Goal: Task Accomplishment & Management: Manage account settings

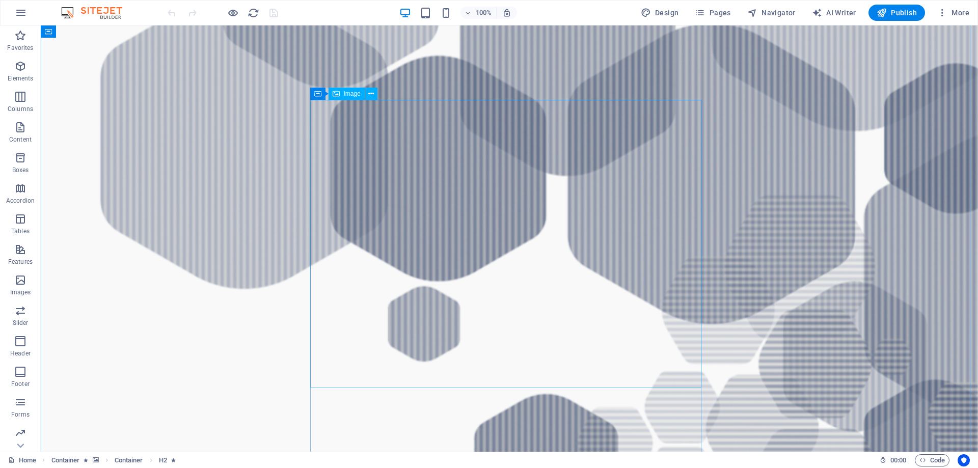
scroll to position [968, 0]
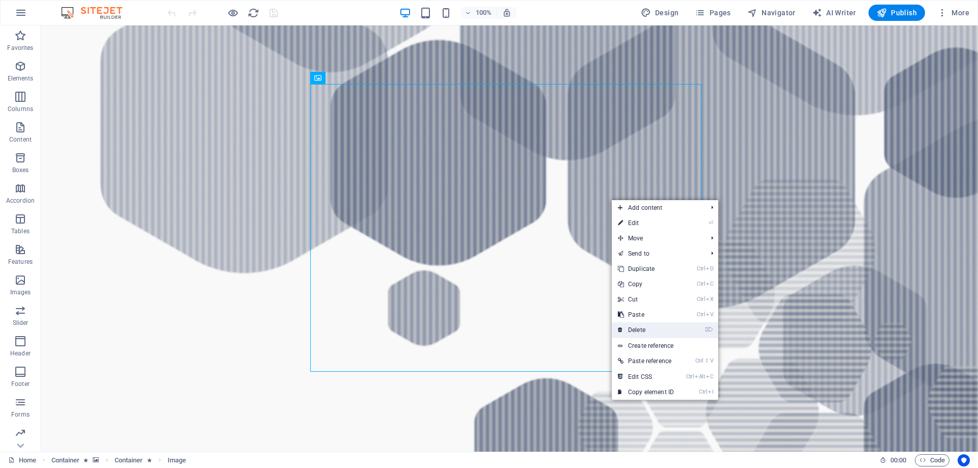
click at [641, 329] on link "⌦ Delete" at bounding box center [646, 330] width 68 height 15
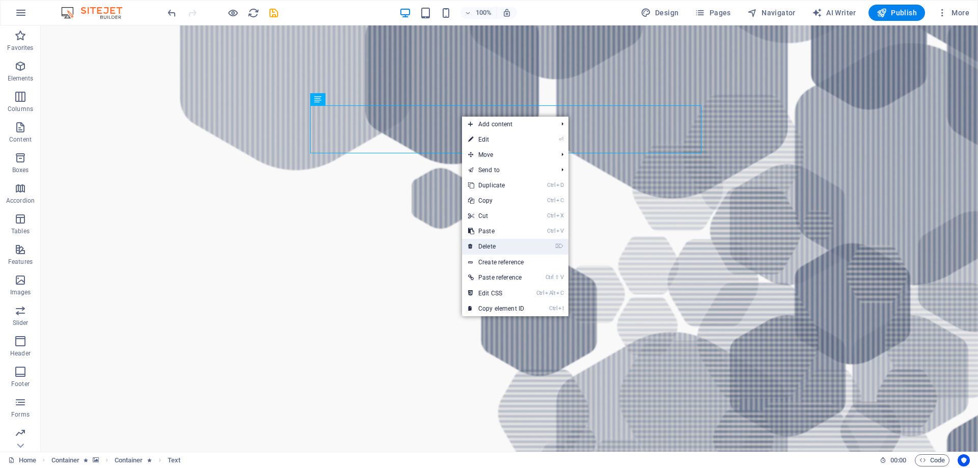
click at [489, 244] on link "⌦ Delete" at bounding box center [496, 246] width 68 height 15
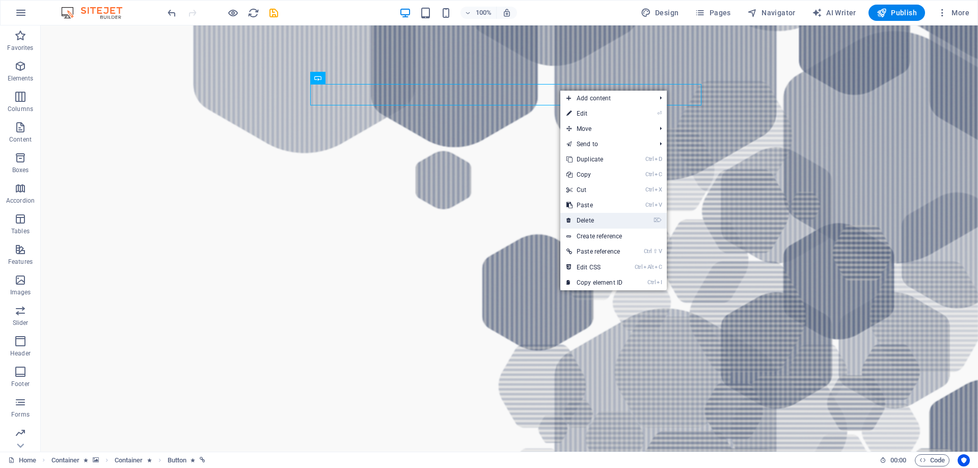
click at [590, 216] on link "⌦ Delete" at bounding box center [595, 220] width 68 height 15
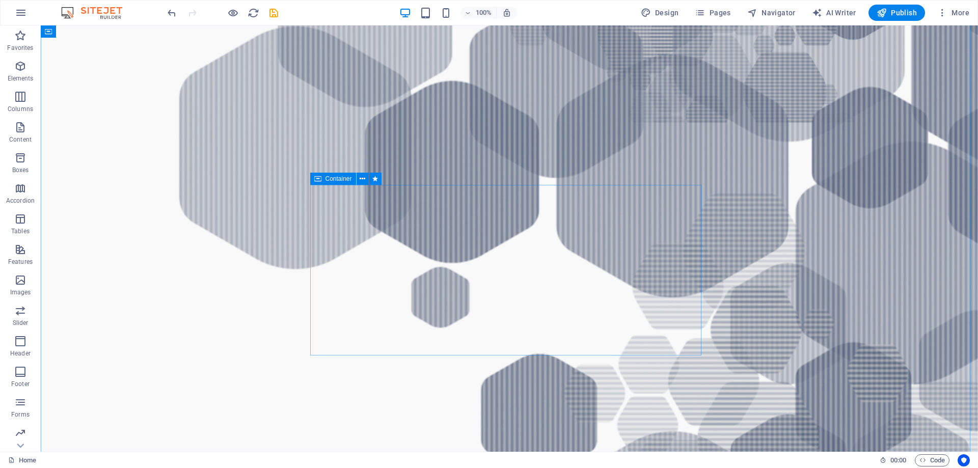
scroll to position [866, 0]
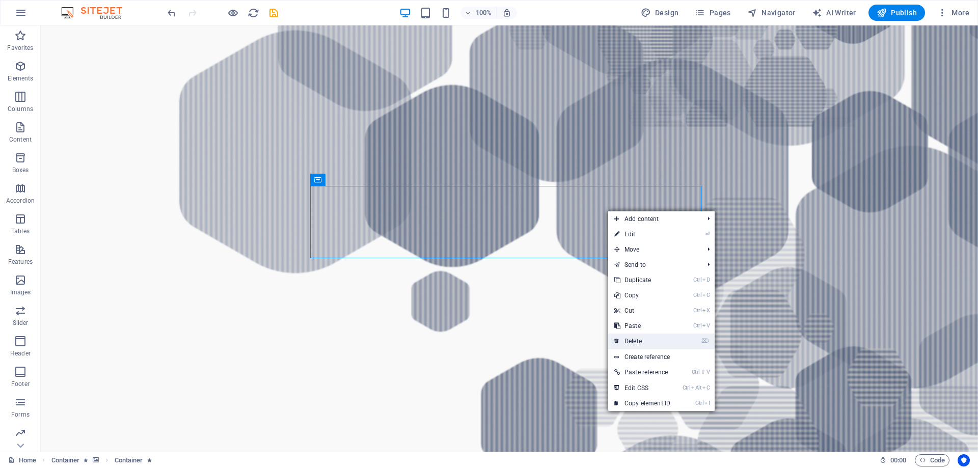
click at [632, 341] on link "⌦ Delete" at bounding box center [642, 341] width 68 height 15
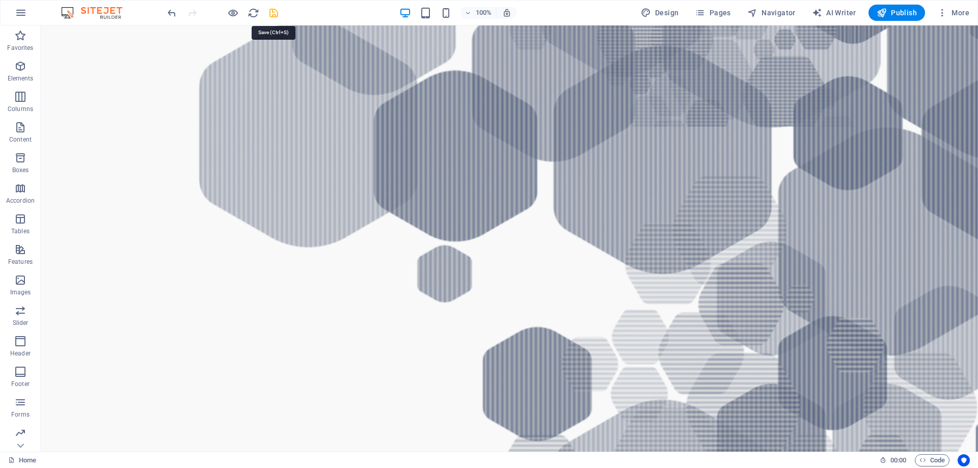
click at [277, 11] on icon "save" at bounding box center [274, 13] width 12 height 12
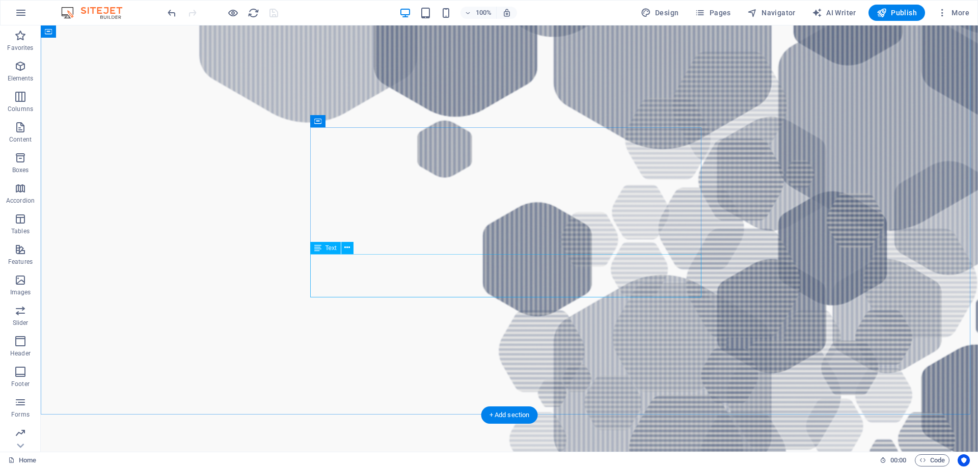
scroll to position [1121, 0]
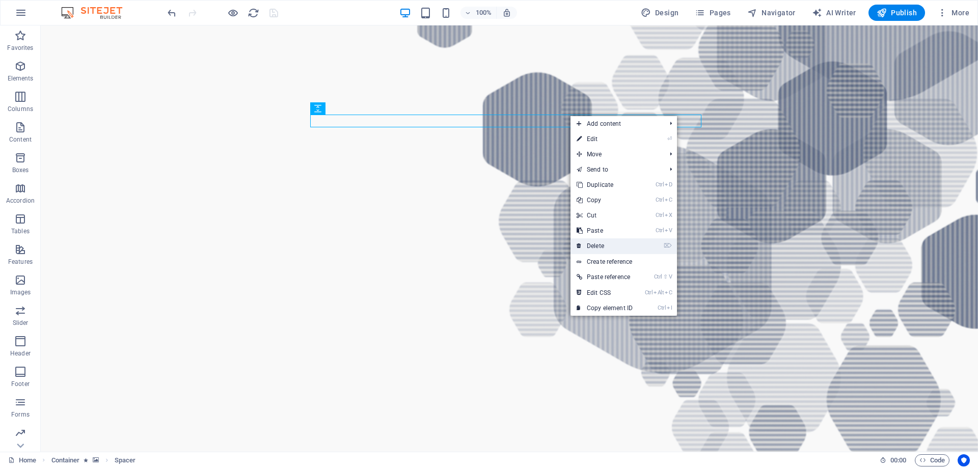
click at [597, 244] on link "⌦ Delete" at bounding box center [605, 245] width 68 height 15
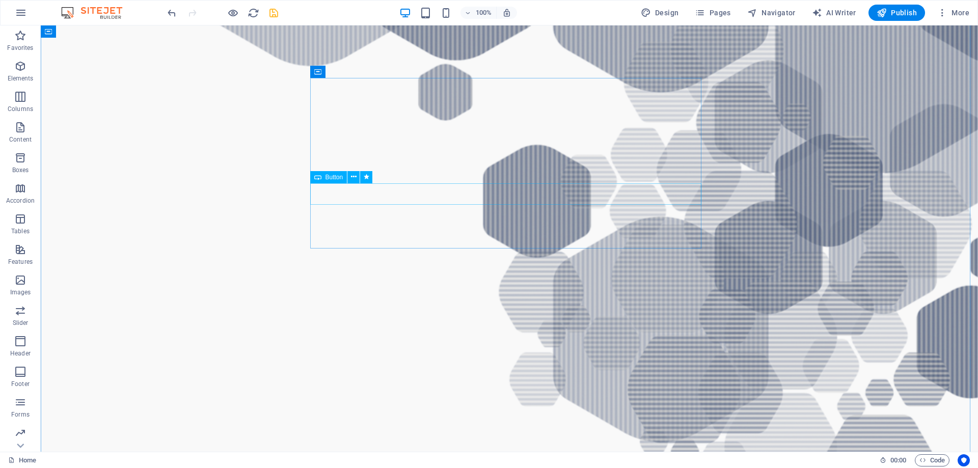
scroll to position [1070, 0]
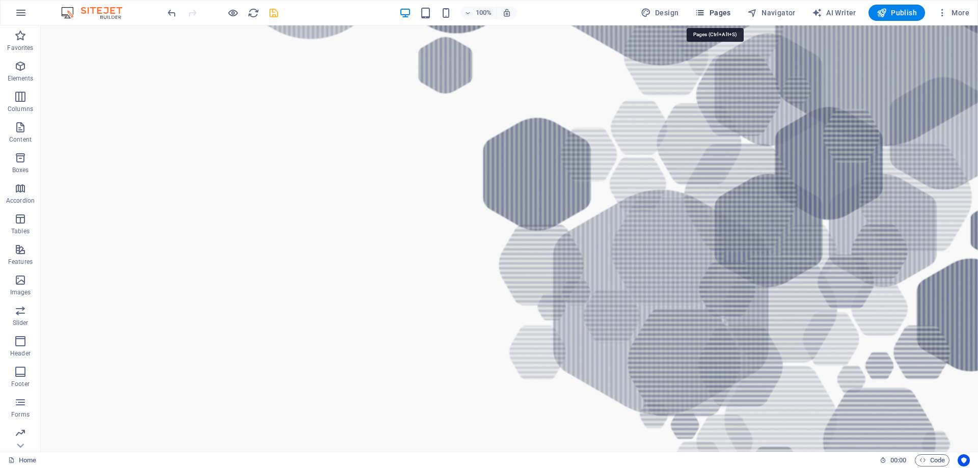
click at [727, 10] on span "Pages" at bounding box center [713, 13] width 36 height 10
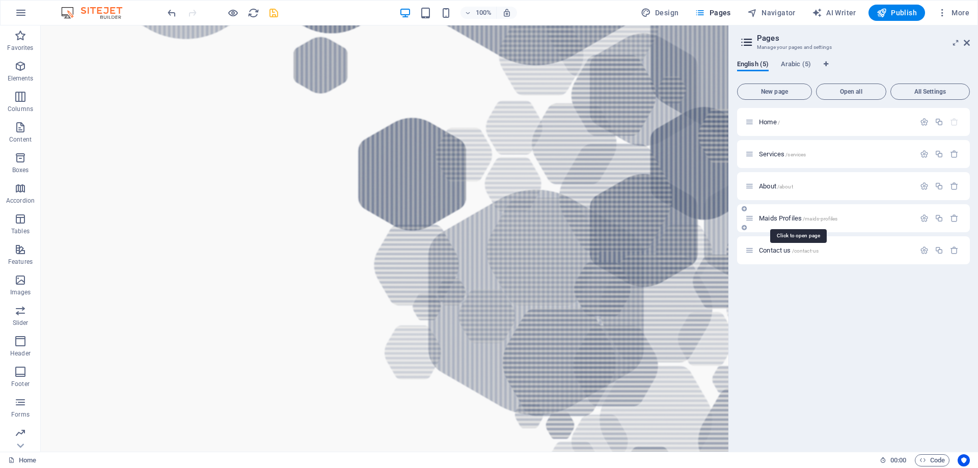
click at [785, 218] on span "Maids Profiles /maids-profiles" at bounding box center [798, 219] width 78 height 8
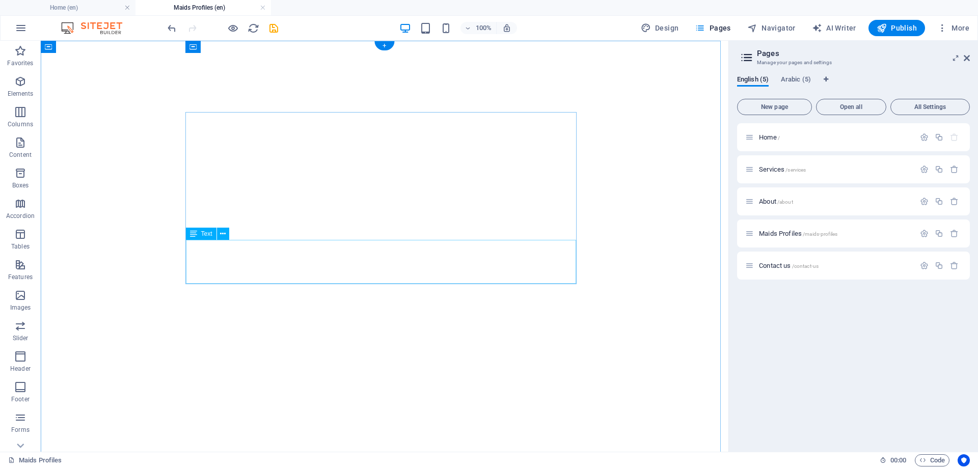
scroll to position [0, 0]
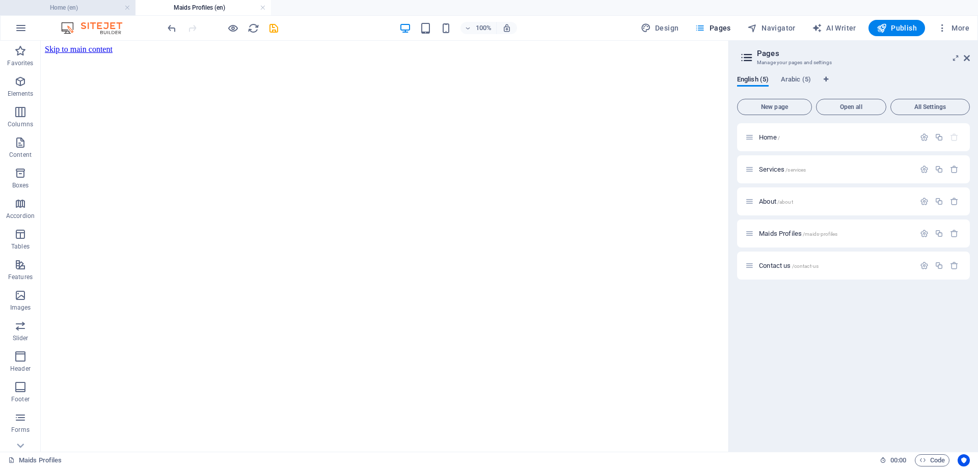
drag, startPoint x: 71, startPoint y: 6, endPoint x: 78, endPoint y: 8, distance: 7.4
click at [71, 6] on h4 "Home (en)" at bounding box center [68, 7] width 136 height 11
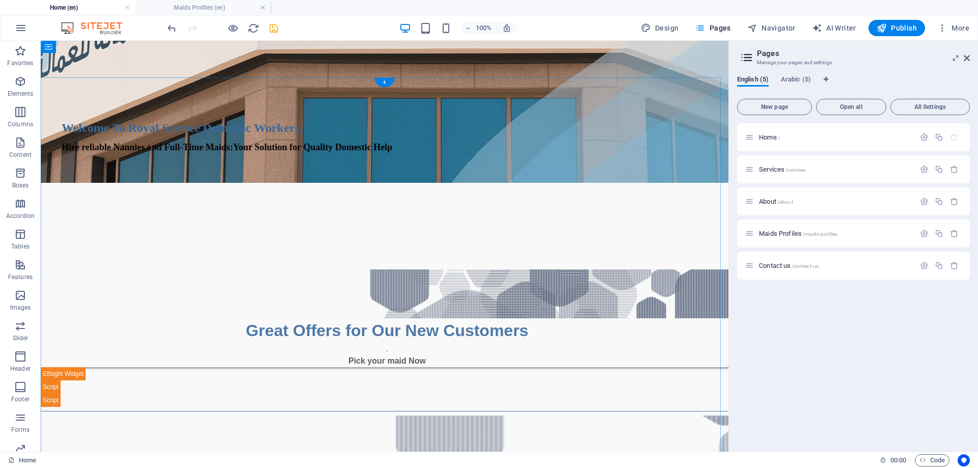
scroll to position [306, 0]
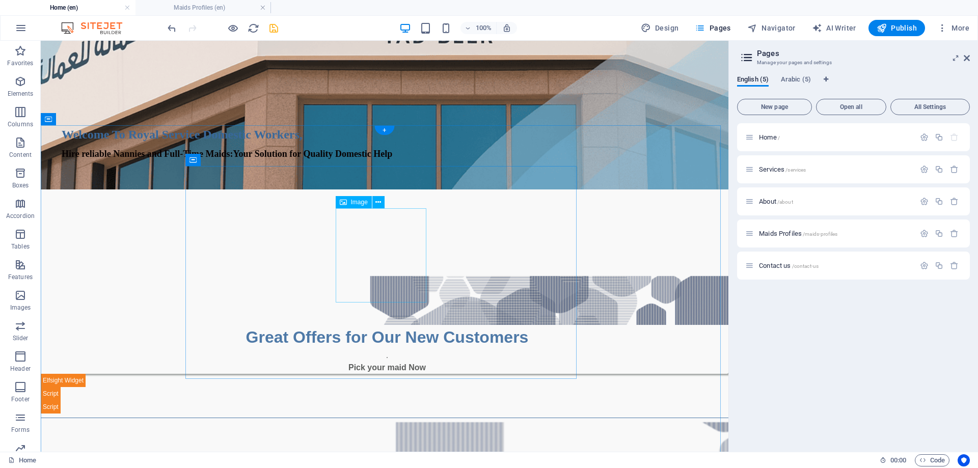
select select "px"
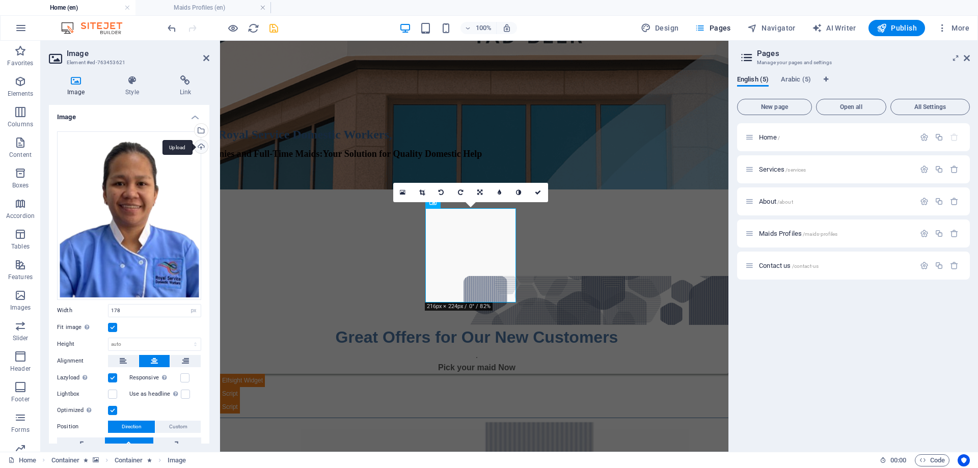
click at [199, 146] on div "Upload" at bounding box center [200, 147] width 15 height 15
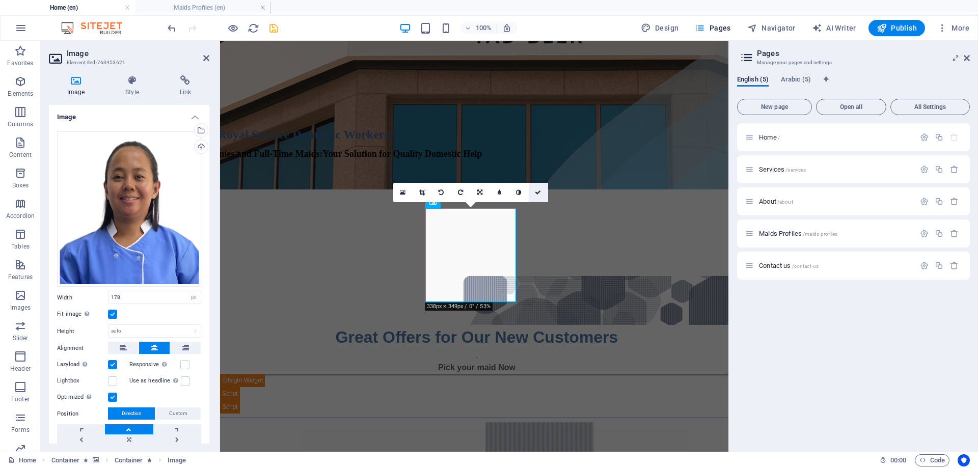
click at [538, 189] on link at bounding box center [538, 192] width 19 height 19
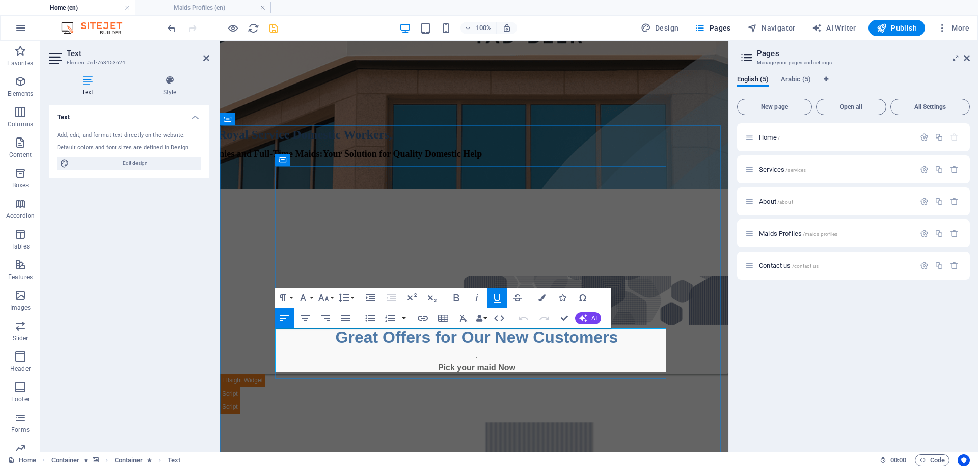
drag, startPoint x: 358, startPoint y: 336, endPoint x: 276, endPoint y: 338, distance: 82.6
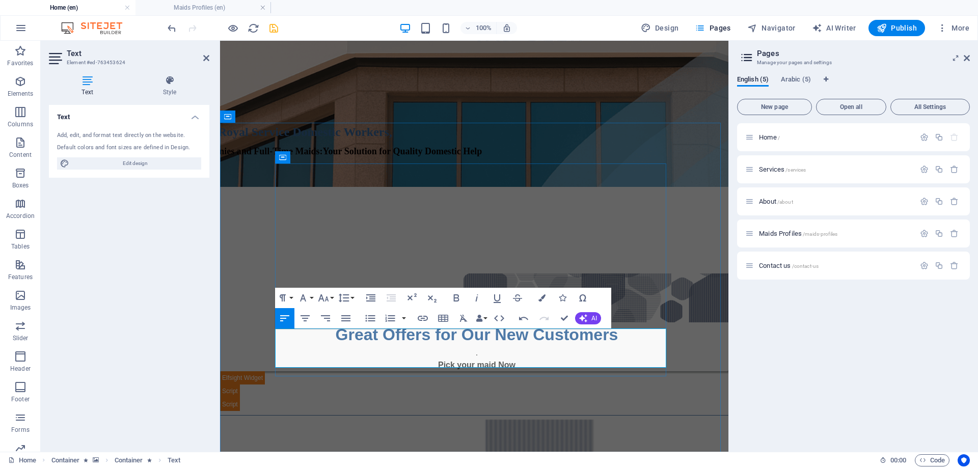
scroll to position [0, 4]
drag, startPoint x: 314, startPoint y: 334, endPoint x: 277, endPoint y: 335, distance: 36.7
click at [332, 297] on button "Font Size" at bounding box center [325, 298] width 19 height 20
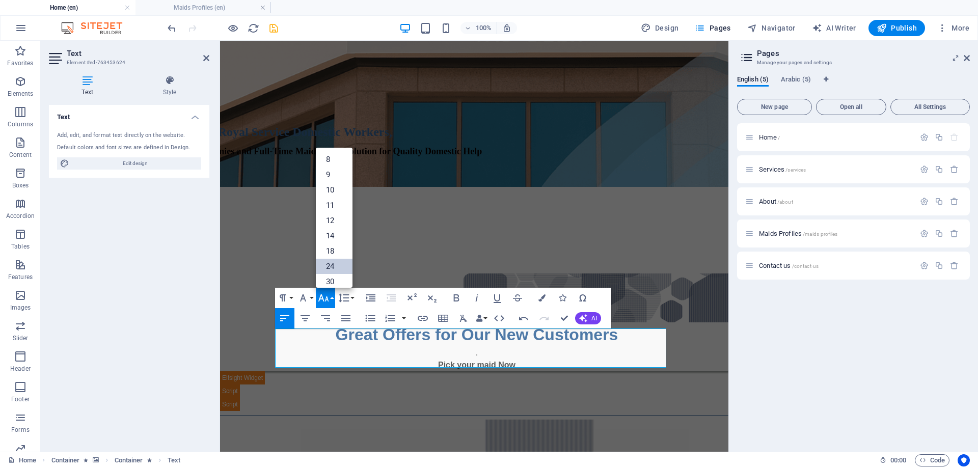
click at [334, 267] on link "24" at bounding box center [334, 266] width 37 height 15
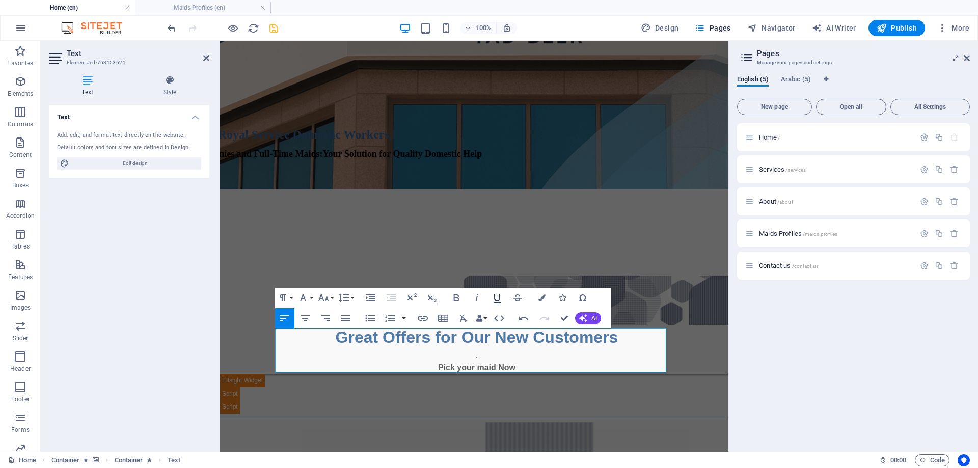
drag, startPoint x: 497, startPoint y: 298, endPoint x: 532, endPoint y: 298, distance: 34.1
click at [498, 298] on icon "button" at bounding box center [497, 298] width 12 height 12
click at [540, 296] on icon "button" at bounding box center [542, 298] width 7 height 7
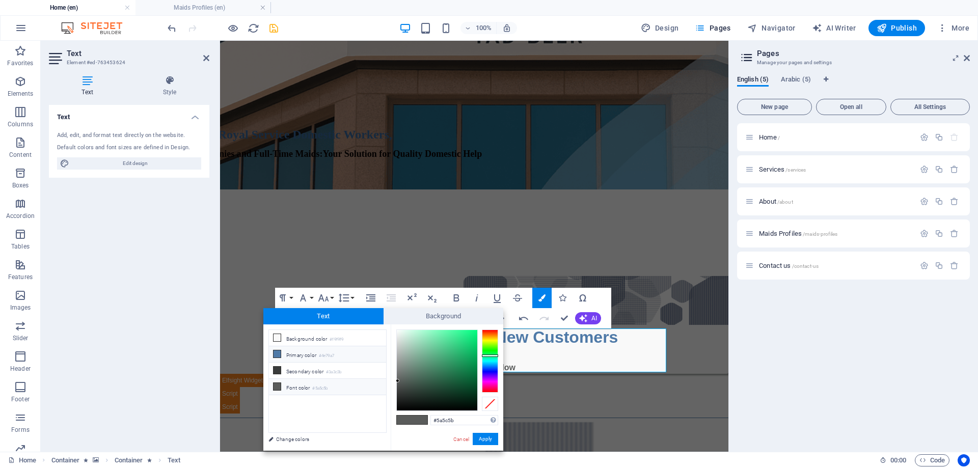
click at [304, 355] on li "Primary color #4e79a7" at bounding box center [327, 355] width 117 height 16
type input "#4e79a7"
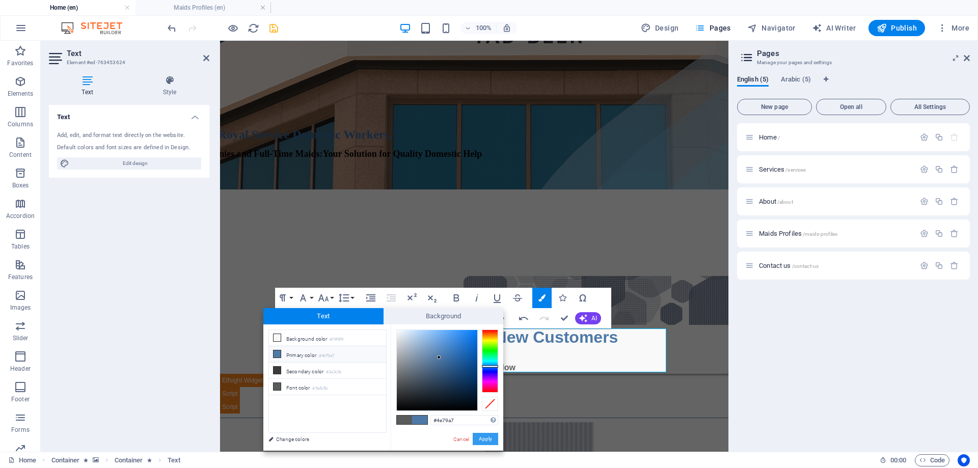
drag, startPoint x: 489, startPoint y: 438, endPoint x: 270, endPoint y: 397, distance: 222.9
click at [489, 438] on button "Apply" at bounding box center [485, 439] width 25 height 12
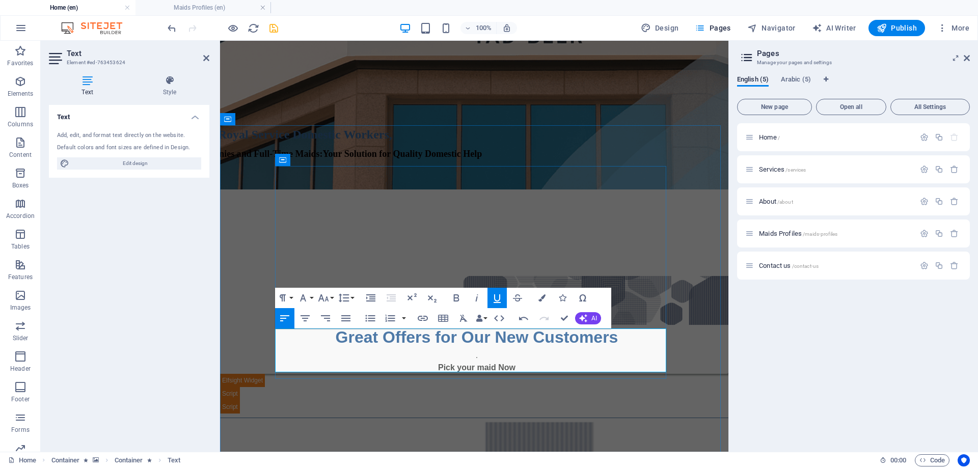
drag, startPoint x: 374, startPoint y: 368, endPoint x: 328, endPoint y: 360, distance: 46.1
drag, startPoint x: 472, startPoint y: 366, endPoint x: 429, endPoint y: 363, distance: 43.4
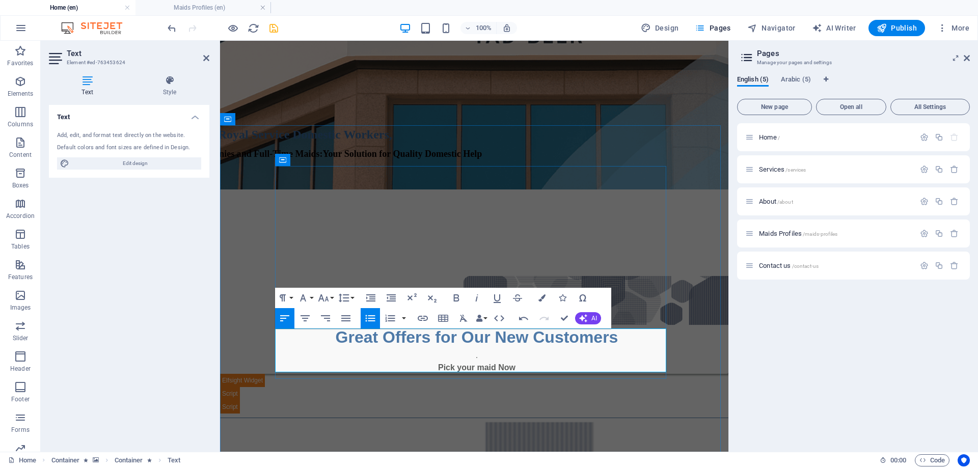
drag, startPoint x: 523, startPoint y: 275, endPoint x: 565, endPoint y: 315, distance: 57.3
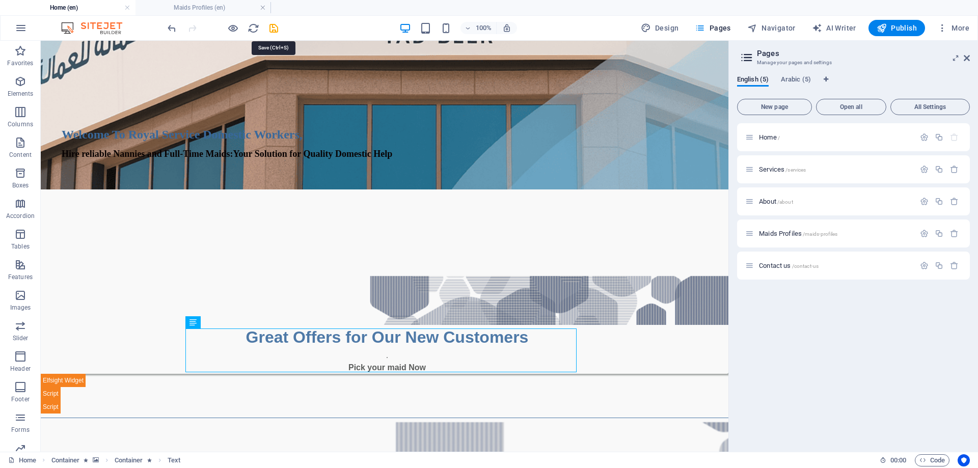
drag, startPoint x: 275, startPoint y: 27, endPoint x: 284, endPoint y: 36, distance: 13.0
click at [274, 28] on icon "save" at bounding box center [274, 28] width 12 height 12
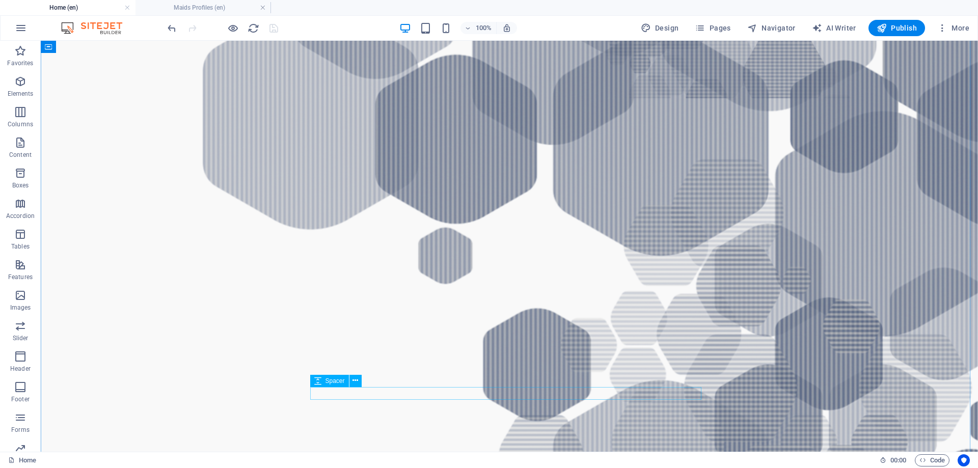
scroll to position [917, 0]
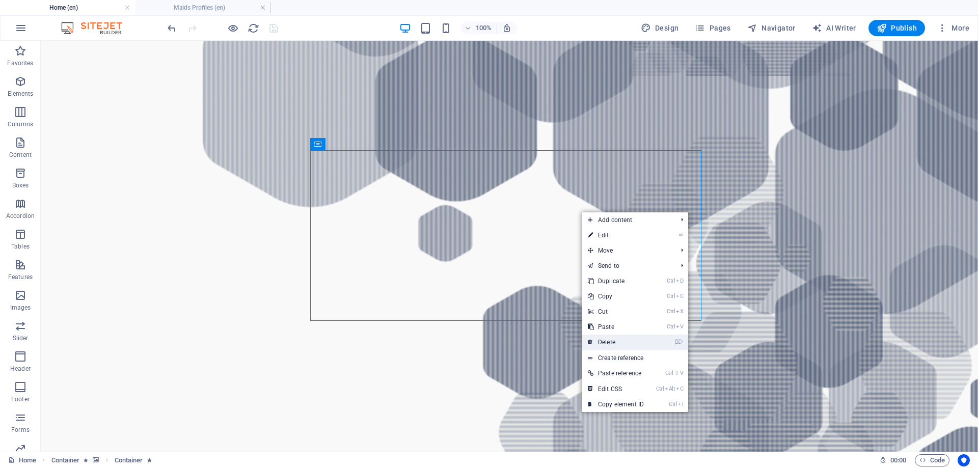
click at [611, 342] on link "⌦ Delete" at bounding box center [616, 342] width 68 height 15
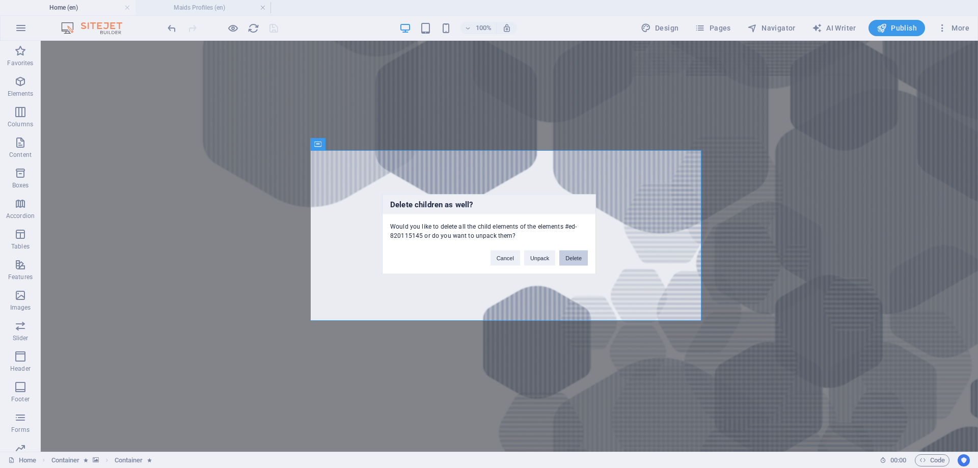
click at [574, 257] on button "Delete" at bounding box center [574, 257] width 29 height 15
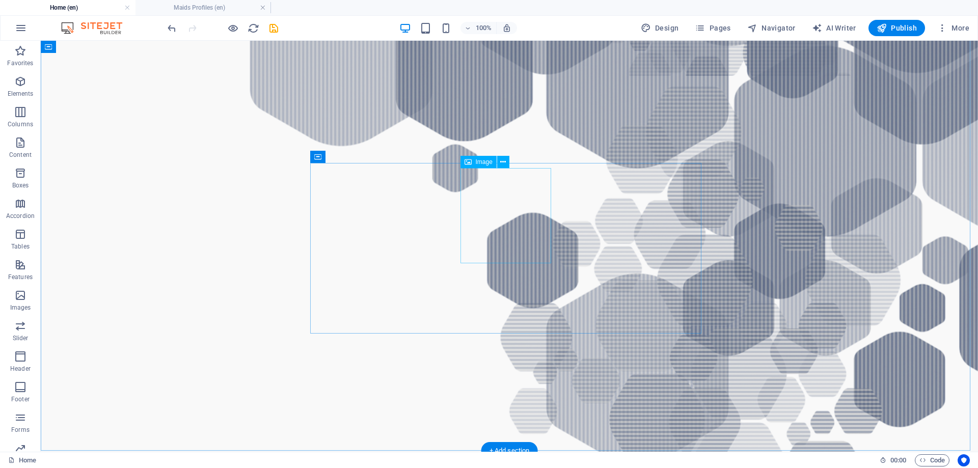
select select "px"
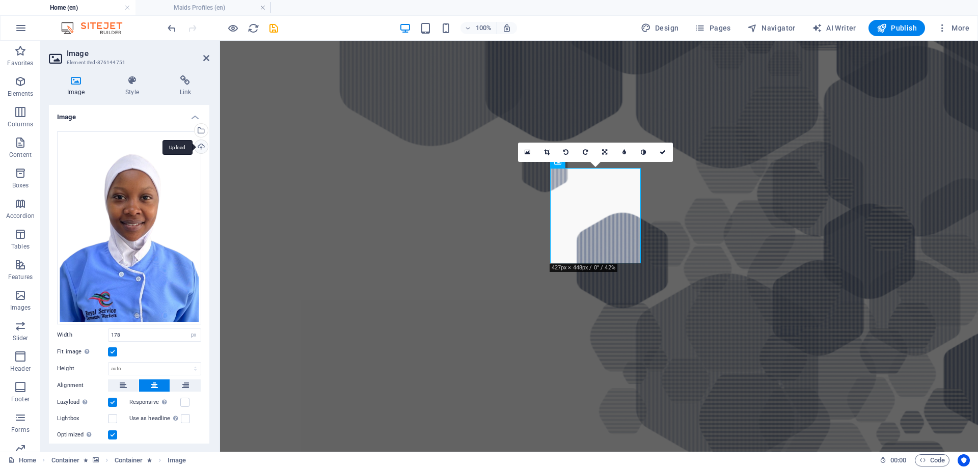
click at [198, 145] on div "Upload" at bounding box center [200, 147] width 15 height 15
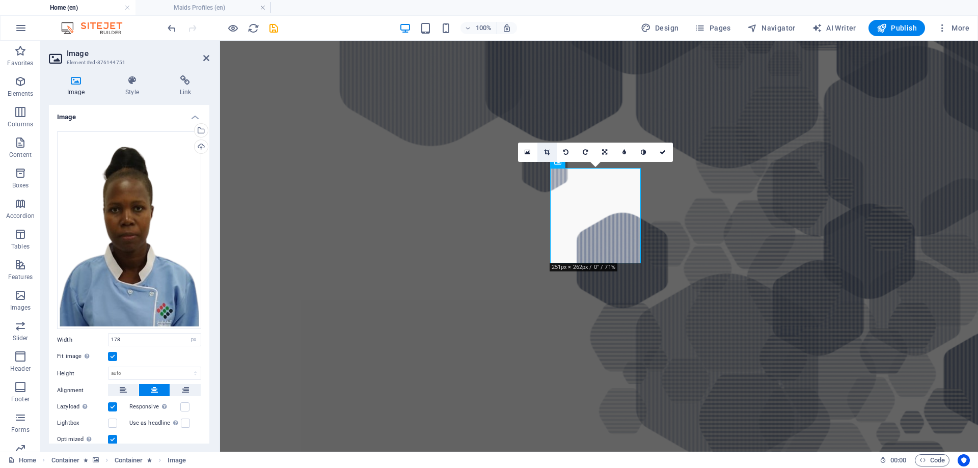
click at [545, 151] on icon at bounding box center [547, 152] width 6 height 6
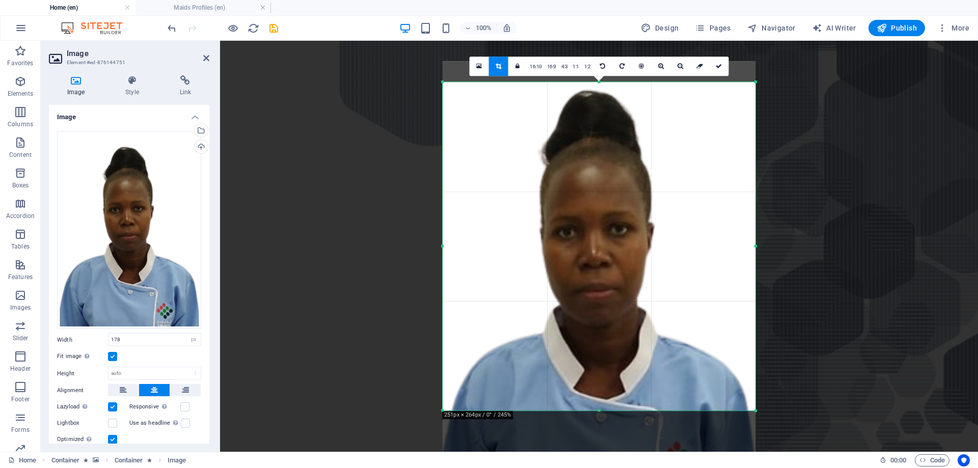
drag, startPoint x: 604, startPoint y: 213, endPoint x: 603, endPoint y: 245, distance: 32.1
click at [603, 245] on div at bounding box center [599, 278] width 313 height 434
click at [720, 66] on icon at bounding box center [719, 66] width 6 height 6
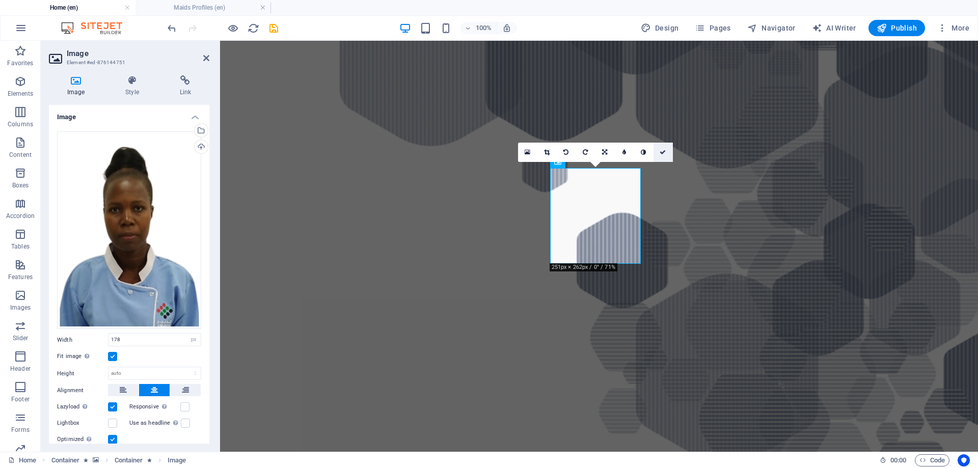
click at [664, 152] on icon at bounding box center [663, 152] width 6 height 6
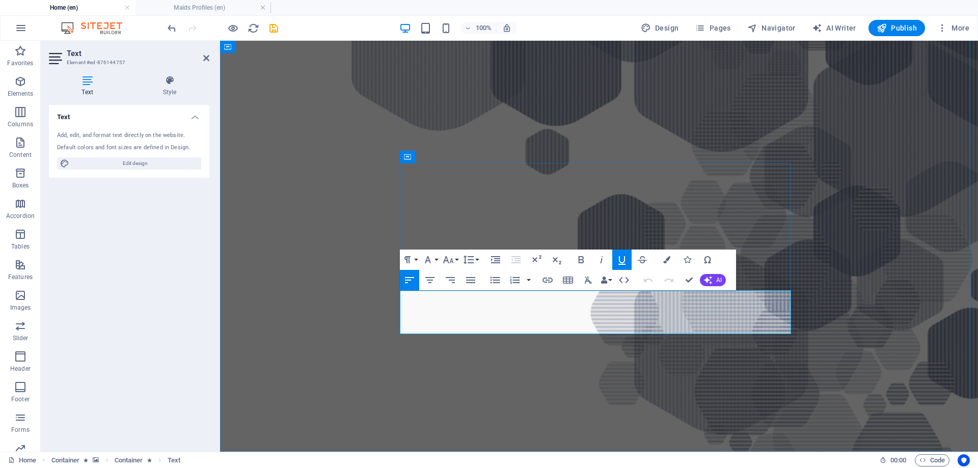
drag, startPoint x: 488, startPoint y: 297, endPoint x: 402, endPoint y: 296, distance: 86.1
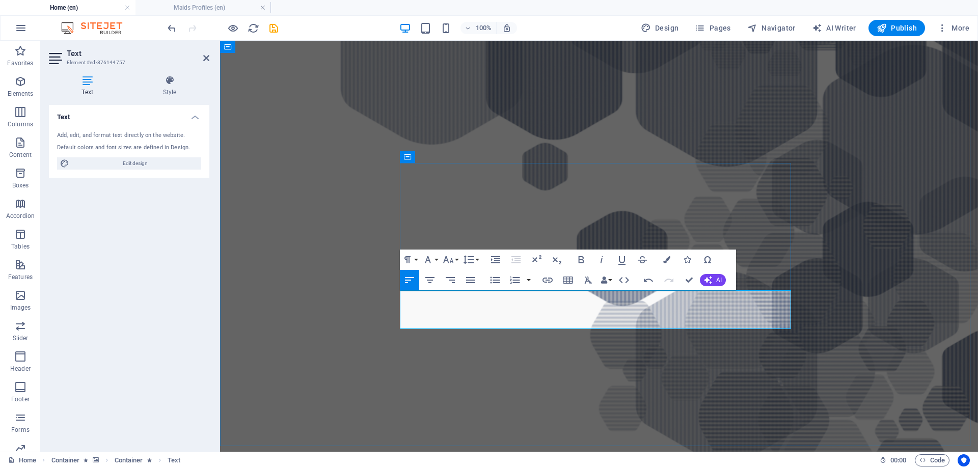
drag, startPoint x: 442, startPoint y: 296, endPoint x: 400, endPoint y: 297, distance: 42.3
click at [456, 260] on button "Font Size" at bounding box center [450, 260] width 19 height 20
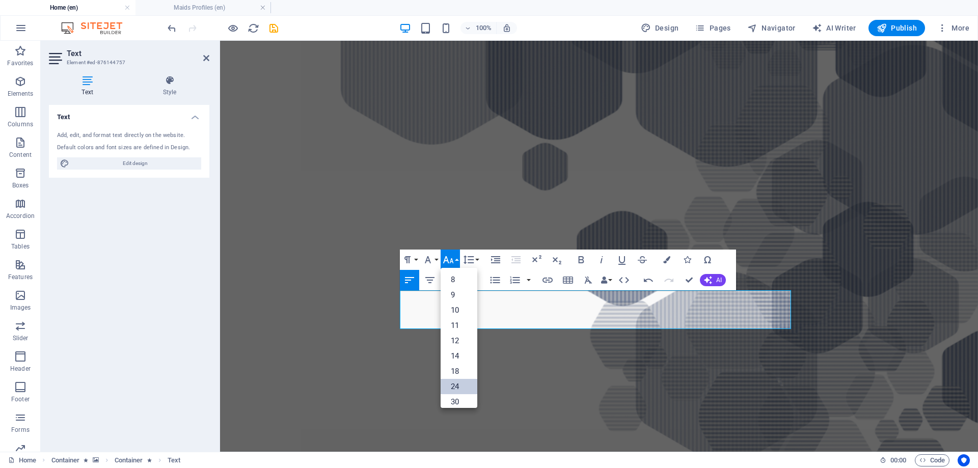
drag, startPoint x: 455, startPoint y: 386, endPoint x: 243, endPoint y: 335, distance: 218.2
click at [455, 386] on link "24" at bounding box center [459, 386] width 37 height 15
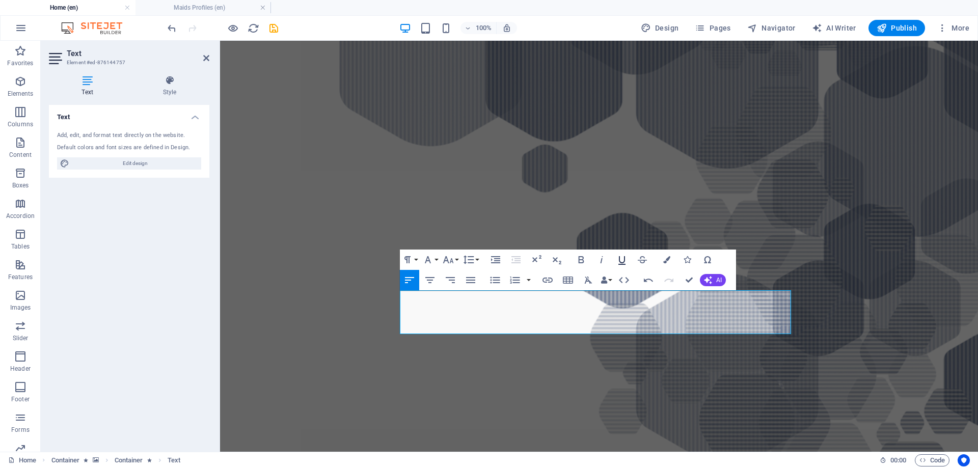
click at [626, 261] on icon "button" at bounding box center [622, 260] width 12 height 12
click at [668, 259] on icon "button" at bounding box center [667, 259] width 7 height 7
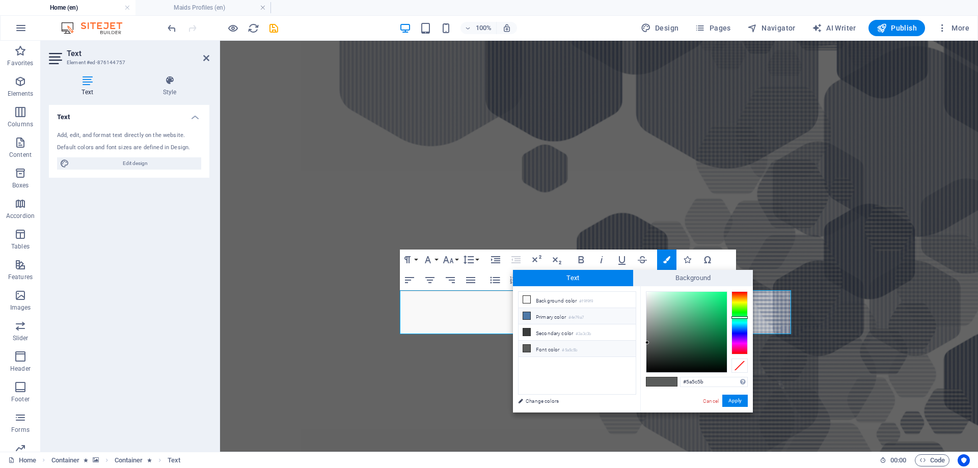
drag, startPoint x: 549, startPoint y: 317, endPoint x: 641, endPoint y: 344, distance: 95.8
click at [550, 317] on li "Primary color #4e79a7" at bounding box center [577, 316] width 117 height 16
type input "#4e79a7"
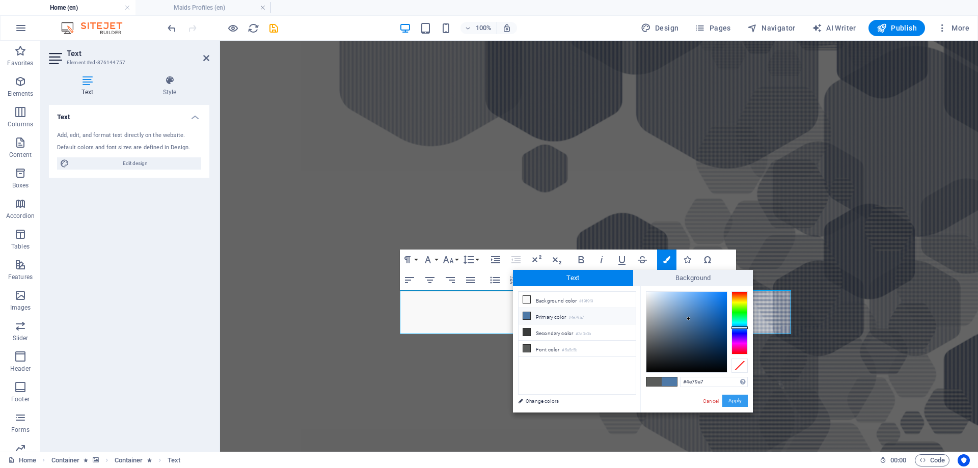
click at [733, 401] on button "Apply" at bounding box center [735, 401] width 25 height 12
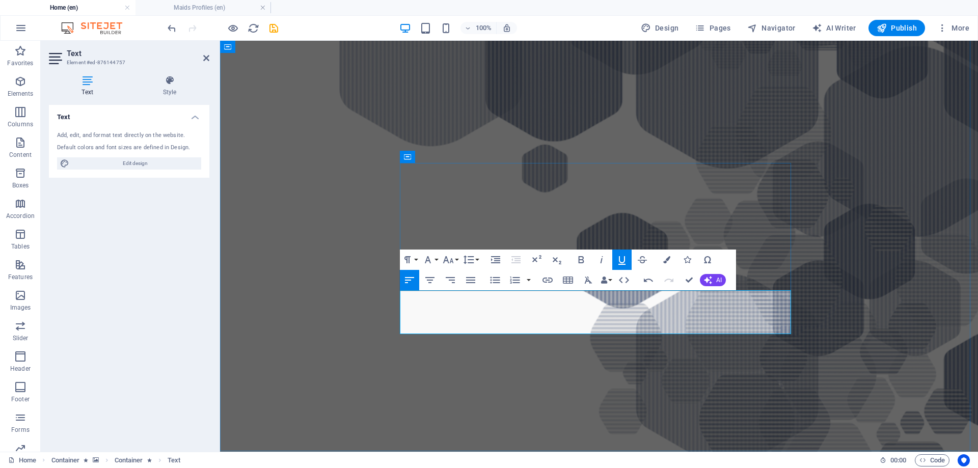
drag, startPoint x: 551, startPoint y: 318, endPoint x: 533, endPoint y: 317, distance: 18.4
drag, startPoint x: 478, startPoint y: 329, endPoint x: 450, endPoint y: 330, distance: 28.0
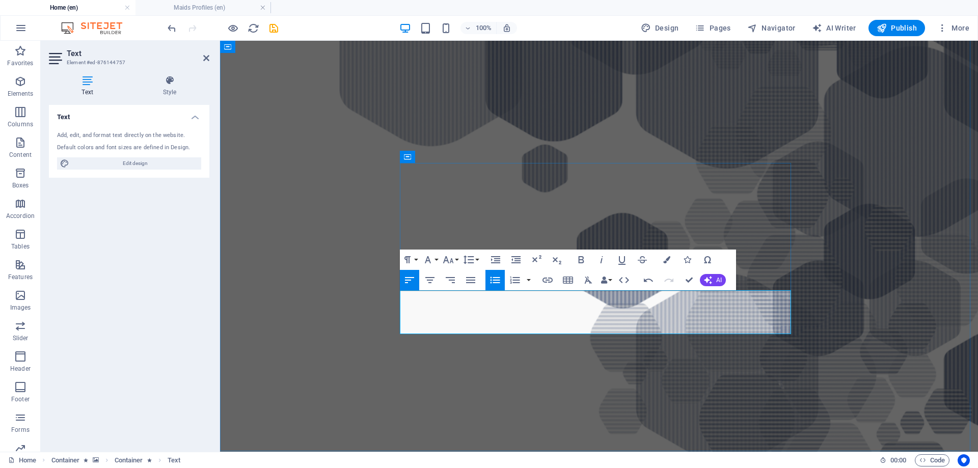
drag, startPoint x: 580, startPoint y: 328, endPoint x: 567, endPoint y: 328, distance: 13.2
drag, startPoint x: 593, startPoint y: 327, endPoint x: 604, endPoint y: 327, distance: 11.7
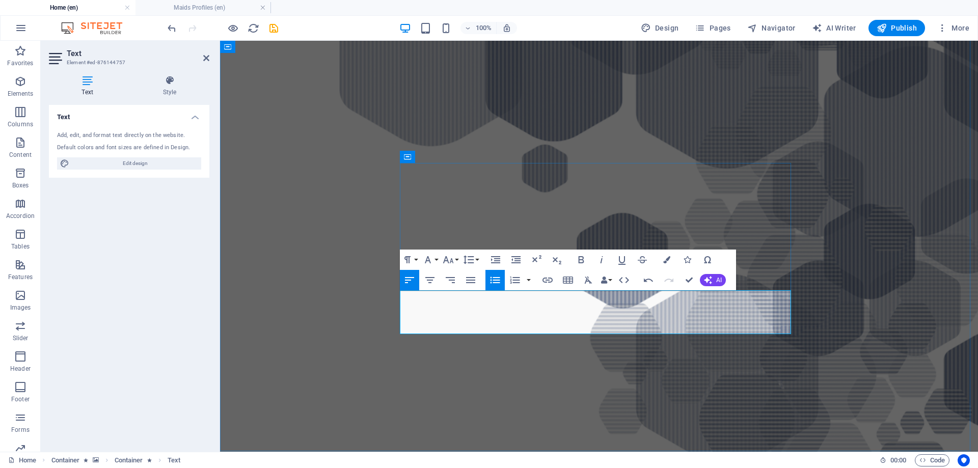
drag, startPoint x: 689, startPoint y: 280, endPoint x: 644, endPoint y: 238, distance: 61.3
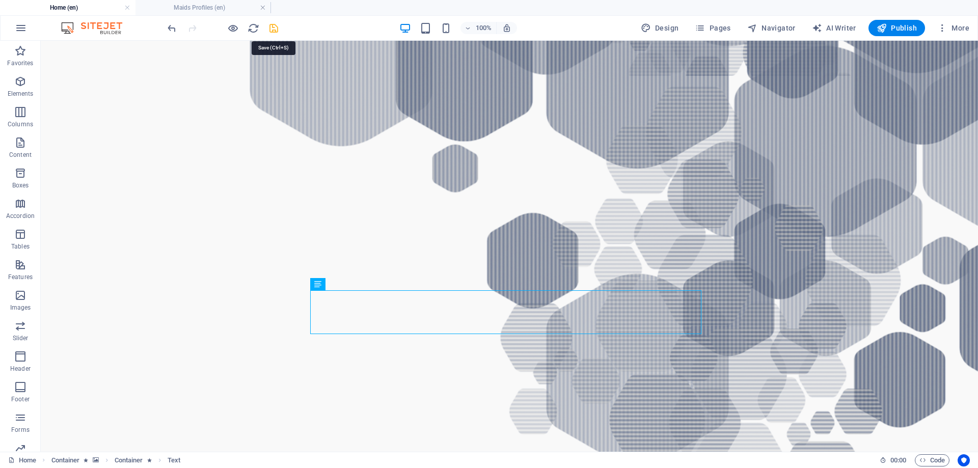
click at [269, 30] on icon "save" at bounding box center [274, 28] width 12 height 12
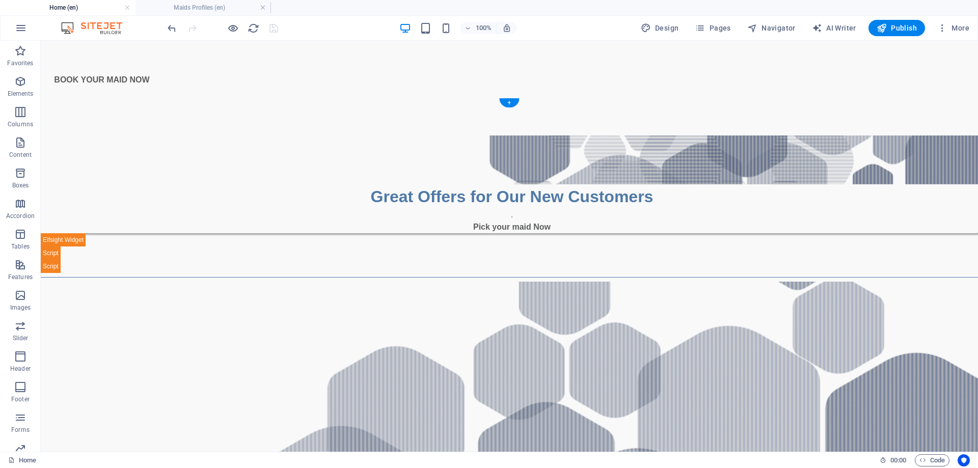
scroll to position [459, 0]
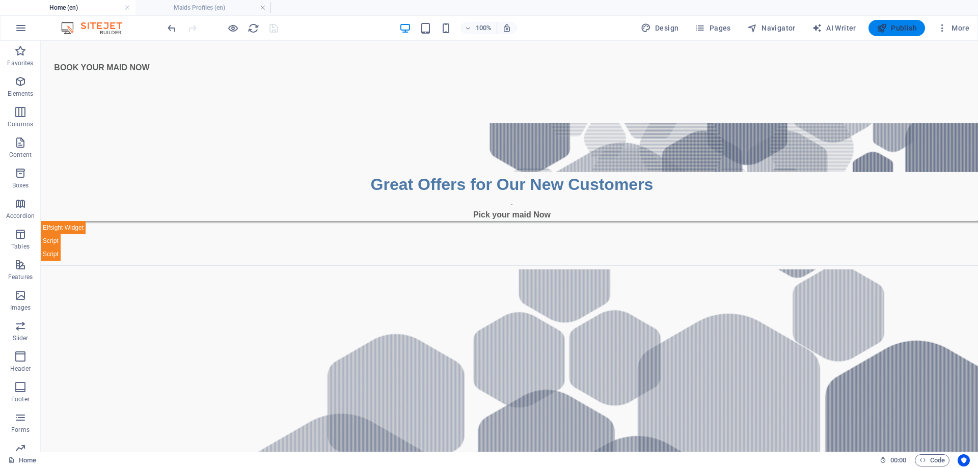
click at [902, 30] on span "Publish" at bounding box center [897, 28] width 40 height 10
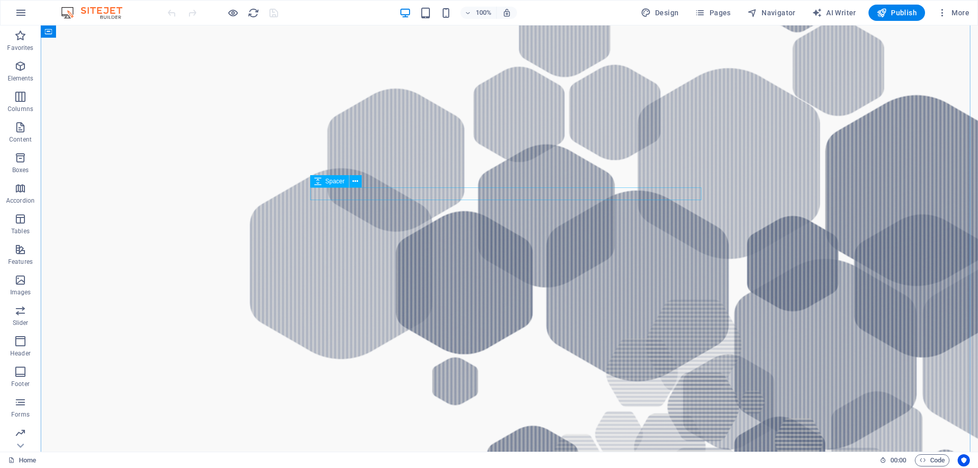
scroll to position [612, 0]
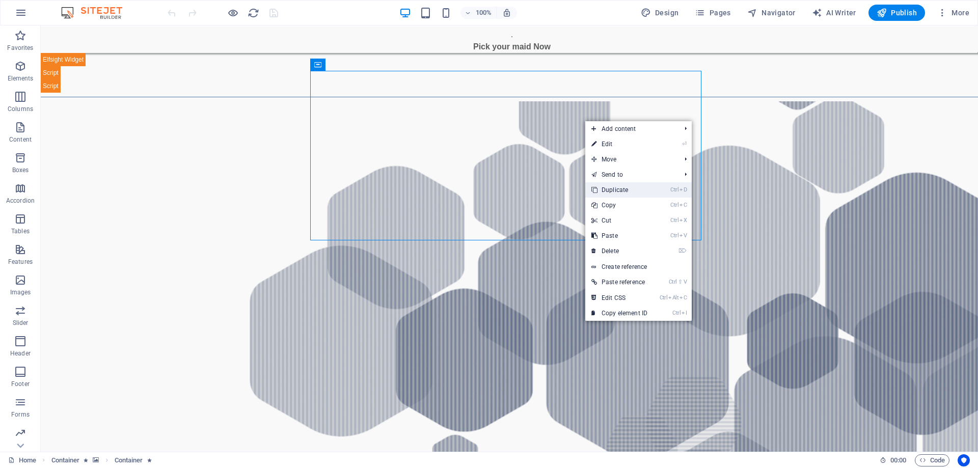
click at [606, 190] on link "Ctrl D Duplicate" at bounding box center [620, 189] width 68 height 15
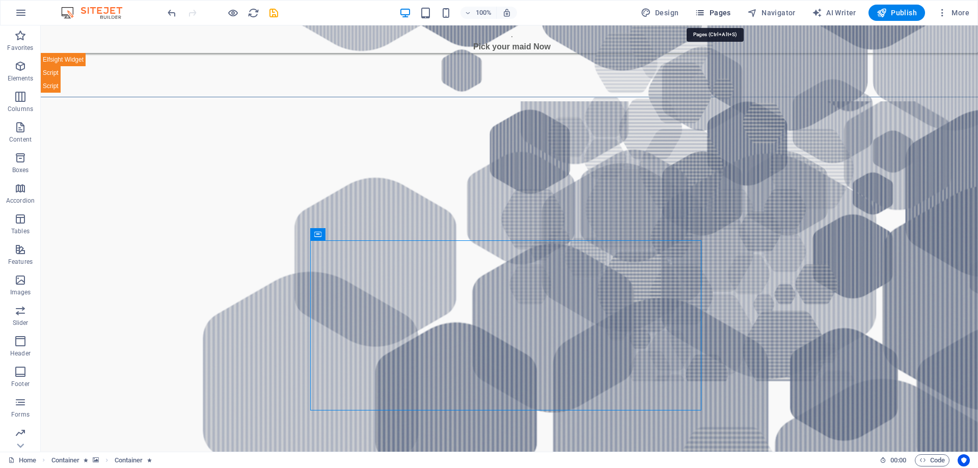
click at [728, 12] on span "Pages" at bounding box center [713, 13] width 36 height 10
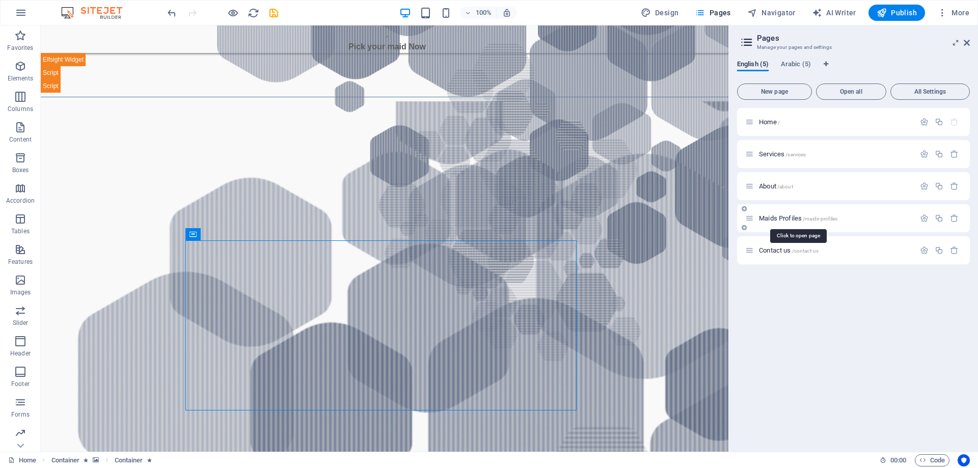
click at [781, 218] on span "Maids Profiles /maids-profiles" at bounding box center [798, 219] width 78 height 8
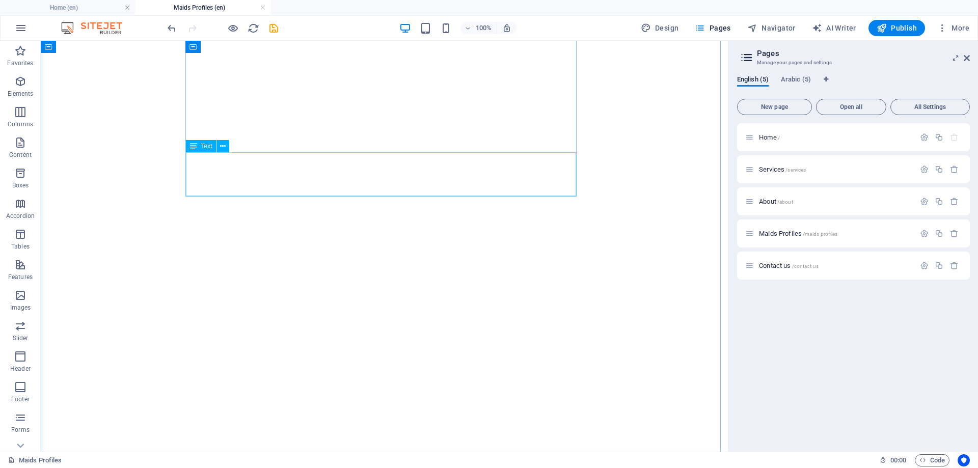
scroll to position [0, 0]
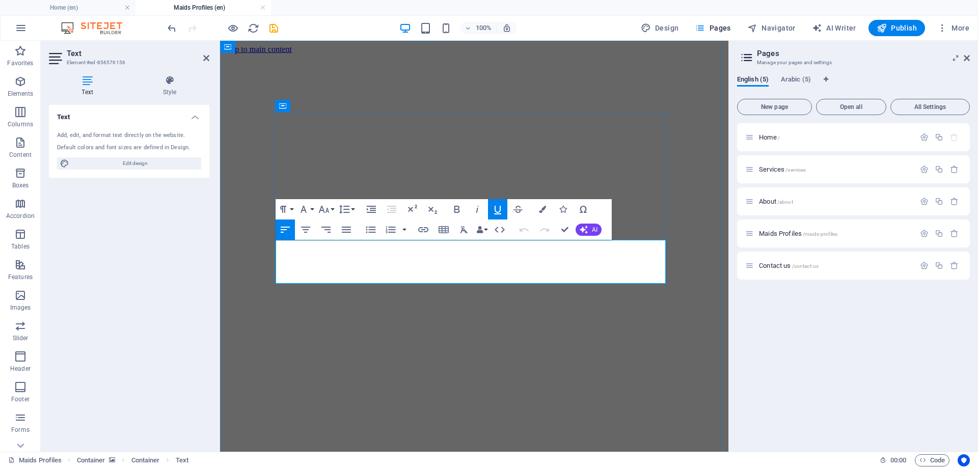
drag, startPoint x: 373, startPoint y: 247, endPoint x: 278, endPoint y: 247, distance: 95.3
copy u "[PERSON_NAME]"
click at [66, 3] on h4 "Home (en)" at bounding box center [68, 7] width 136 height 11
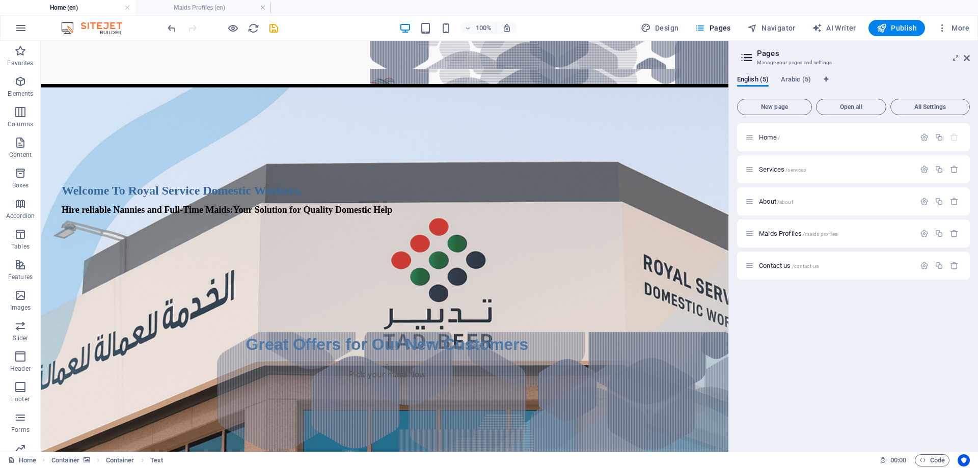
scroll to position [612, 0]
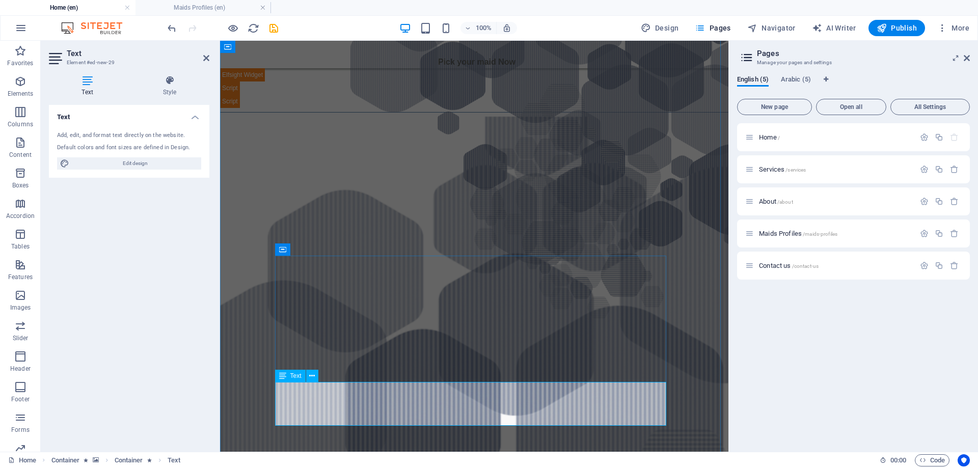
drag, startPoint x: 347, startPoint y: 391, endPoint x: 277, endPoint y: 387, distance: 69.4
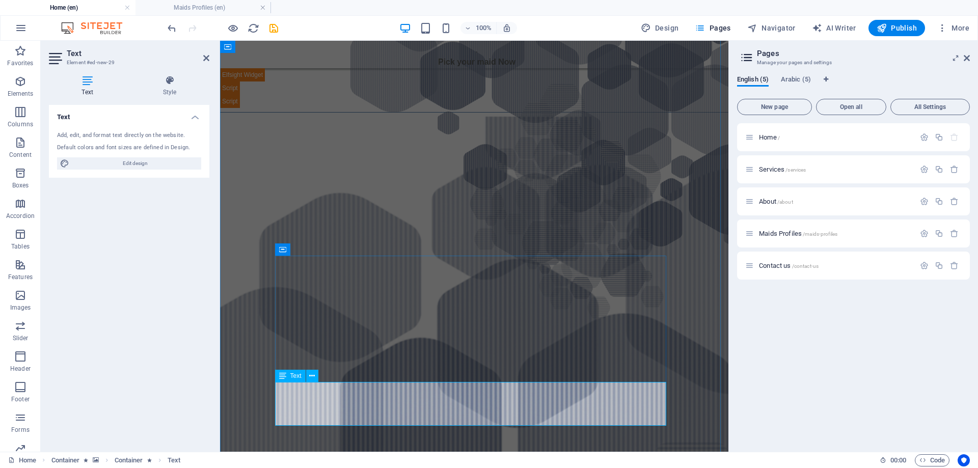
drag, startPoint x: 378, startPoint y: 390, endPoint x: 278, endPoint y: 390, distance: 100.4
click at [203, 4] on h4 "Maids Profiles (en)" at bounding box center [204, 7] width 136 height 11
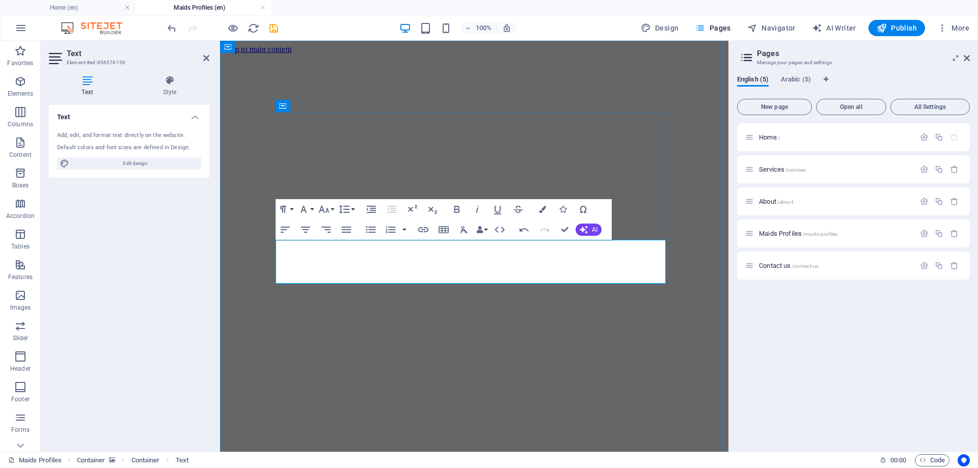
click at [83, 6] on h4 "Home (en)" at bounding box center [68, 7] width 136 height 11
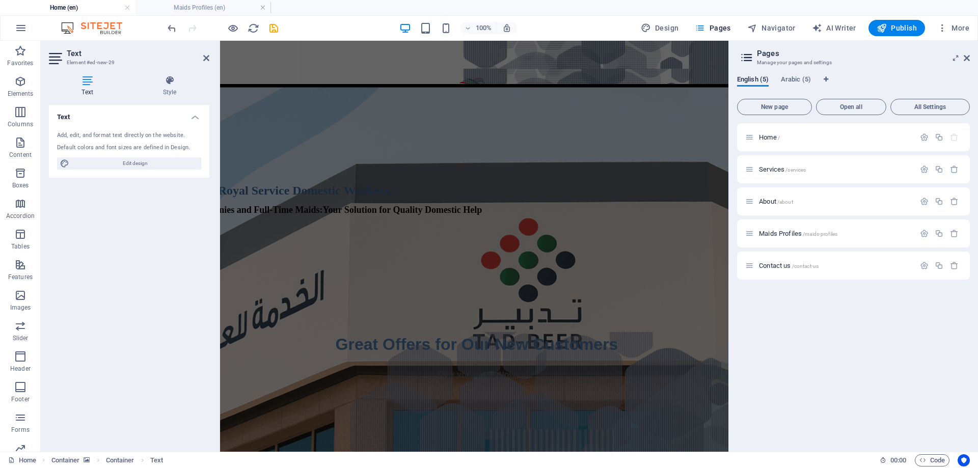
scroll to position [612, 0]
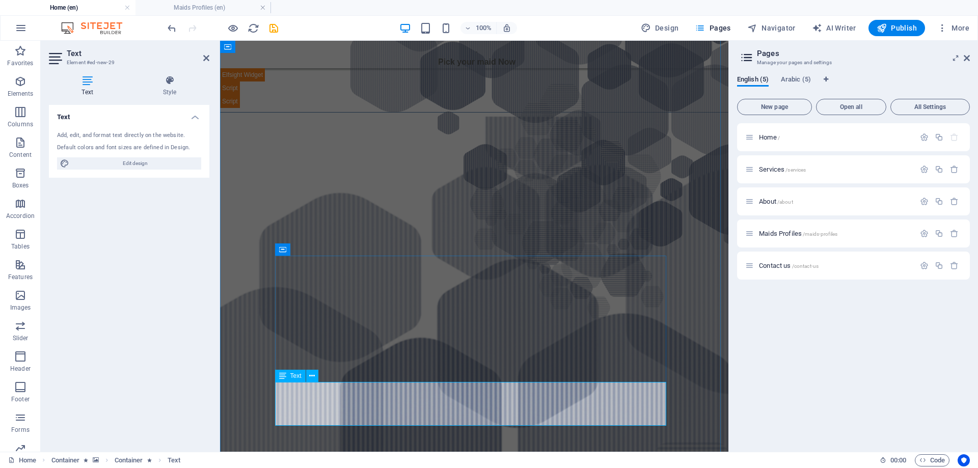
drag, startPoint x: 470, startPoint y: 419, endPoint x: 418, endPoint y: 417, distance: 51.5
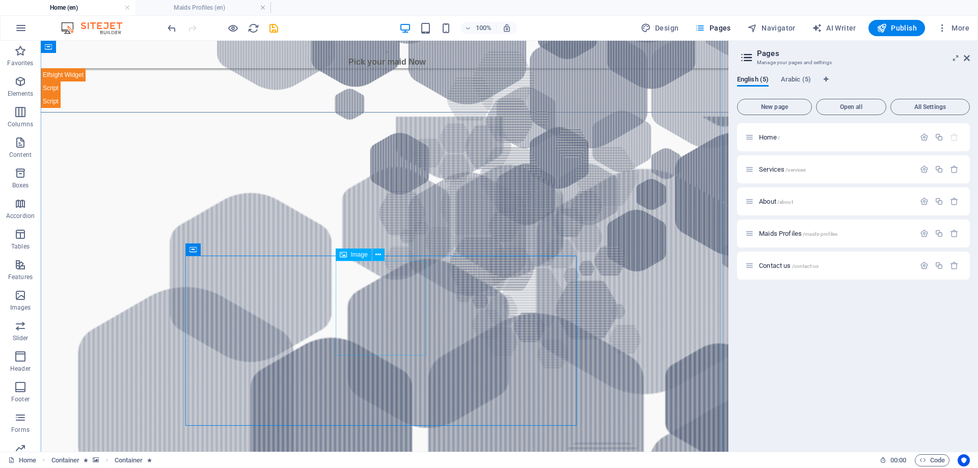
select select "px"
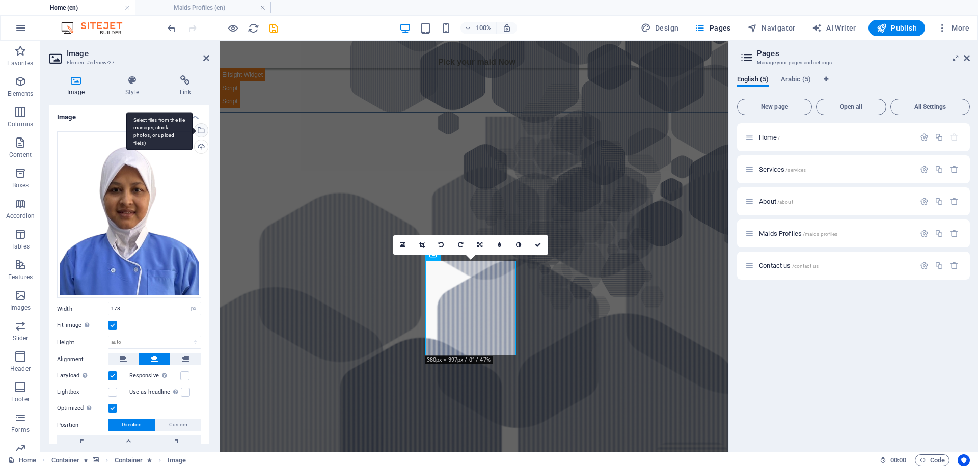
click at [202, 128] on div "Select files from the file manager, stock photos, or upload file(s)" at bounding box center [200, 131] width 15 height 15
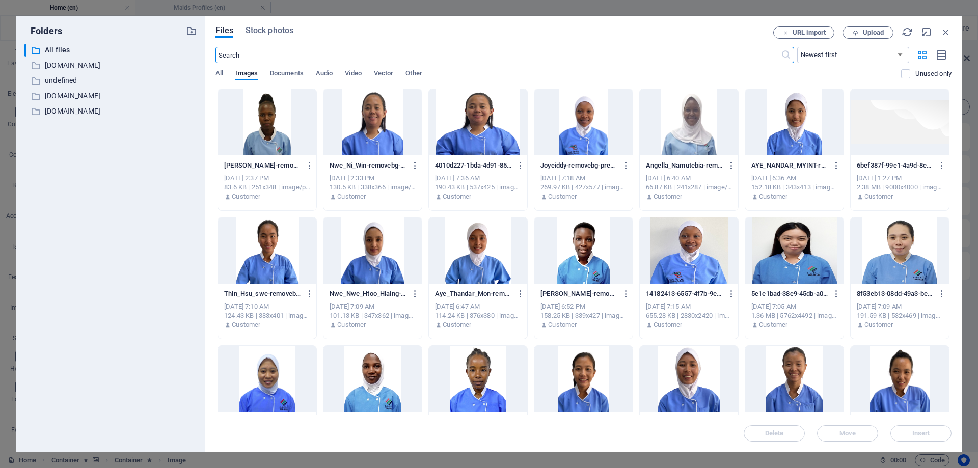
click at [484, 243] on div at bounding box center [478, 251] width 98 height 66
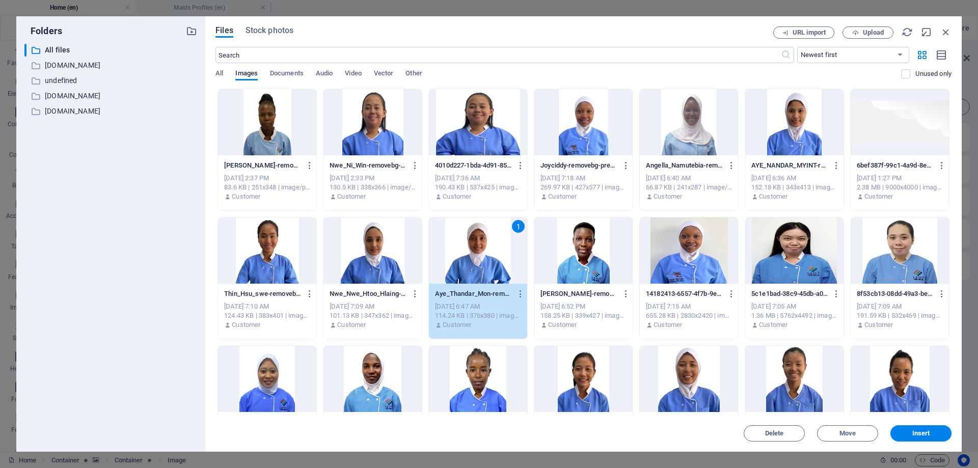
click at [484, 243] on div "1" at bounding box center [478, 251] width 98 height 66
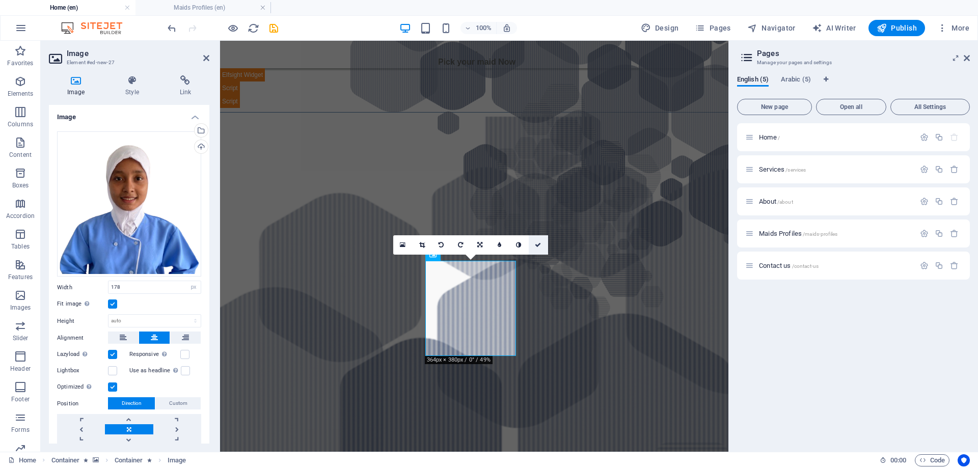
click at [537, 242] on icon at bounding box center [538, 245] width 6 height 6
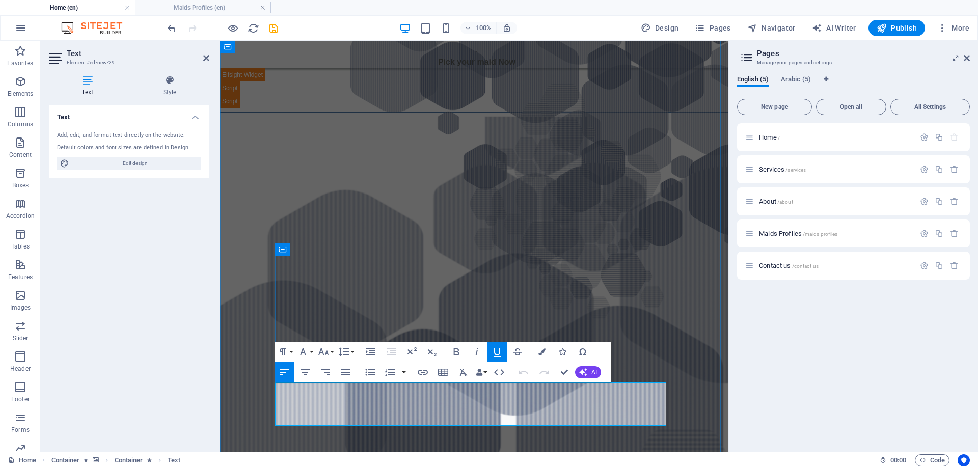
drag, startPoint x: 373, startPoint y: 393, endPoint x: 277, endPoint y: 389, distance: 95.4
click at [325, 351] on icon "button" at bounding box center [323, 352] width 12 height 12
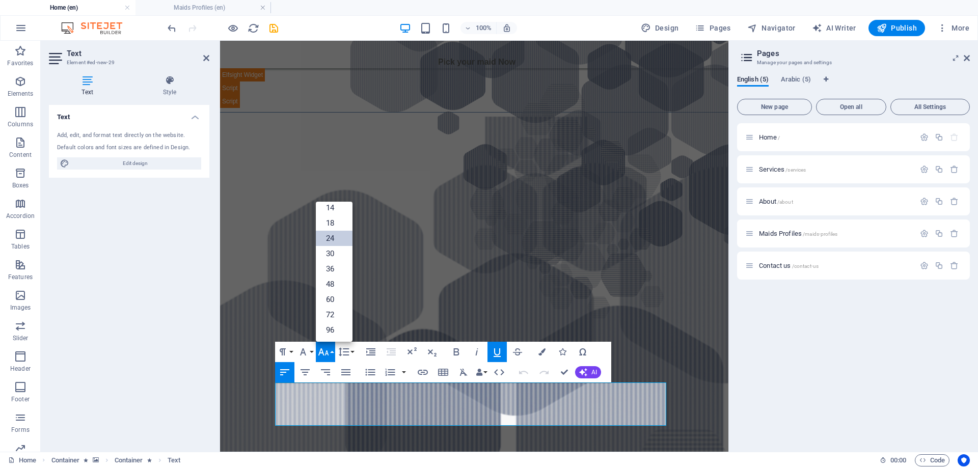
scroll to position [82, 0]
click at [330, 237] on link "24" at bounding box center [334, 238] width 37 height 15
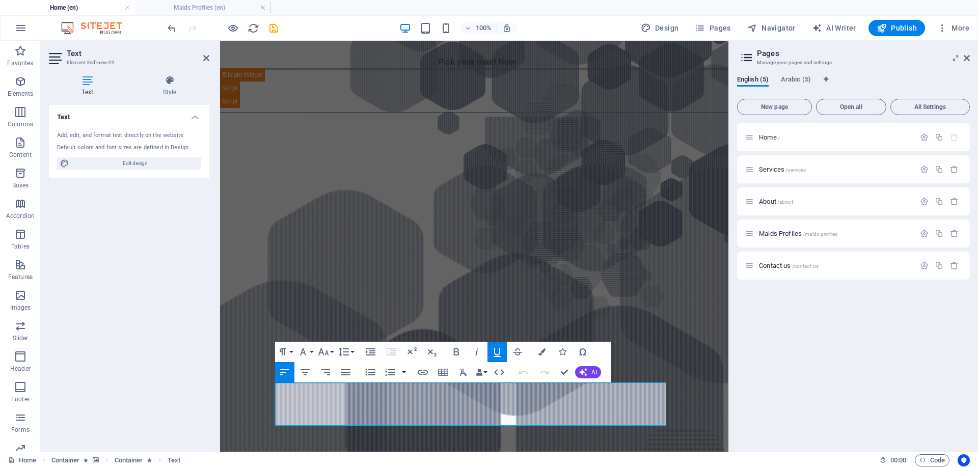
click at [500, 352] on icon "button" at bounding box center [497, 353] width 7 height 9
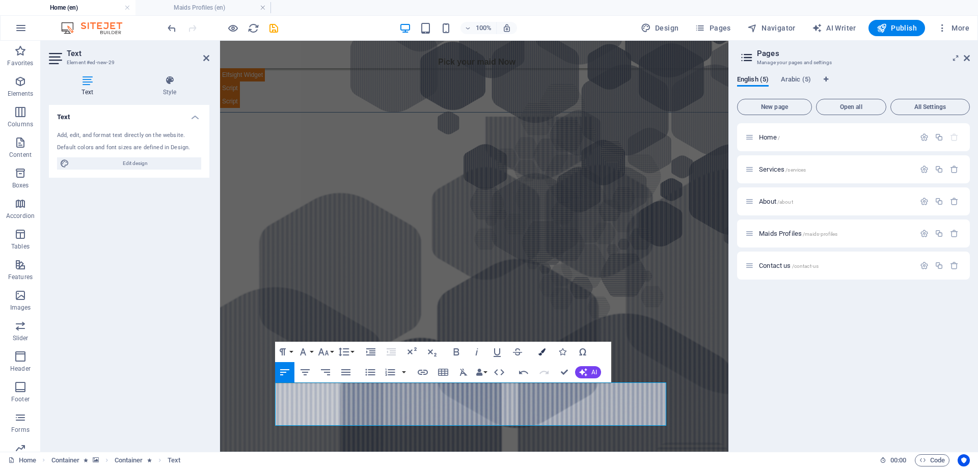
click at [541, 351] on icon "button" at bounding box center [542, 352] width 7 height 7
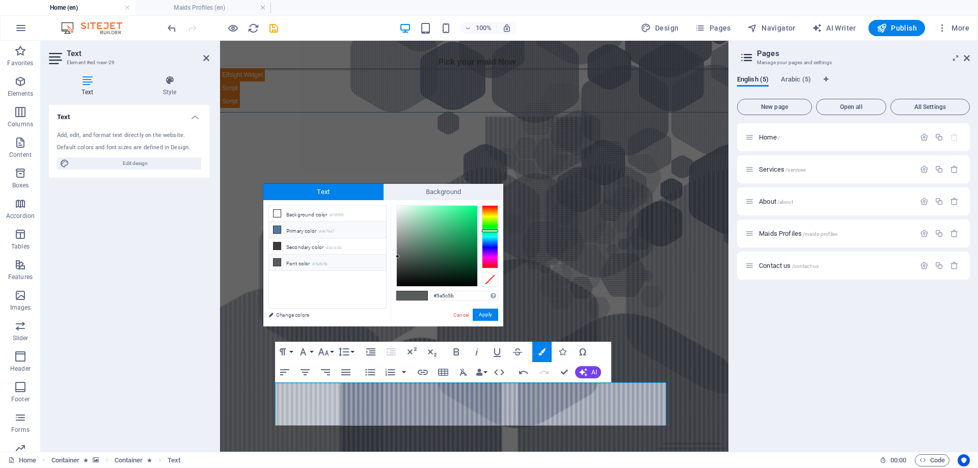
click at [310, 233] on li "Primary color #4e79a7" at bounding box center [327, 230] width 117 height 16
type input "#4e79a7"
drag, startPoint x: 484, startPoint y: 310, endPoint x: 269, endPoint y: 270, distance: 218.8
click at [484, 310] on button "Apply" at bounding box center [485, 315] width 25 height 12
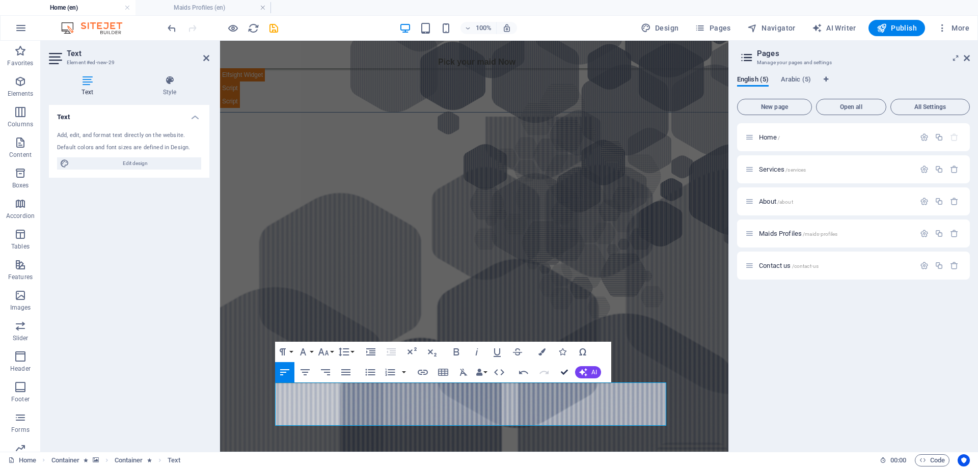
drag, startPoint x: 566, startPoint y: 372, endPoint x: 495, endPoint y: 332, distance: 80.8
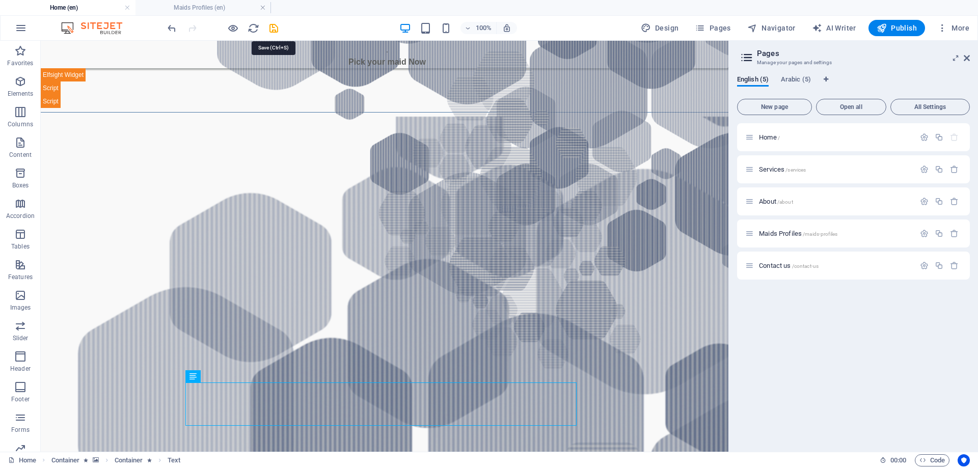
click at [276, 26] on icon "save" at bounding box center [274, 28] width 12 height 12
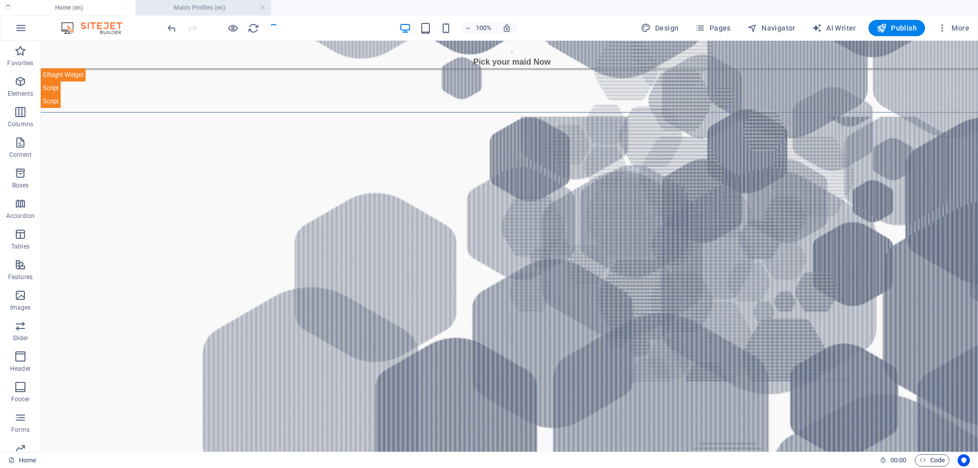
click at [227, 8] on h4 "Maids Profiles (en)" at bounding box center [204, 7] width 136 height 11
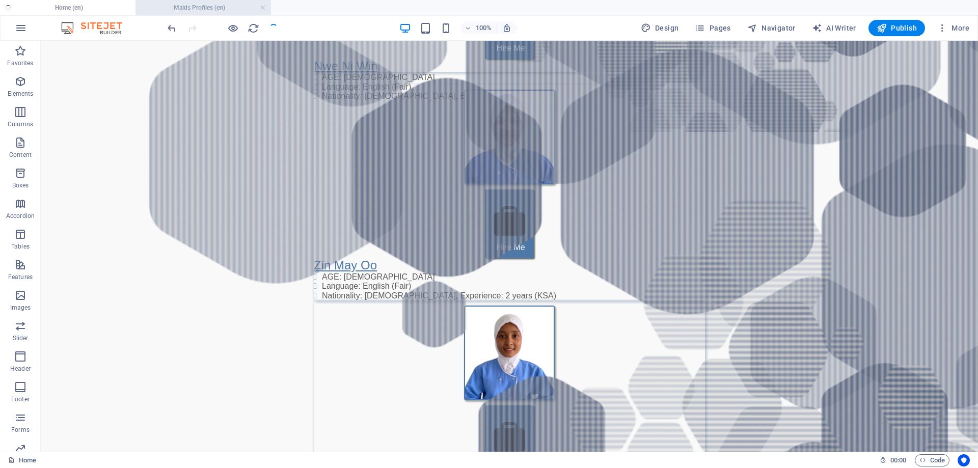
scroll to position [0, 0]
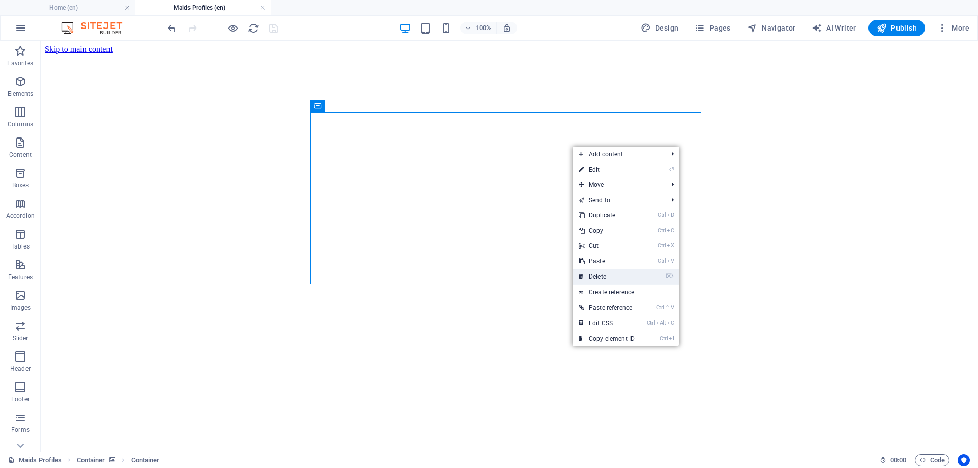
click at [601, 274] on link "⌦ Delete" at bounding box center [607, 276] width 68 height 15
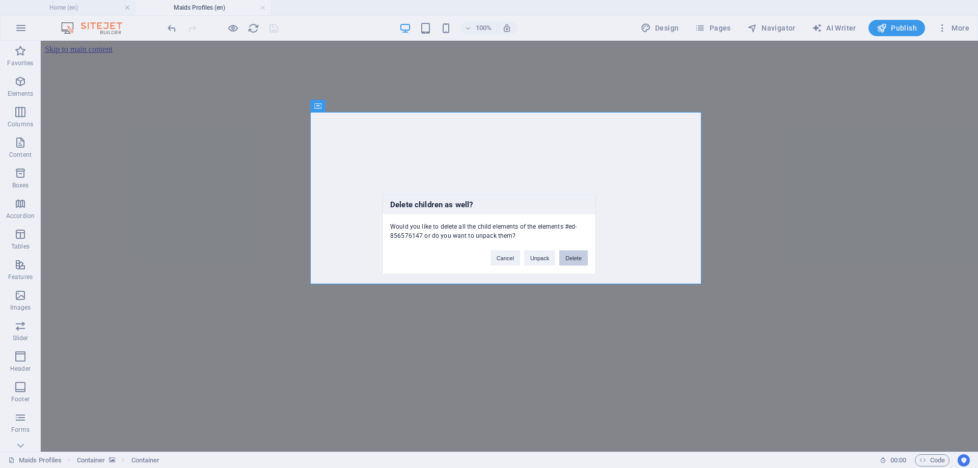
click at [571, 255] on button "Delete" at bounding box center [574, 257] width 29 height 15
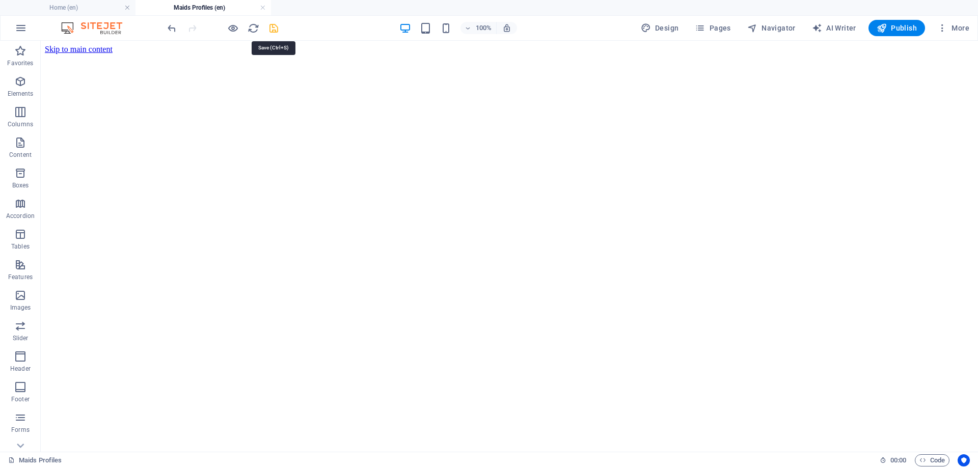
click at [275, 29] on icon "save" at bounding box center [274, 28] width 12 height 12
click at [717, 28] on span "Pages" at bounding box center [713, 28] width 36 height 10
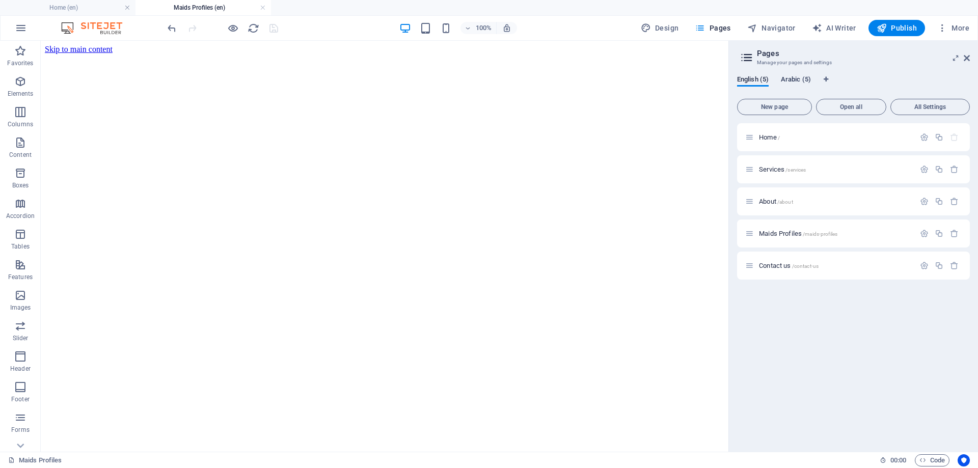
click at [791, 75] on span "Arabic (5)" at bounding box center [796, 80] width 30 height 14
click at [790, 136] on p "Home /" at bounding box center [835, 137] width 153 height 7
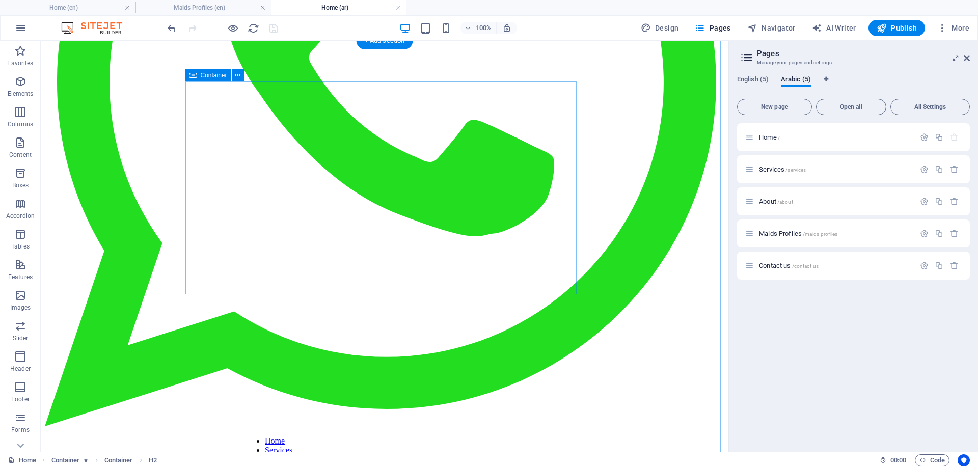
scroll to position [357, 0]
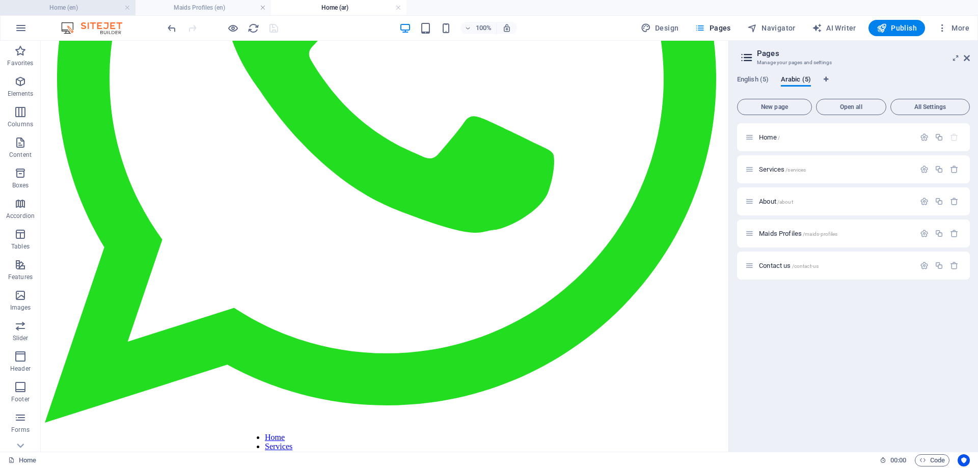
click at [79, 8] on h4 "Home (en)" at bounding box center [68, 7] width 136 height 11
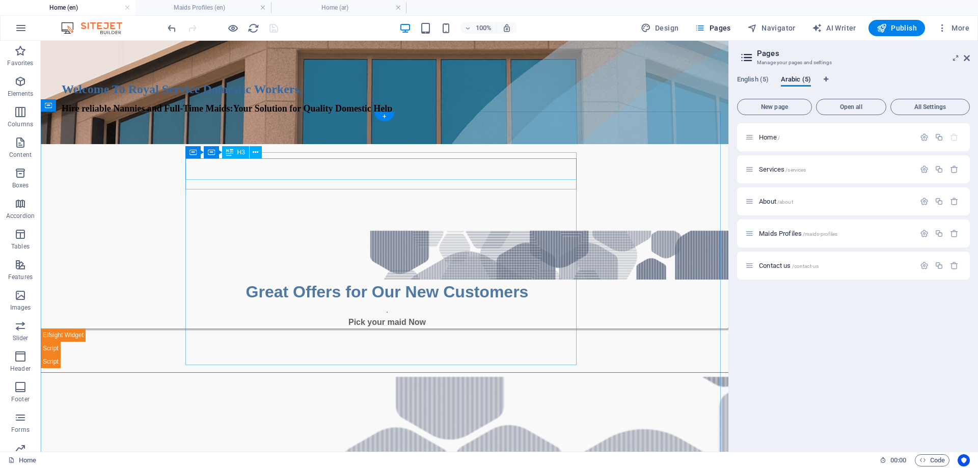
scroll to position [408, 0]
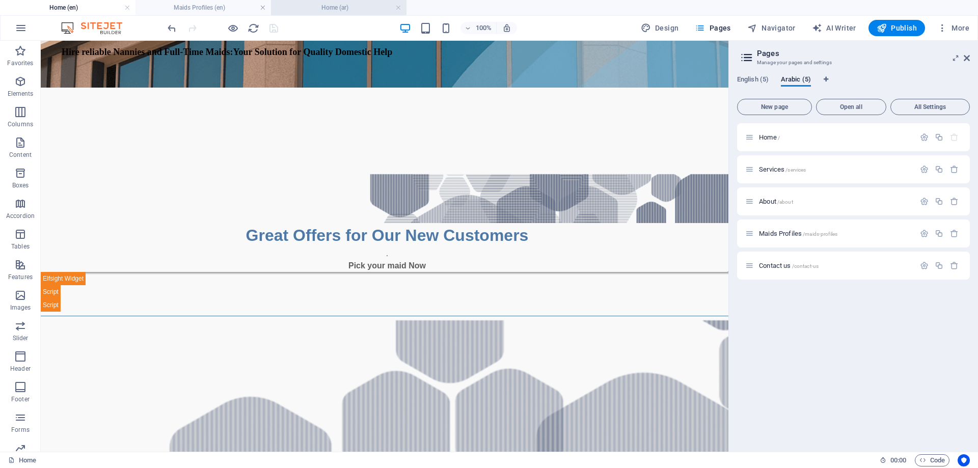
click at [332, 5] on h4 "Home (ar)" at bounding box center [339, 7] width 136 height 11
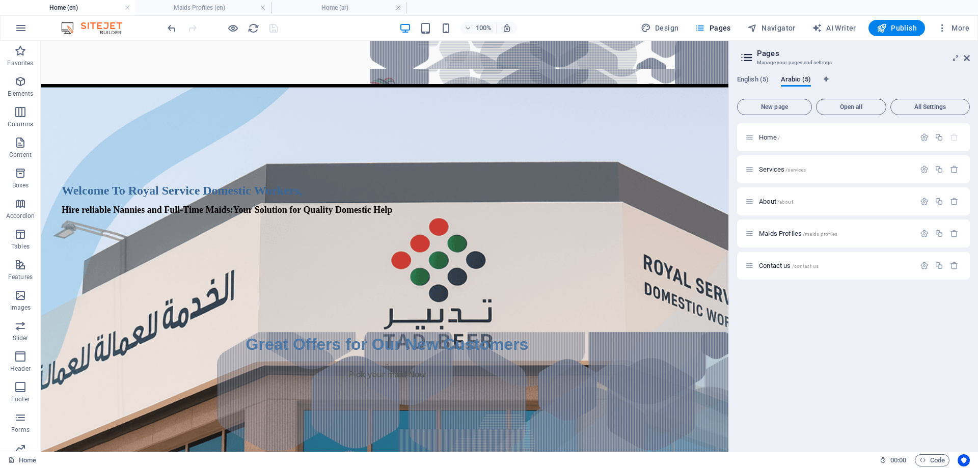
scroll to position [357, 0]
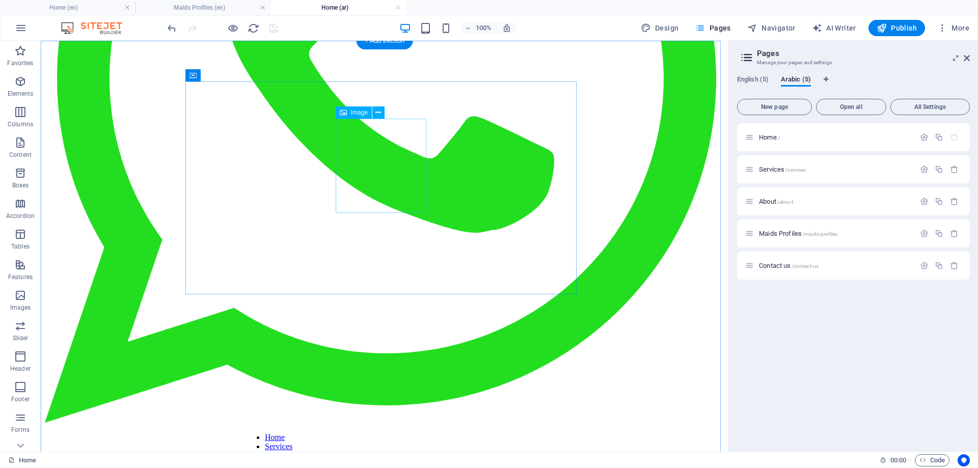
select select "px"
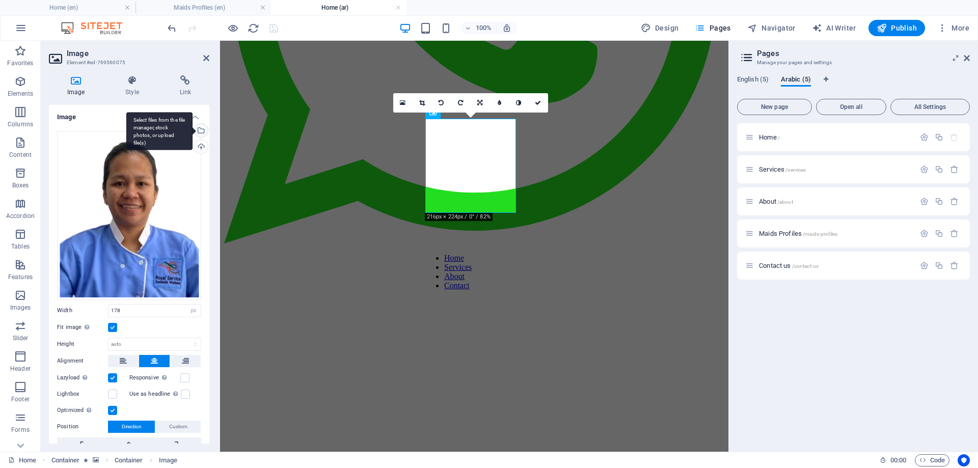
click at [193, 129] on div "Select files from the file manager, stock photos, or upload file(s)" at bounding box center [159, 131] width 66 height 38
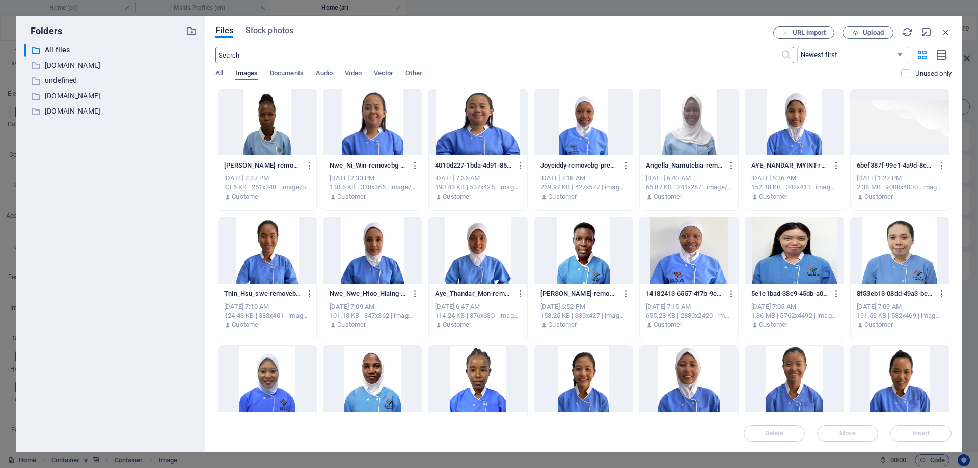
click at [375, 122] on div at bounding box center [373, 122] width 98 height 66
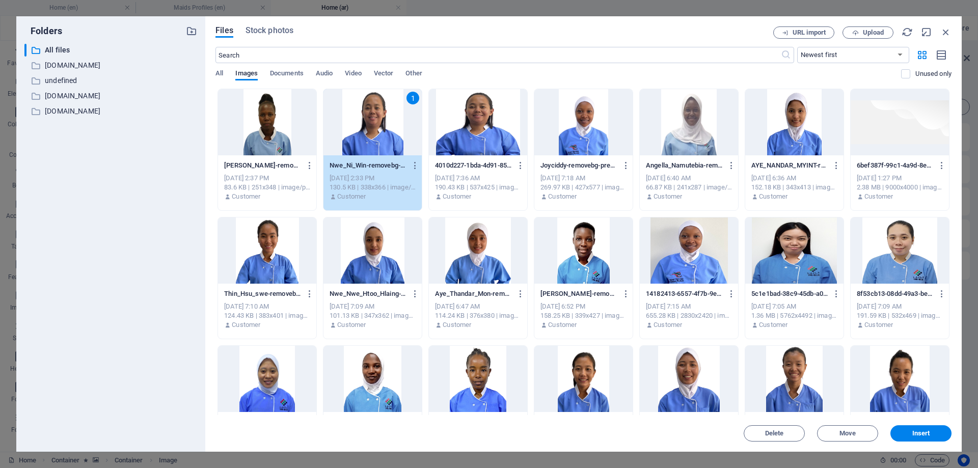
drag, startPoint x: 375, startPoint y: 122, endPoint x: 166, endPoint y: 92, distance: 211.7
click at [375, 122] on div "1" at bounding box center [373, 122] width 98 height 66
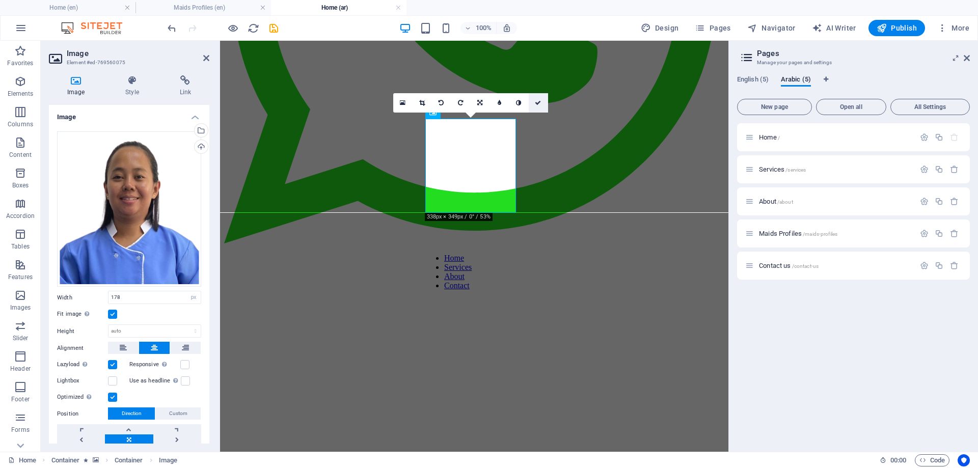
click at [538, 103] on icon at bounding box center [538, 103] width 6 height 6
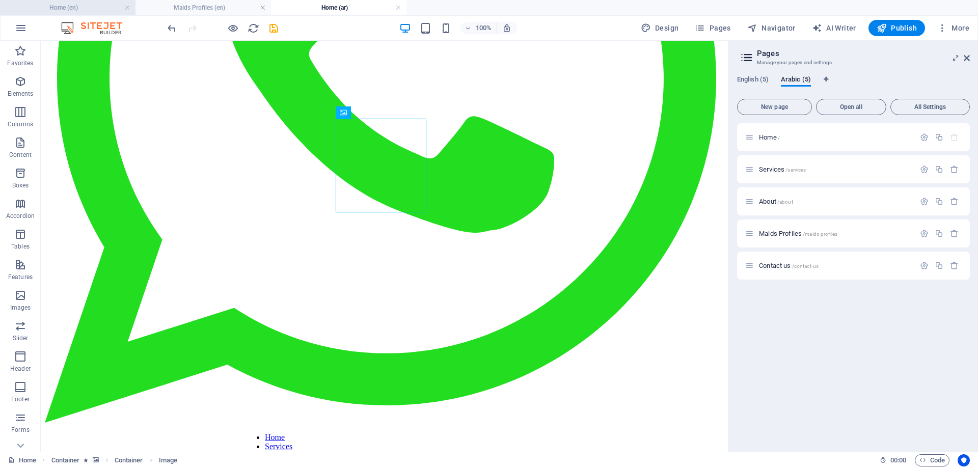
click at [73, 8] on h4 "Home (en)" at bounding box center [68, 7] width 136 height 11
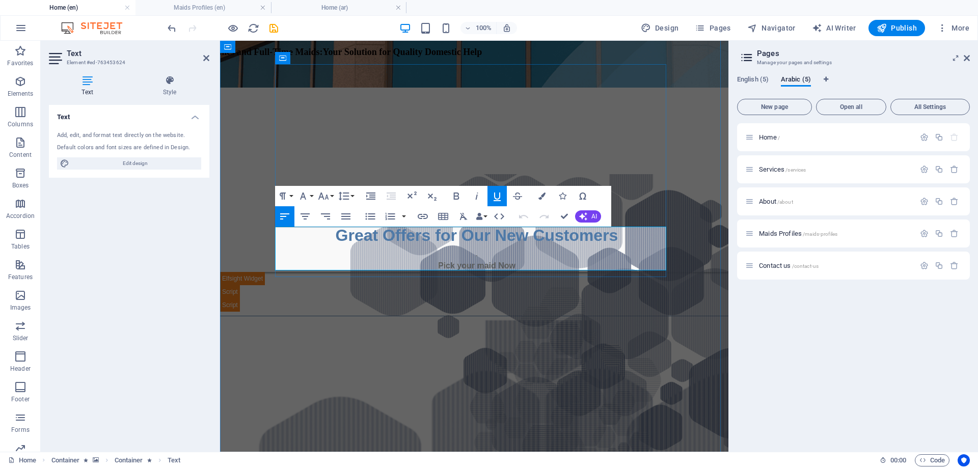
drag, startPoint x: 276, startPoint y: 232, endPoint x: 459, endPoint y: 266, distance: 185.5
copy div "Nwe Ni Win AGE: [DEMOGRAPHIC_DATA] Language: English (Fair) Nationality: [DEMOG…"
click at [326, 8] on h4 "Home (ar)" at bounding box center [339, 7] width 136 height 11
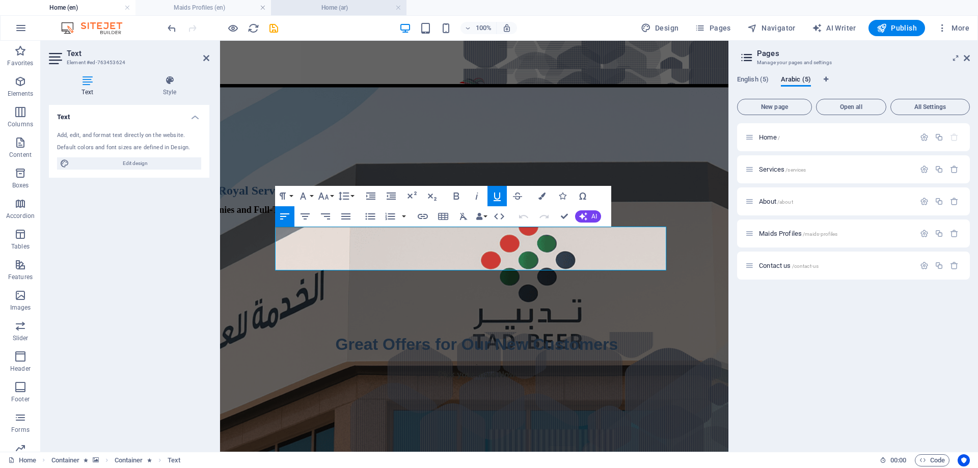
scroll to position [357, 0]
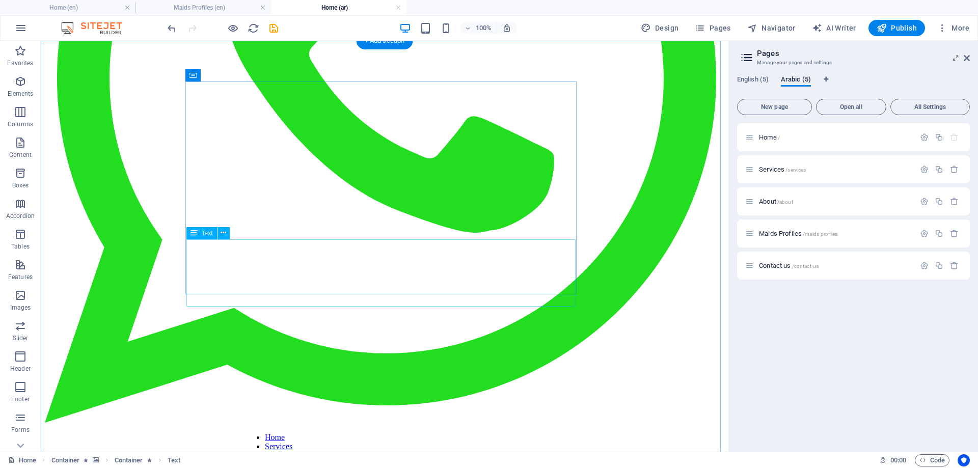
drag, startPoint x: 490, startPoint y: 253, endPoint x: 311, endPoint y: 253, distance: 178.9
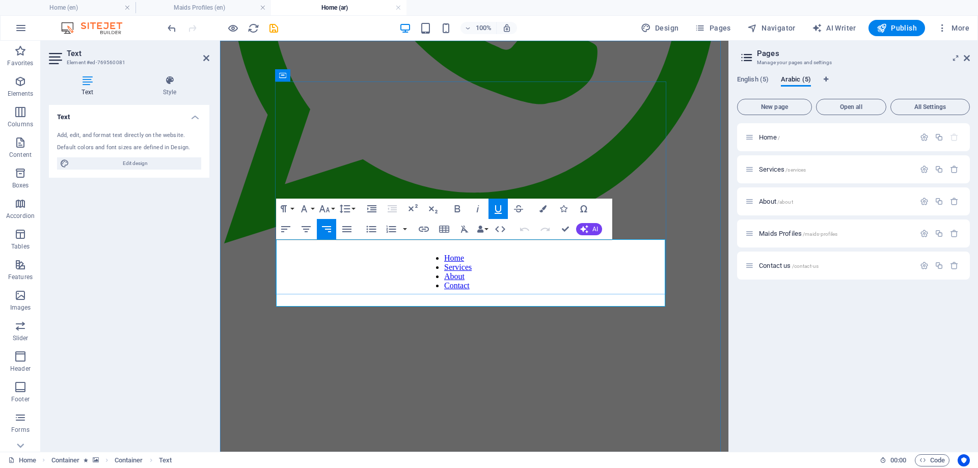
drag, startPoint x: 665, startPoint y: 250, endPoint x: 505, endPoint y: 287, distance: 164.9
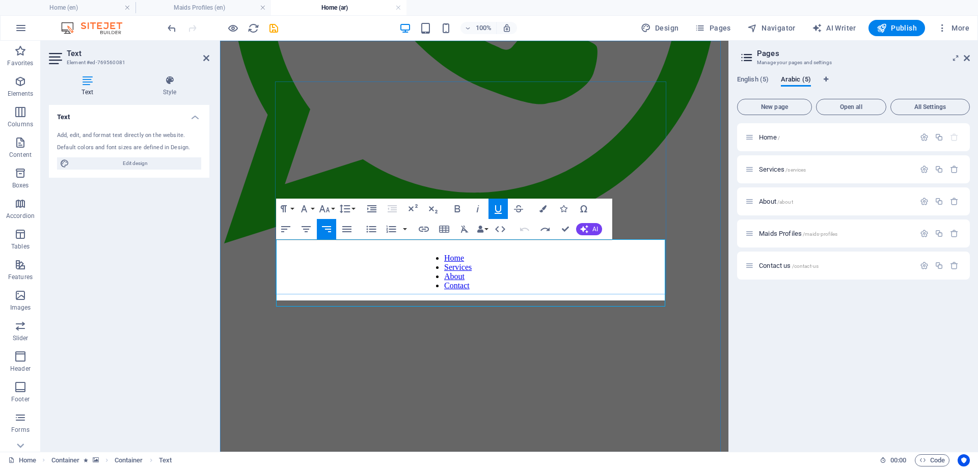
scroll to position [398, -2]
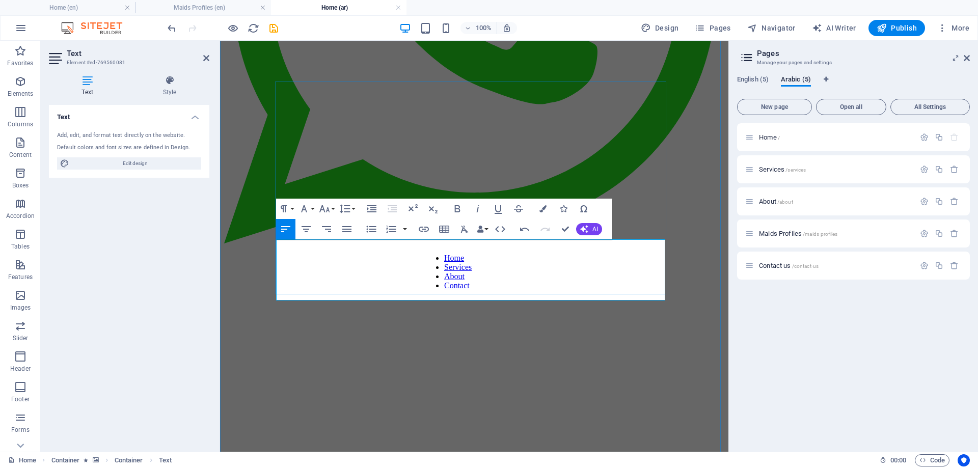
drag, startPoint x: 314, startPoint y: 245, endPoint x: 276, endPoint y: 283, distance: 53.7
click at [329, 228] on icon "button" at bounding box center [327, 229] width 12 height 12
click at [72, 3] on h4 "Home (en)" at bounding box center [68, 7] width 136 height 11
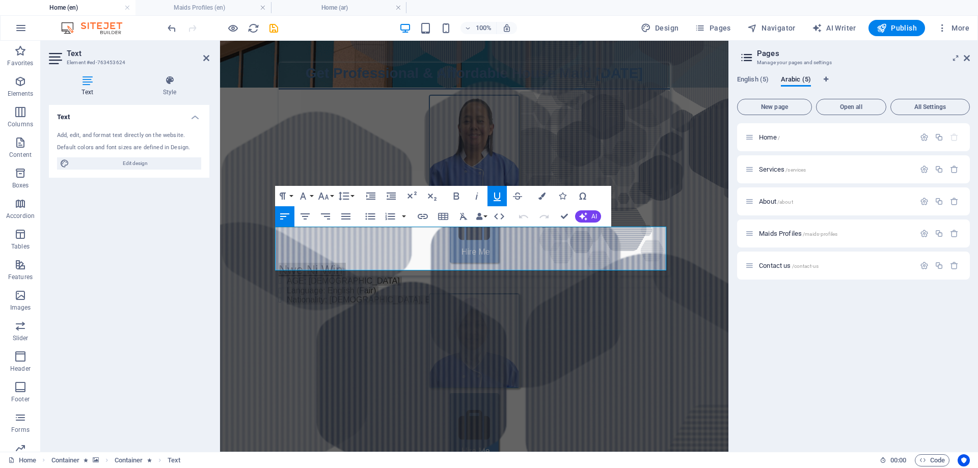
scroll to position [0, 0]
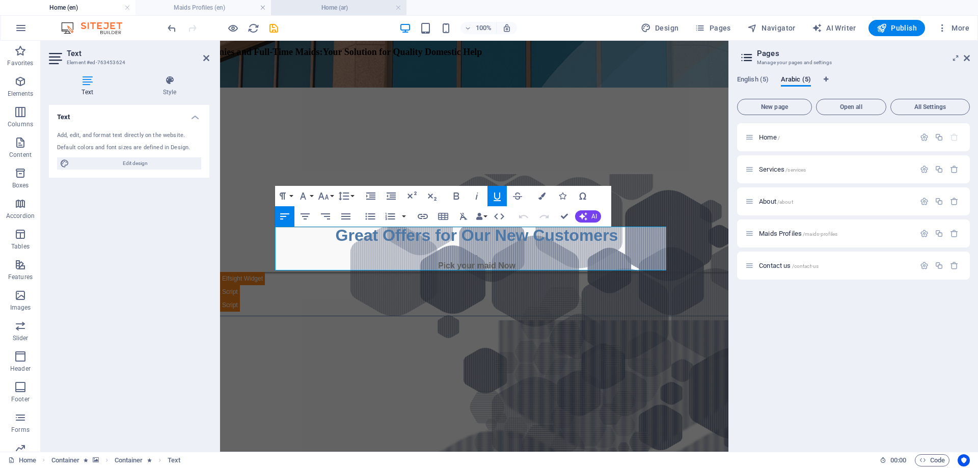
click at [341, 7] on h4 "Home (ar)" at bounding box center [339, 7] width 136 height 11
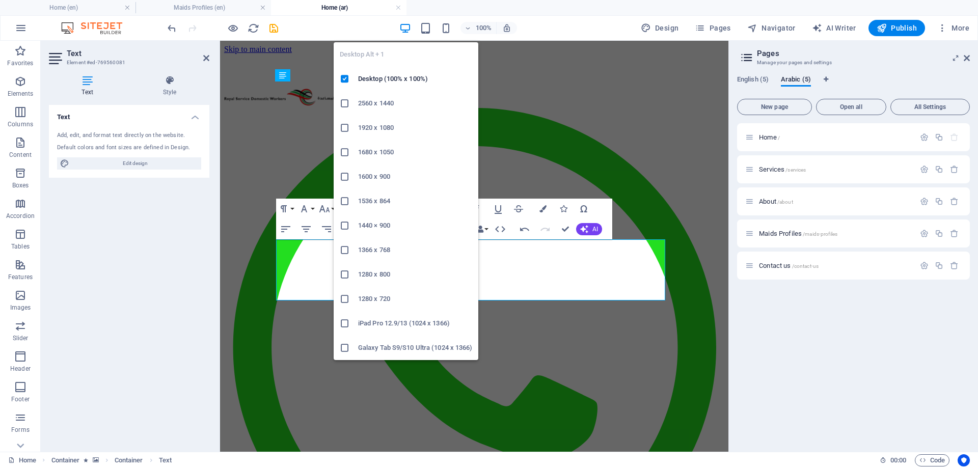
scroll to position [357, 0]
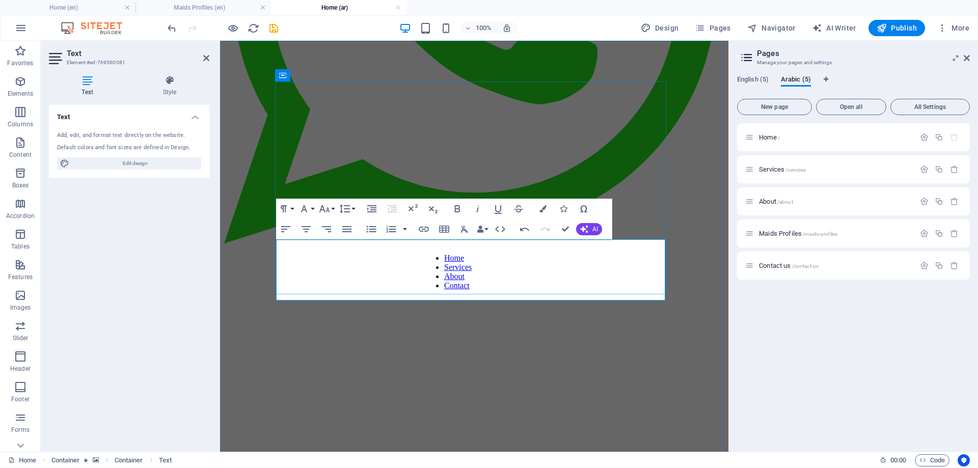
drag, startPoint x: 633, startPoint y: 247, endPoint x: 665, endPoint y: 244, distance: 31.2
click at [336, 208] on div "Paragraph Format Normal Heading 1 Heading 2 Heading 3 Heading 4 Heading 5 Headi…" at bounding box center [316, 209] width 81 height 20
click at [333, 209] on button "Font Size" at bounding box center [326, 209] width 19 height 20
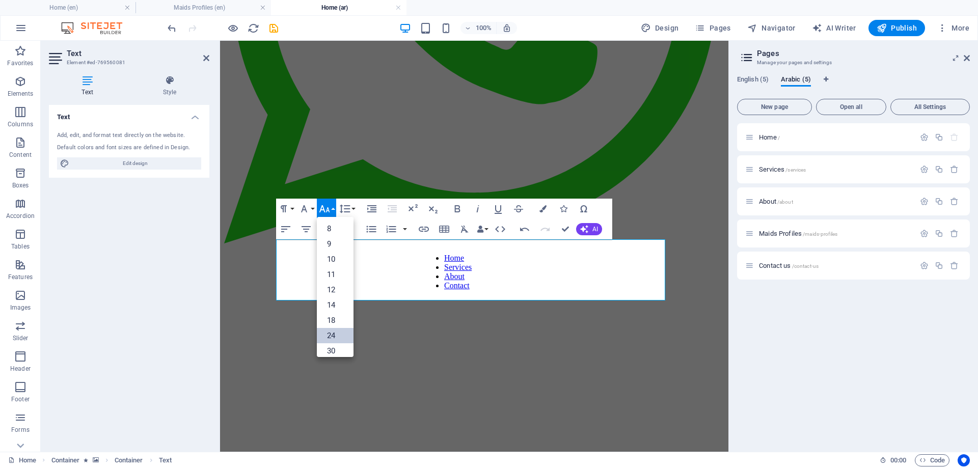
click at [333, 334] on link "24" at bounding box center [335, 335] width 37 height 15
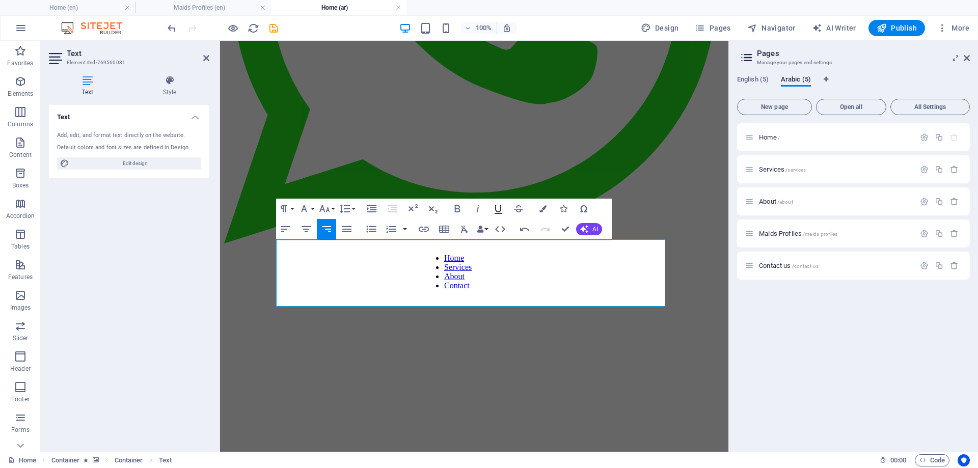
drag, startPoint x: 496, startPoint y: 207, endPoint x: 525, endPoint y: 209, distance: 28.6
click at [497, 207] on icon "button" at bounding box center [498, 209] width 12 height 12
click at [543, 208] on icon "button" at bounding box center [543, 208] width 7 height 7
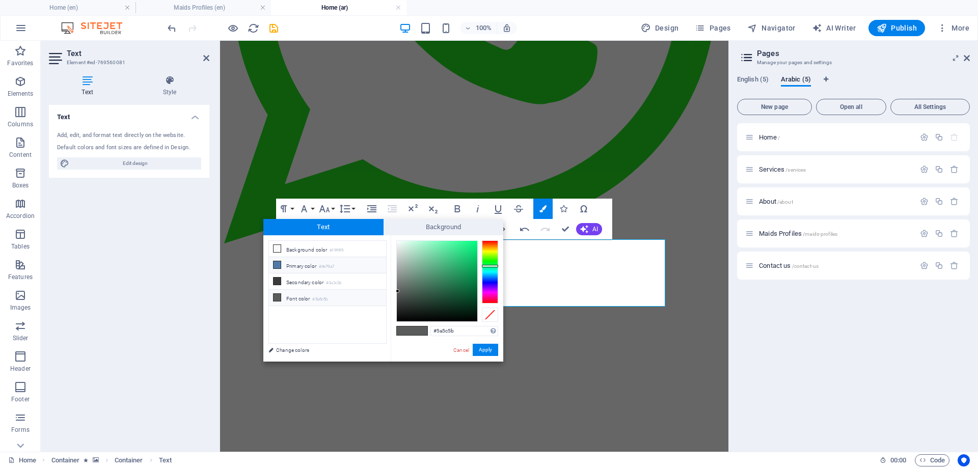
click at [290, 267] on li "Primary color #4e79a7" at bounding box center [327, 265] width 117 height 16
type input "#4e79a7"
drag, startPoint x: 486, startPoint y: 351, endPoint x: 300, endPoint y: 250, distance: 211.6
click at [486, 351] on button "Apply" at bounding box center [485, 350] width 25 height 12
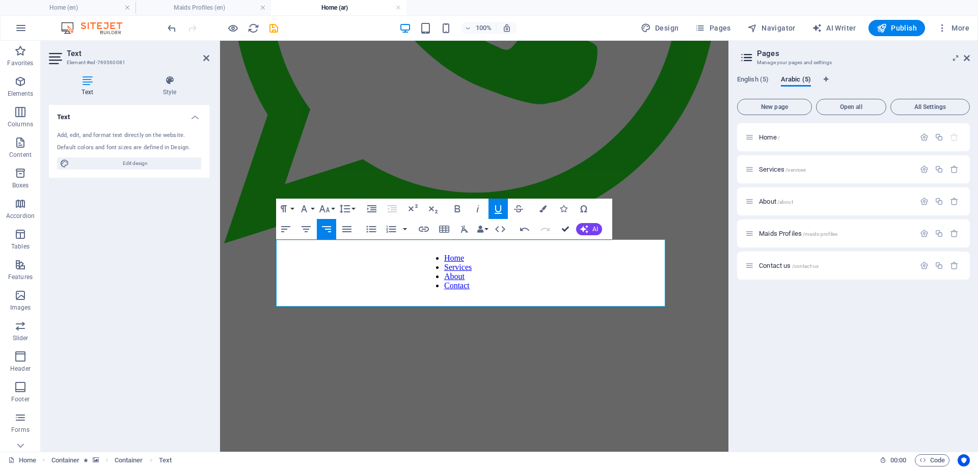
drag, startPoint x: 566, startPoint y: 228, endPoint x: 510, endPoint y: 183, distance: 71.7
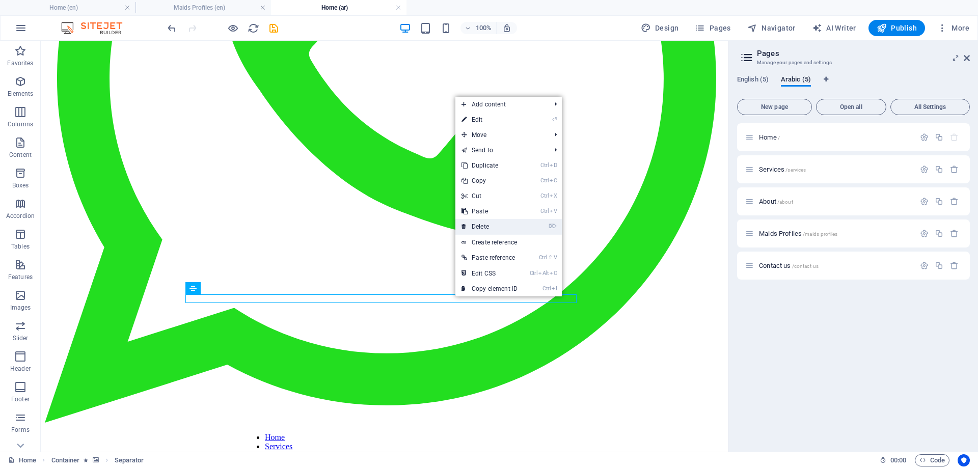
drag, startPoint x: 483, startPoint y: 225, endPoint x: 446, endPoint y: 184, distance: 54.8
click at [483, 225] on link "⌦ Delete" at bounding box center [490, 226] width 68 height 15
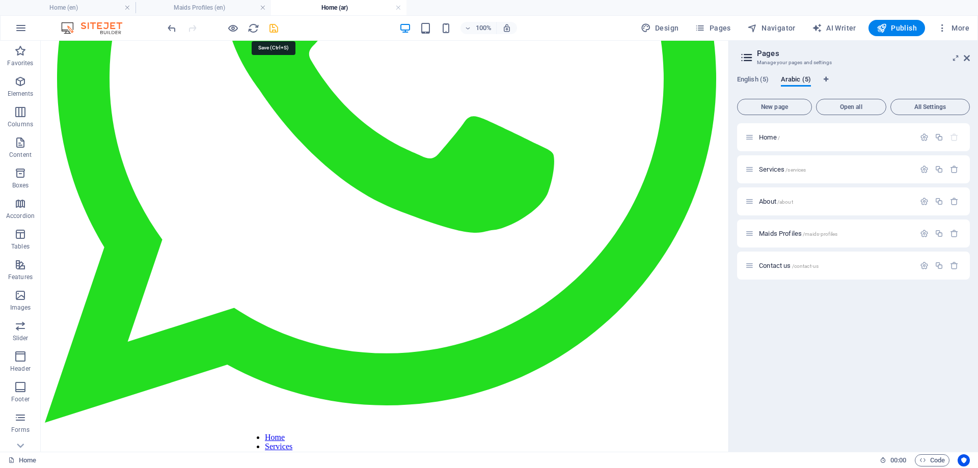
click at [276, 29] on icon "save" at bounding box center [274, 28] width 12 height 12
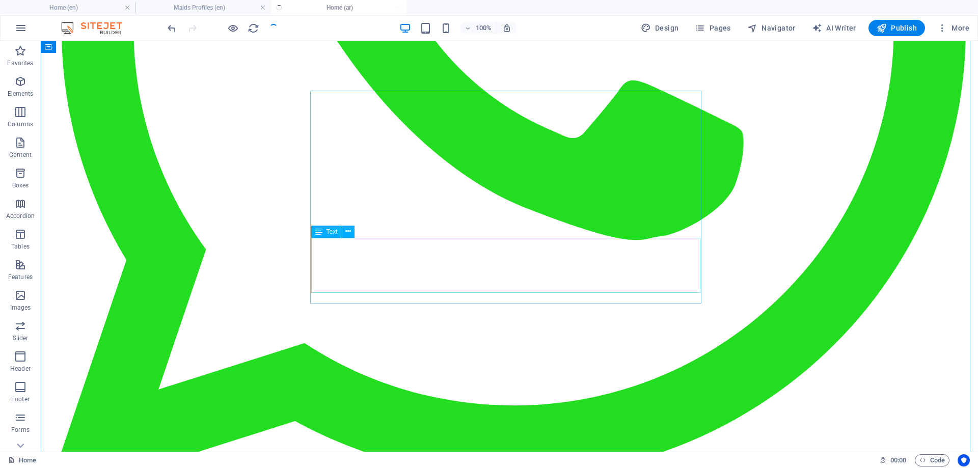
scroll to position [561, 0]
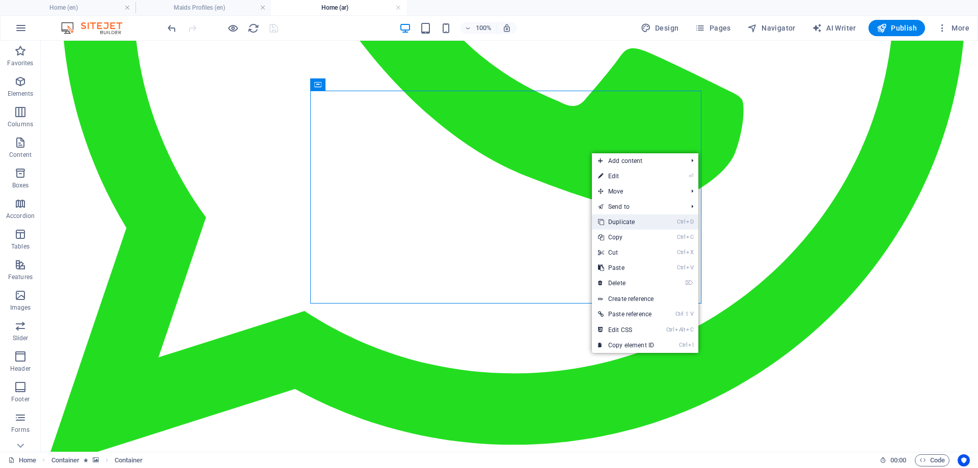
click at [617, 220] on link "Ctrl D Duplicate" at bounding box center [626, 222] width 68 height 15
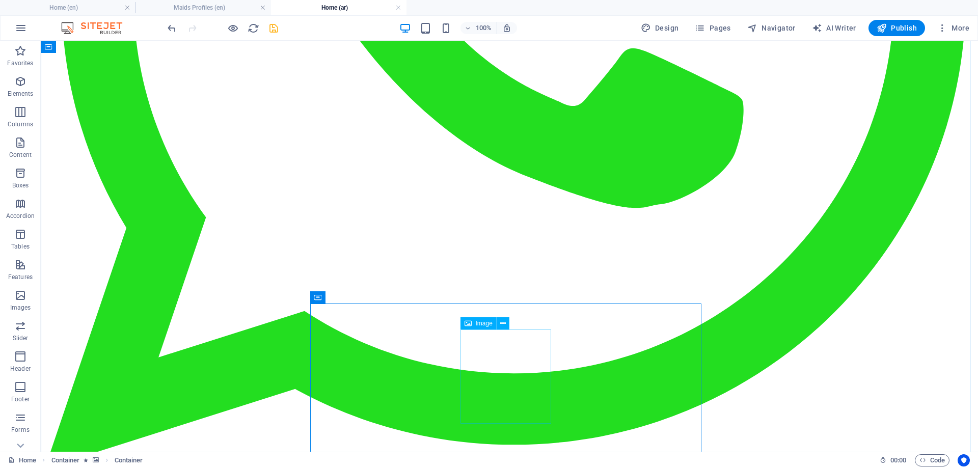
select select "px"
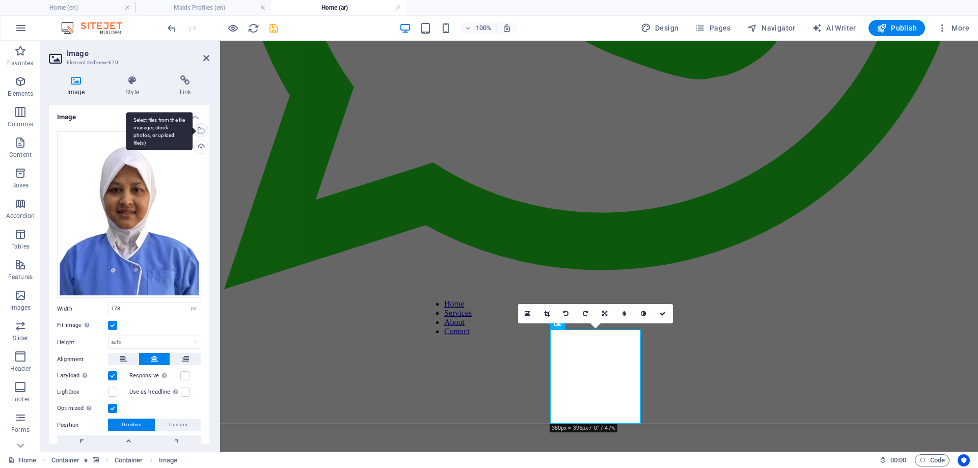
click at [199, 129] on div "Select files from the file manager, stock photos, or upload file(s)" at bounding box center [200, 131] width 15 height 15
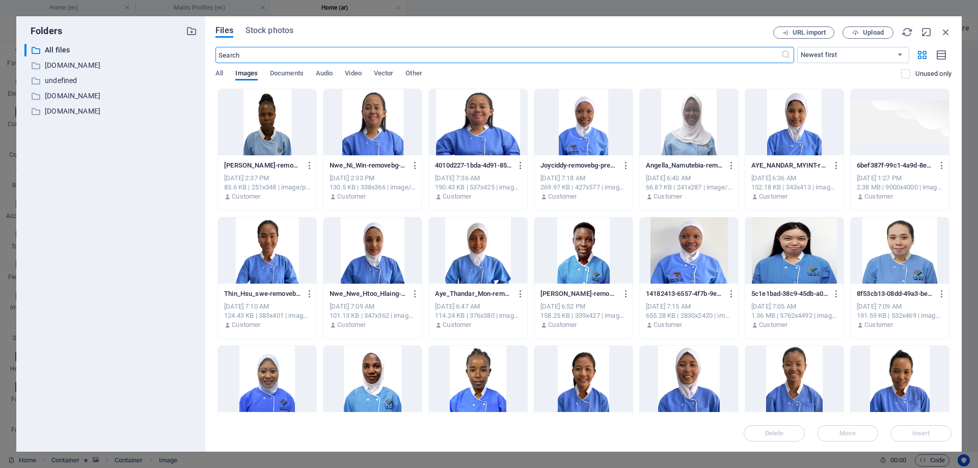
click at [483, 255] on div at bounding box center [478, 251] width 98 height 66
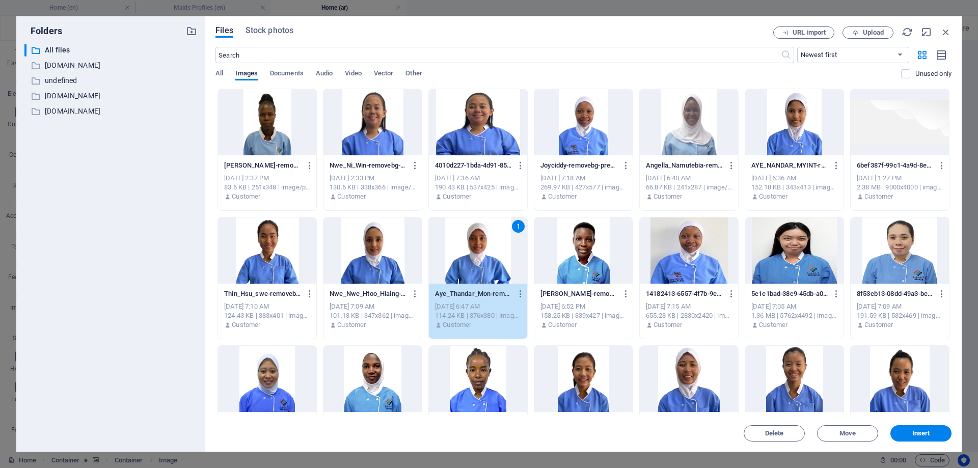
click at [483, 255] on div "1" at bounding box center [478, 251] width 98 height 66
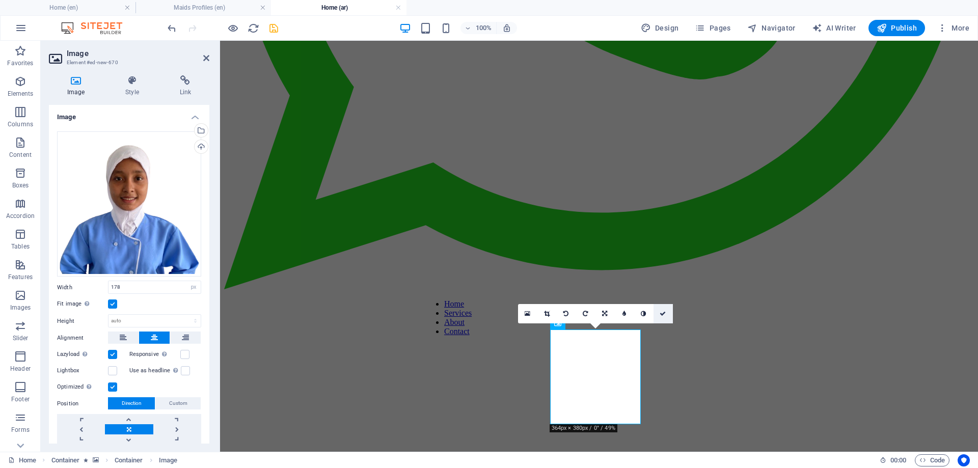
click at [662, 312] on icon at bounding box center [663, 314] width 6 height 6
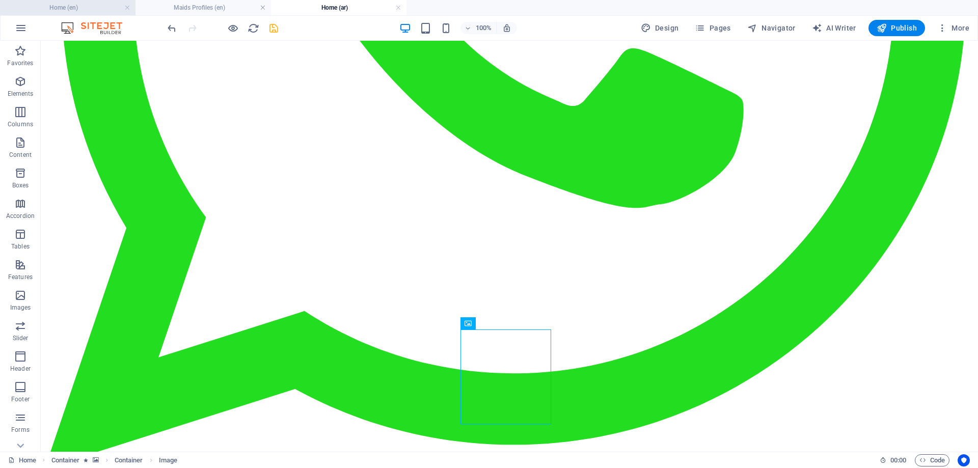
click at [90, 4] on h4 "Home (en)" at bounding box center [68, 7] width 136 height 11
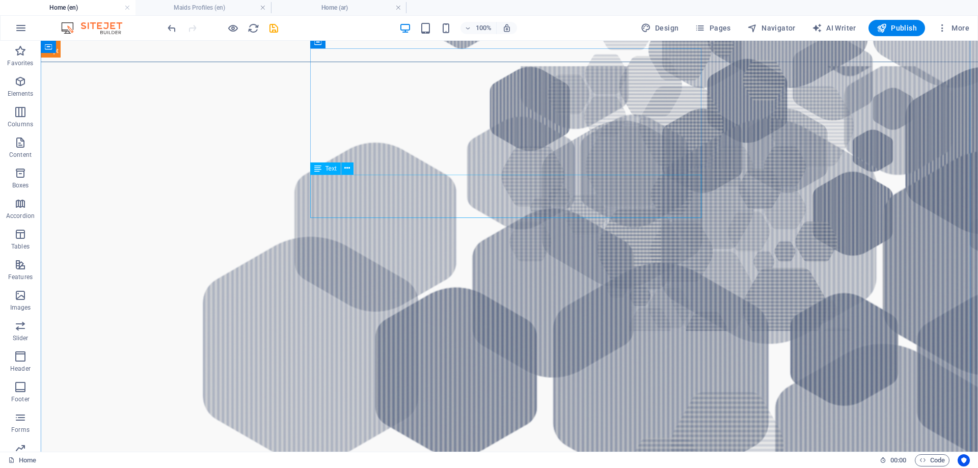
scroll to position [662, 0]
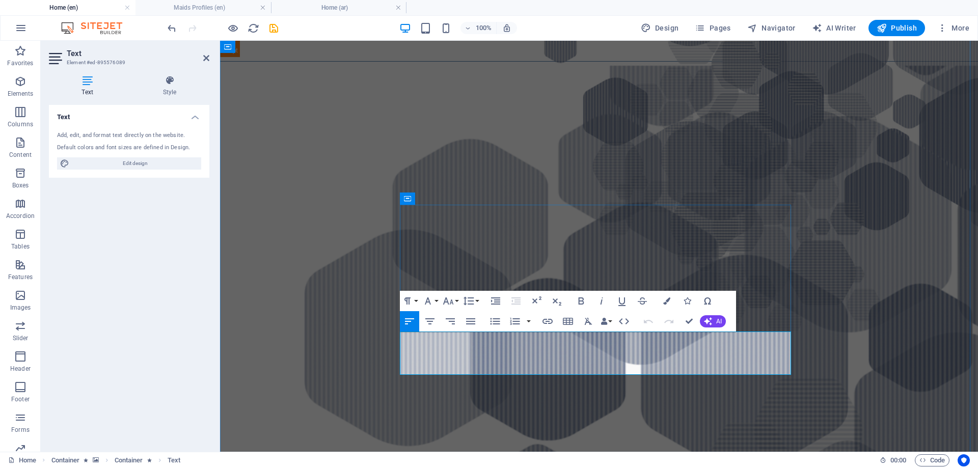
drag, startPoint x: 403, startPoint y: 338, endPoint x: 583, endPoint y: 368, distance: 182.9
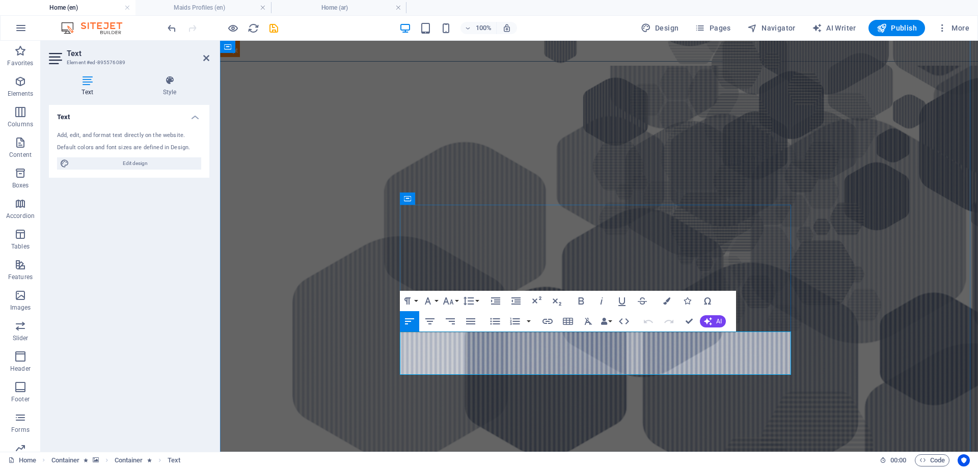
copy div "[PERSON_NAME] AGE: [DEMOGRAPHIC_DATA] Language: English (Fair) Nationality: [DE…"
drag, startPoint x: 690, startPoint y: 321, endPoint x: 453, endPoint y: 153, distance: 290.6
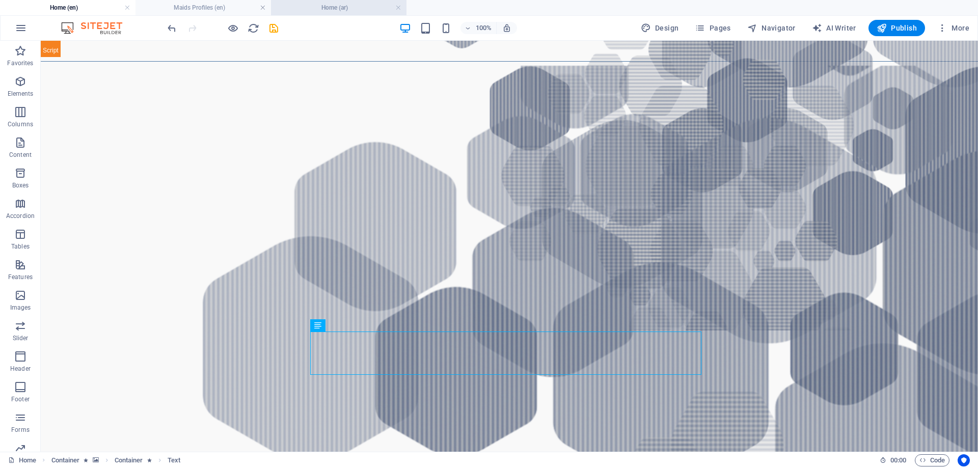
click at [346, 0] on li "Home (ar)" at bounding box center [339, 7] width 136 height 15
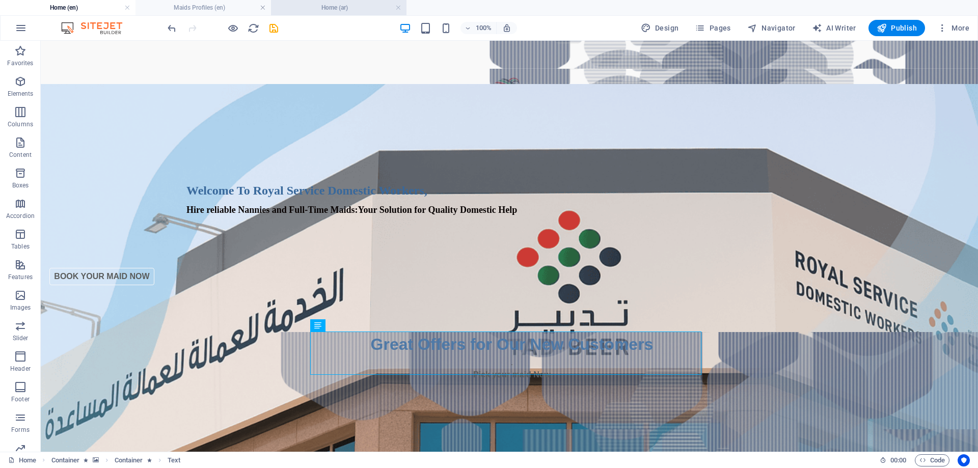
scroll to position [561, 0]
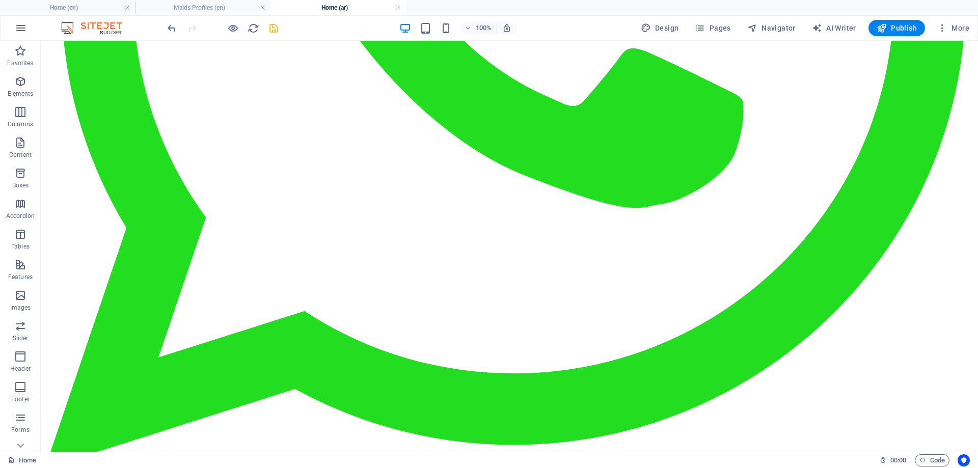
click at [344, 7] on h4 "Home (ar)" at bounding box center [339, 7] width 136 height 11
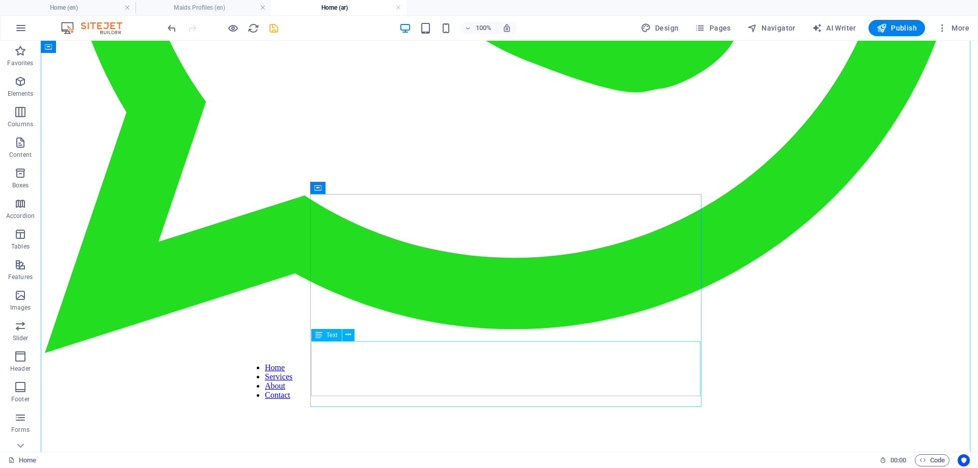
scroll to position [662, 0]
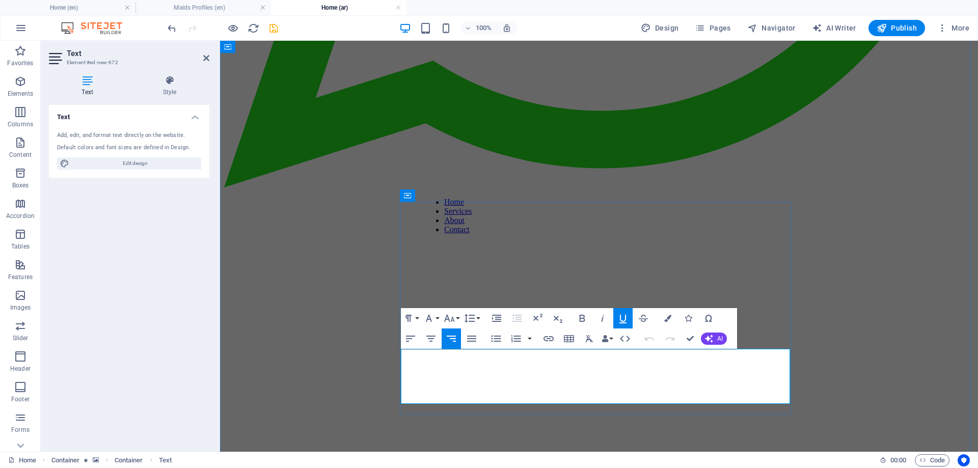
drag, startPoint x: 788, startPoint y: 359, endPoint x: 637, endPoint y: 394, distance: 155.0
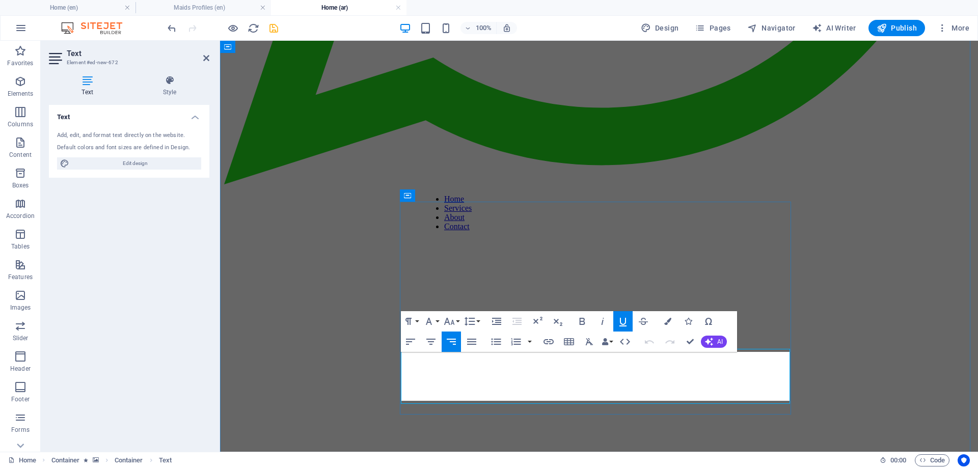
scroll to position [421, -2]
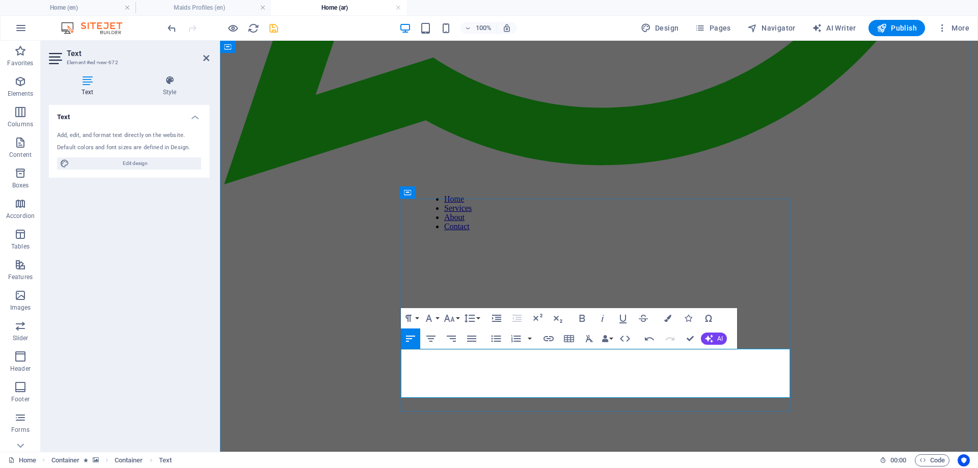
drag, startPoint x: 440, startPoint y: 354, endPoint x: 420, endPoint y: 376, distance: 30.3
click at [453, 339] on icon "button" at bounding box center [451, 339] width 12 height 12
drag, startPoint x: 748, startPoint y: 357, endPoint x: 791, endPoint y: 356, distance: 43.3
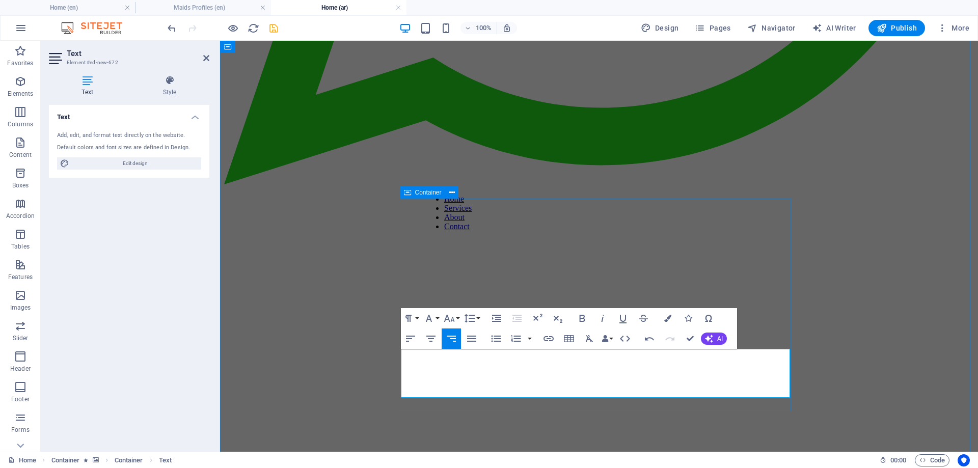
click at [454, 316] on icon "button" at bounding box center [449, 318] width 12 height 12
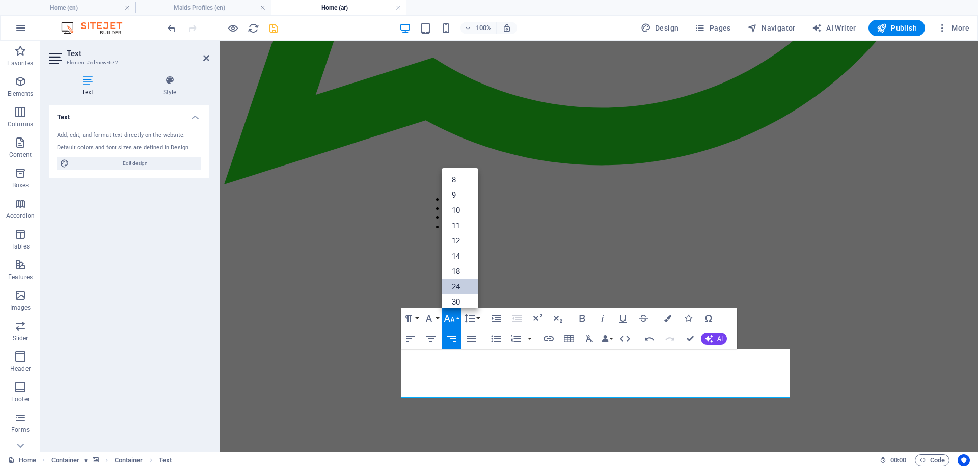
drag, startPoint x: 457, startPoint y: 287, endPoint x: 271, endPoint y: 246, distance: 191.0
click at [457, 287] on link "24" at bounding box center [460, 286] width 37 height 15
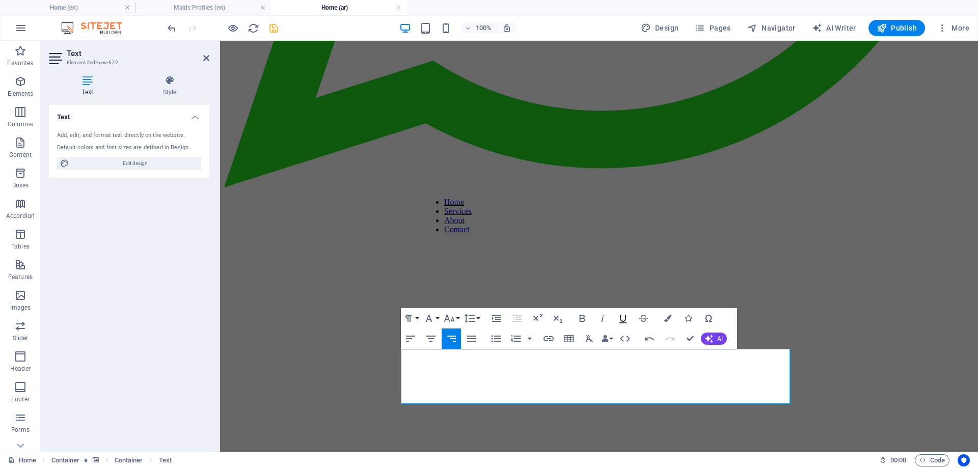
click at [622, 317] on icon "button" at bounding box center [623, 318] width 12 height 12
click at [669, 317] on icon "button" at bounding box center [668, 318] width 7 height 7
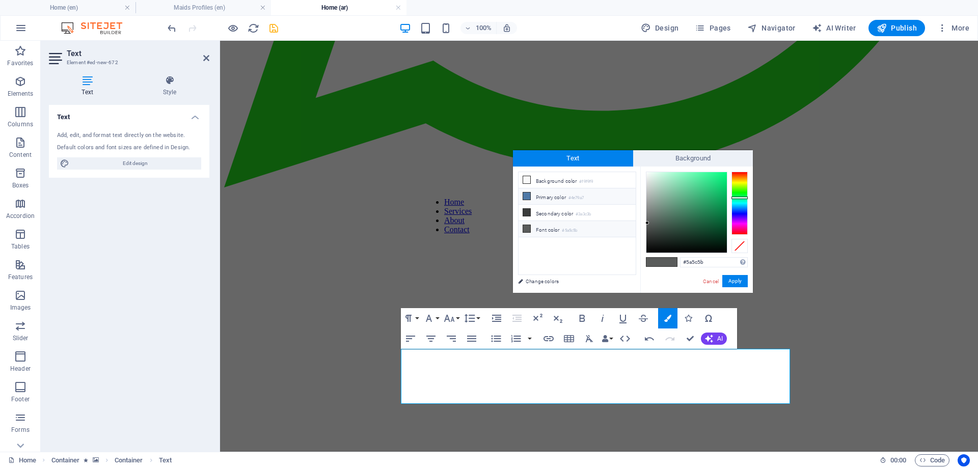
click at [543, 198] on li "Primary color #4e79a7" at bounding box center [577, 197] width 117 height 16
type input "#4e79a7"
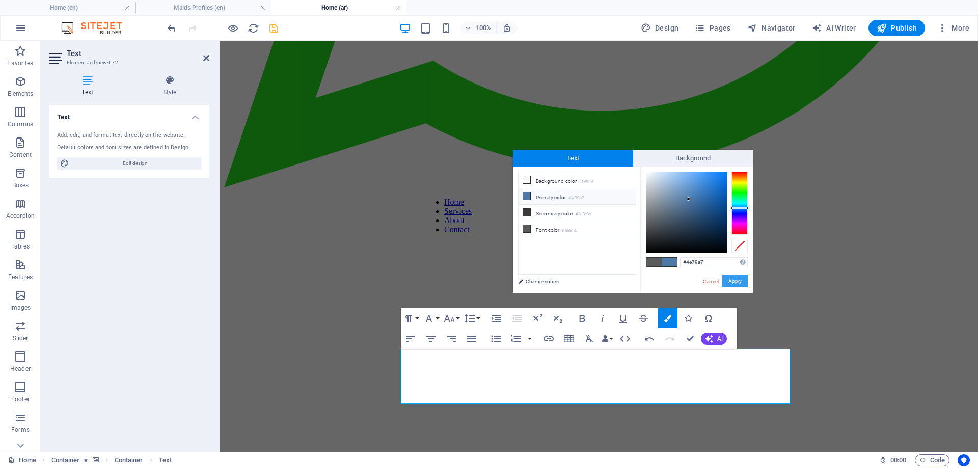
click at [739, 282] on button "Apply" at bounding box center [735, 281] width 25 height 12
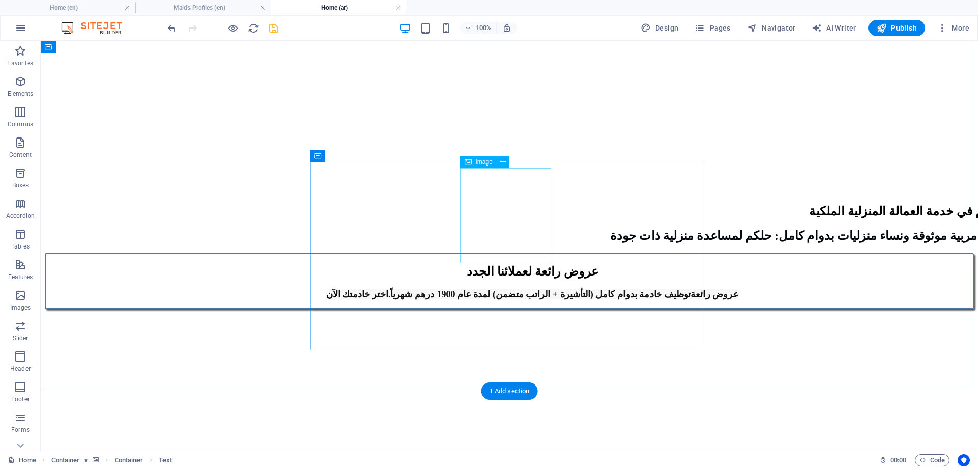
scroll to position [1121, 0]
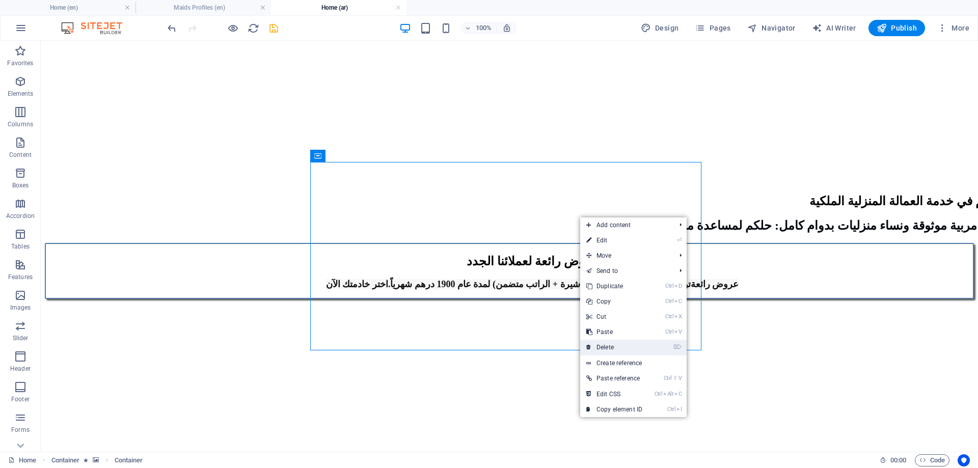
click at [607, 344] on link "⌦ Delete" at bounding box center [614, 347] width 68 height 15
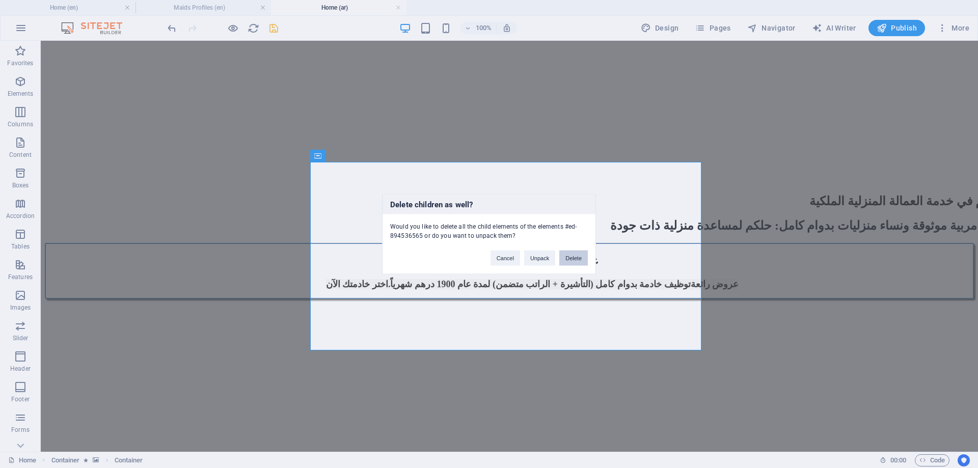
click at [581, 258] on button "Delete" at bounding box center [574, 257] width 29 height 15
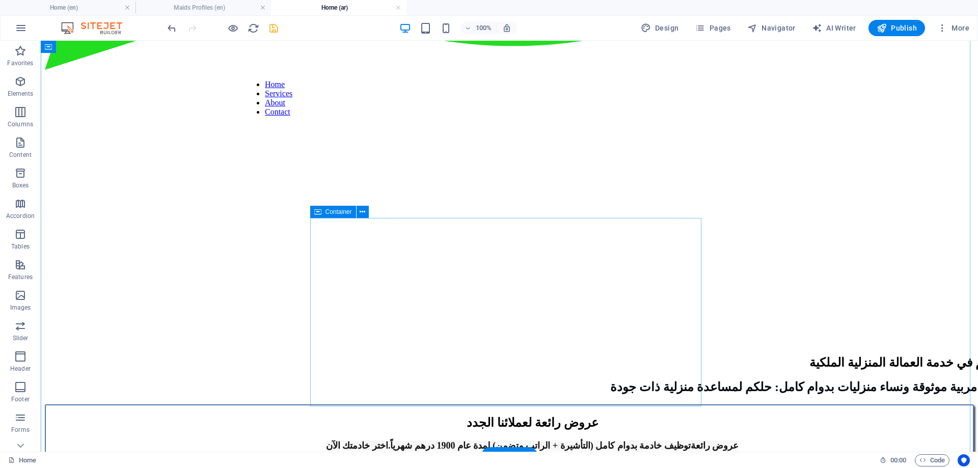
scroll to position [968, 0]
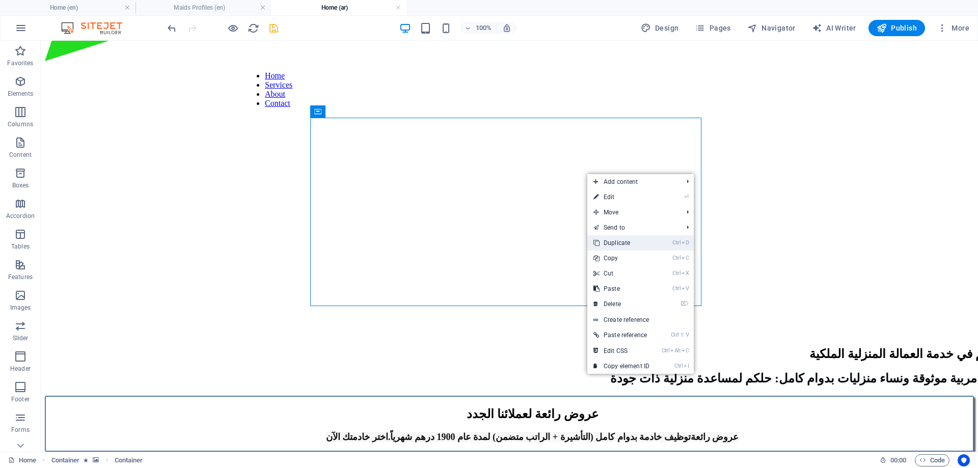
click at [617, 242] on link "Ctrl D Duplicate" at bounding box center [622, 242] width 68 height 15
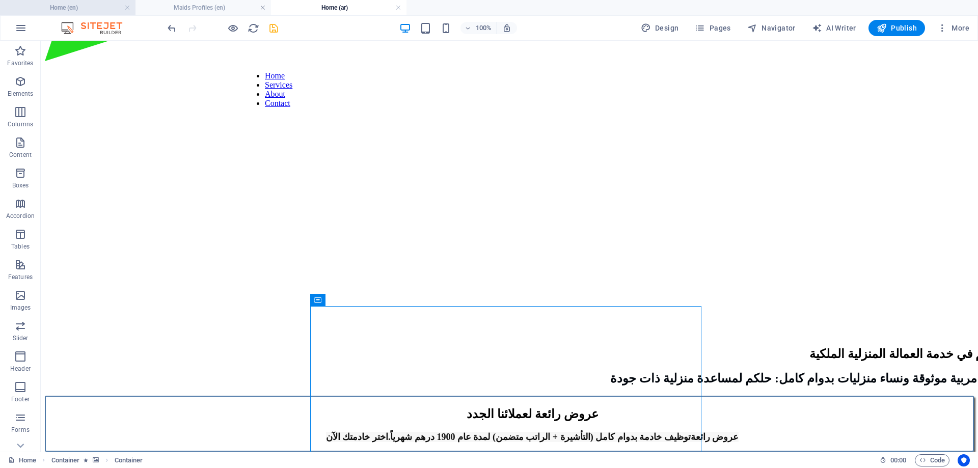
click at [77, 5] on h4 "Home (en)" at bounding box center [68, 7] width 136 height 11
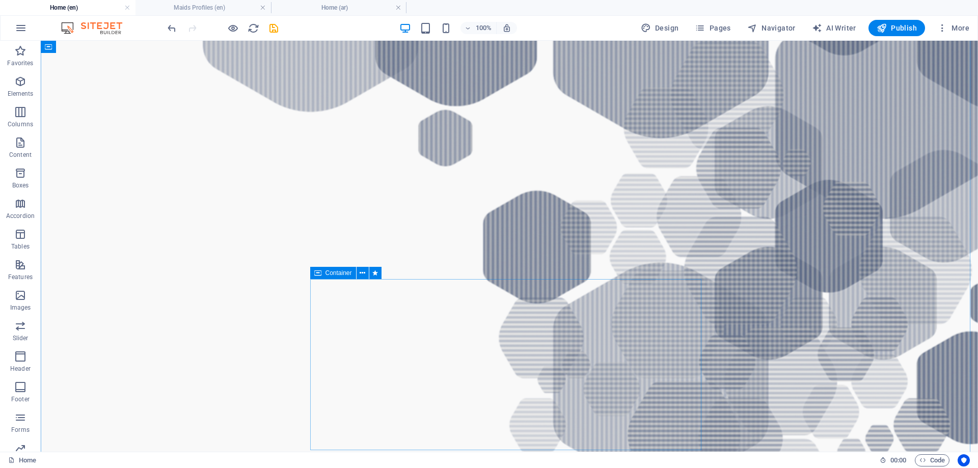
scroll to position [1070, 0]
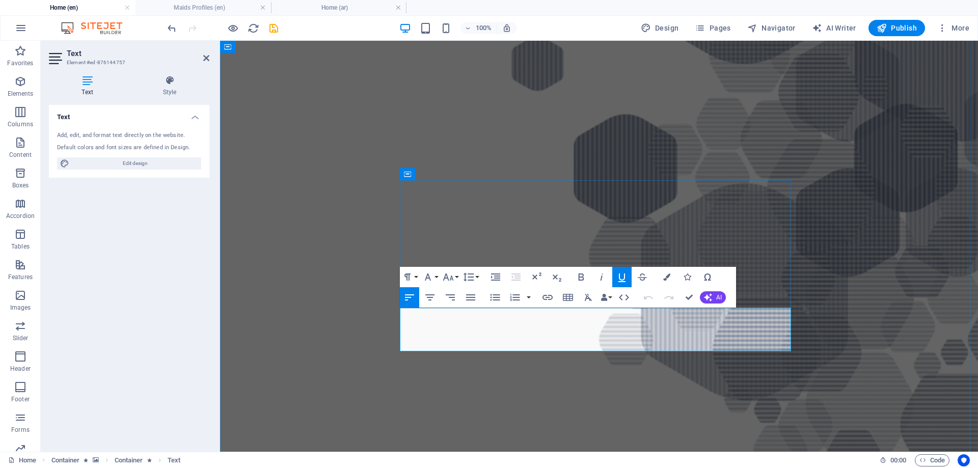
drag, startPoint x: 401, startPoint y: 314, endPoint x: 650, endPoint y: 344, distance: 251.0
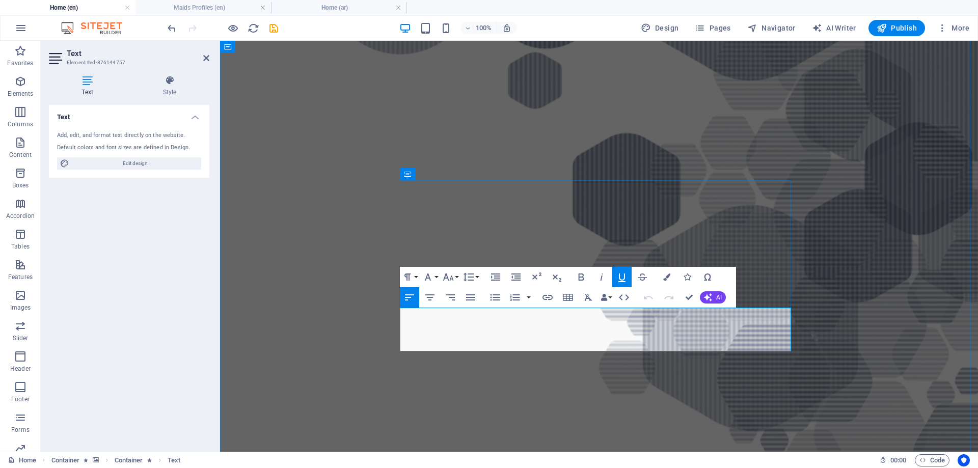
copy div "[PERSON_NAME] AGE: [DEMOGRAPHIC_DATA] Language: English (Fair) Nationality: [DE…"
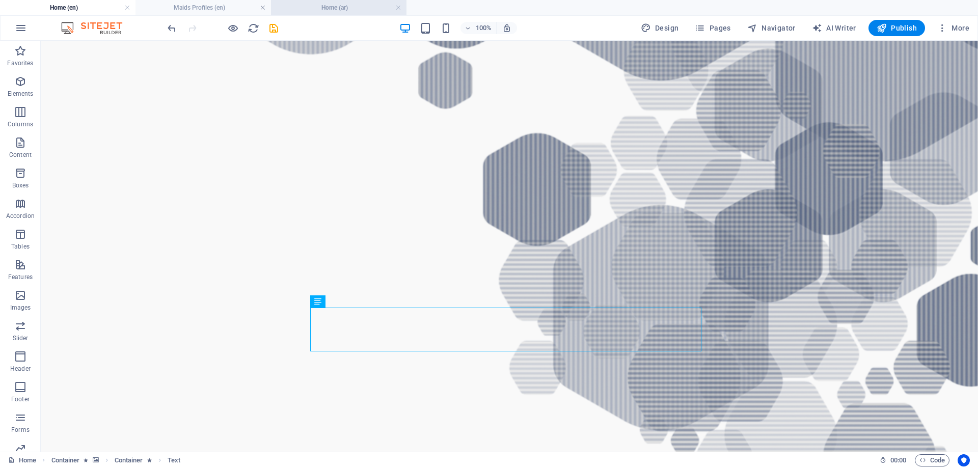
click at [349, 7] on h4 "Home (ar)" at bounding box center [339, 7] width 136 height 11
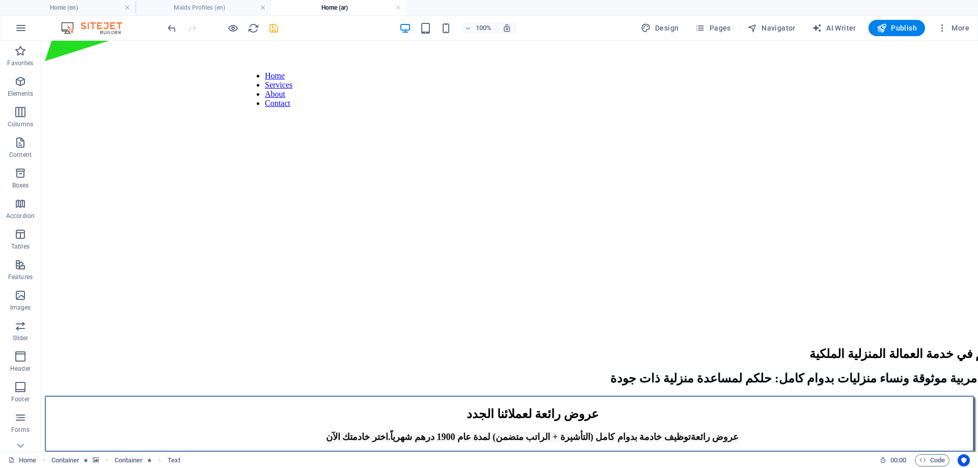
scroll to position [0, 0]
select select "px"
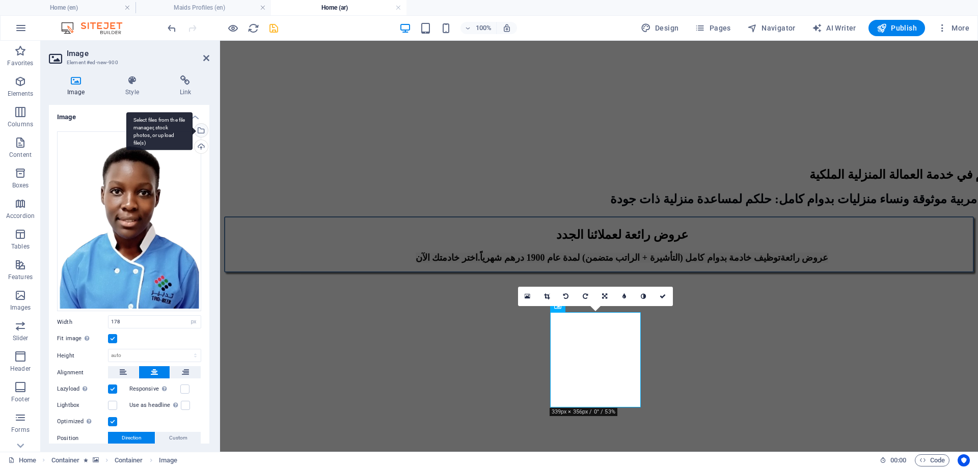
click at [199, 131] on div "Select files from the file manager, stock photos, or upload file(s)" at bounding box center [200, 131] width 15 height 15
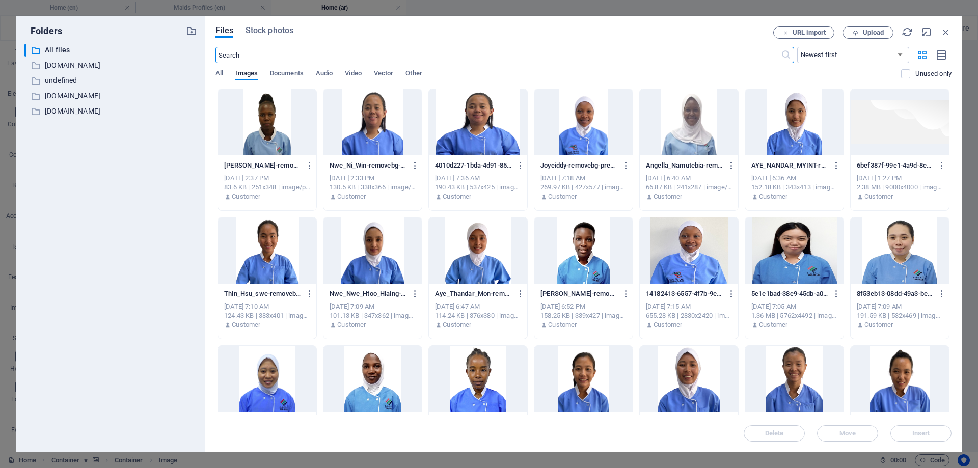
click at [283, 126] on div at bounding box center [267, 122] width 98 height 66
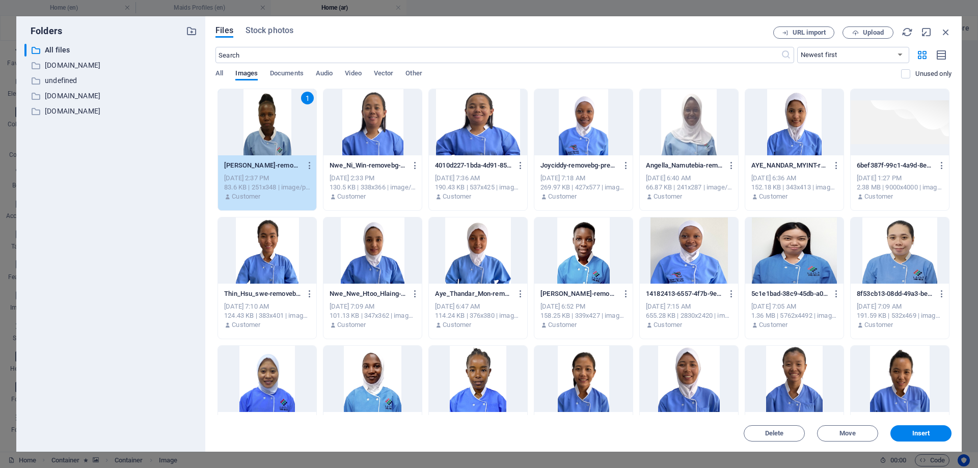
click at [283, 126] on div "1" at bounding box center [267, 122] width 98 height 66
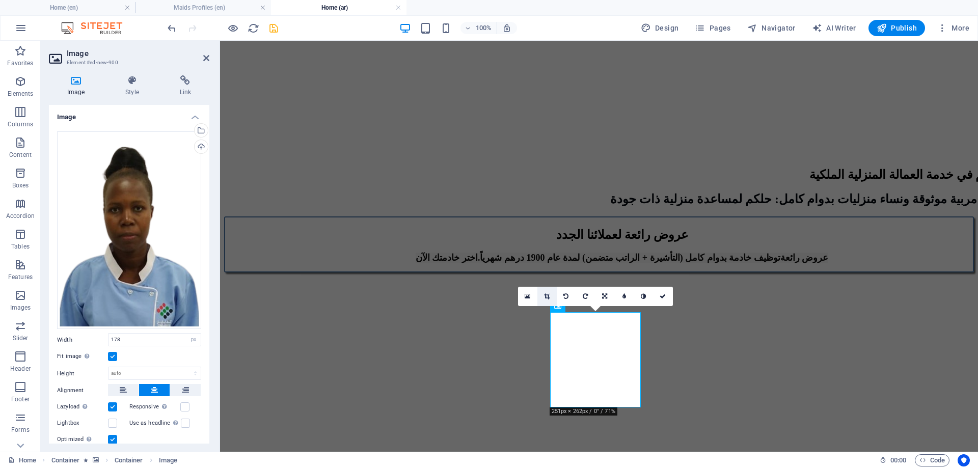
click at [548, 296] on icon at bounding box center [547, 297] width 6 height 6
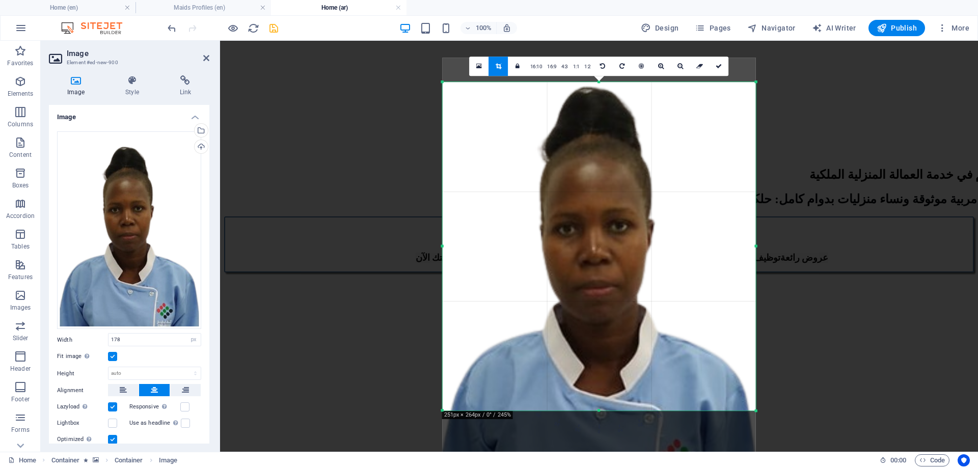
drag, startPoint x: 608, startPoint y: 306, endPoint x: 608, endPoint y: 334, distance: 28.5
click at [608, 334] on div at bounding box center [598, 275] width 313 height 435
click at [720, 64] on icon at bounding box center [719, 66] width 6 height 6
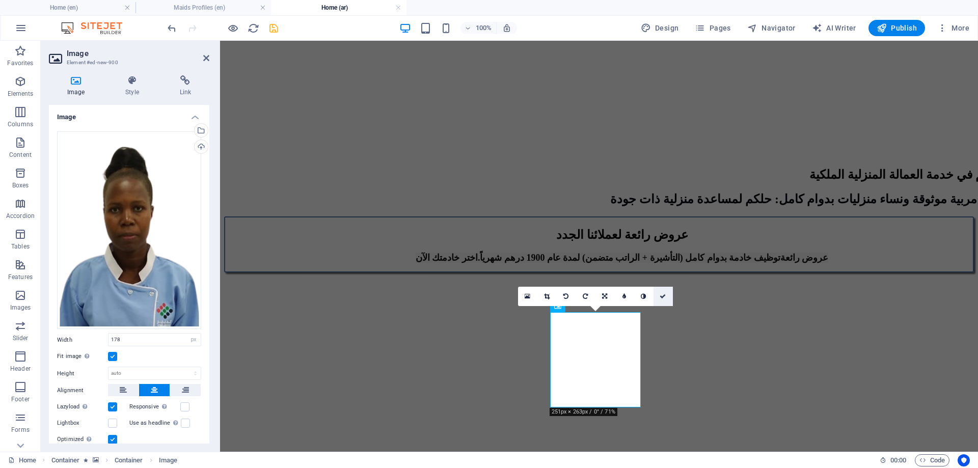
click at [663, 296] on icon at bounding box center [663, 297] width 6 height 6
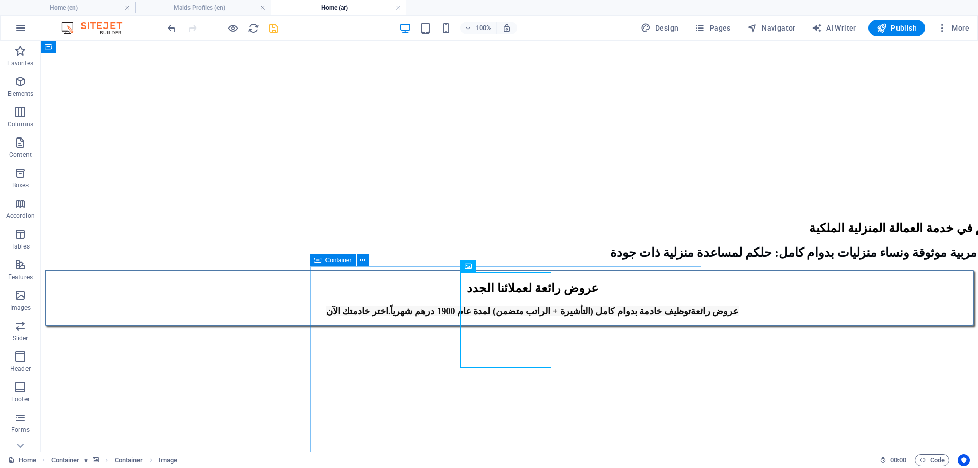
scroll to position [1121, 0]
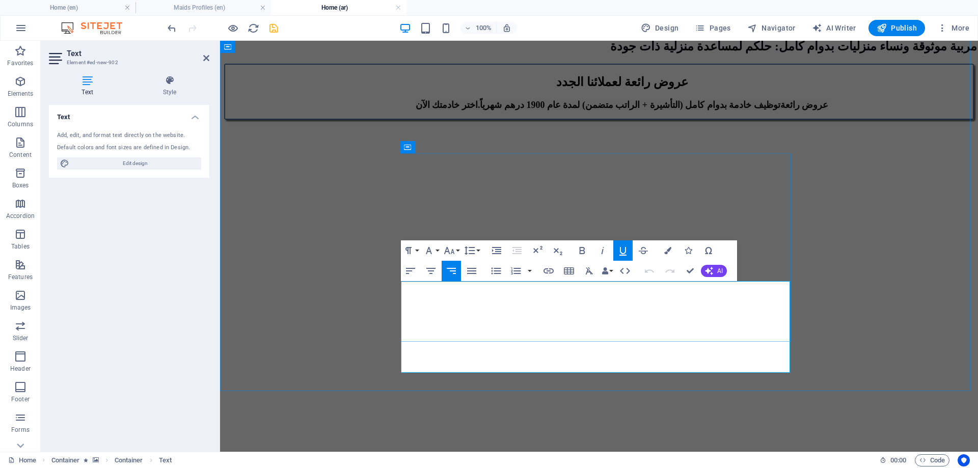
drag, startPoint x: 789, startPoint y: 290, endPoint x: 677, endPoint y: 330, distance: 118.5
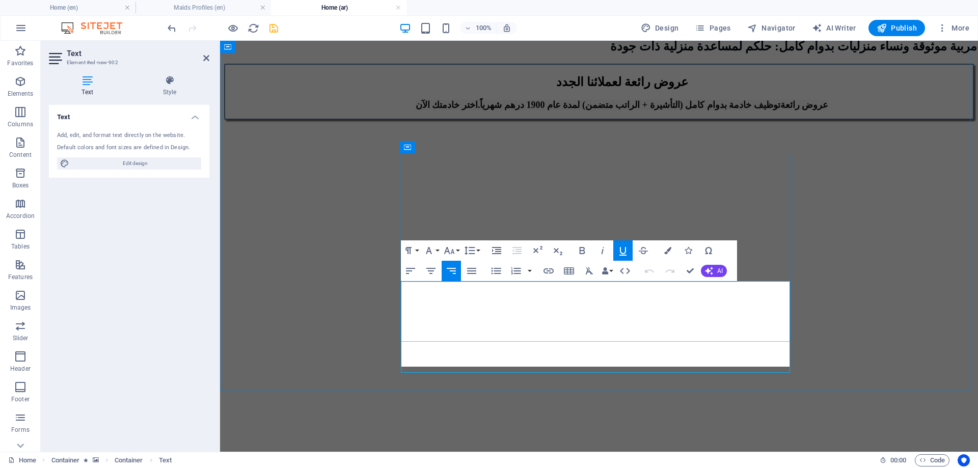
scroll to position [740, -2]
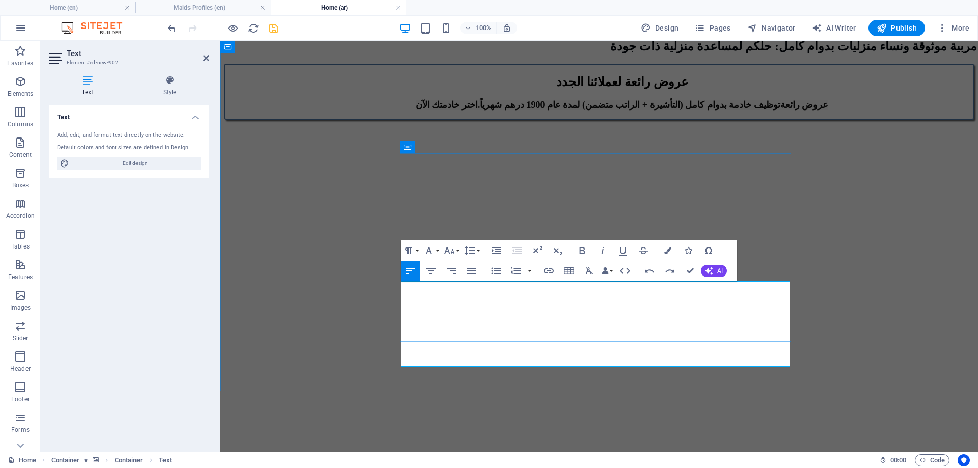
drag, startPoint x: 420, startPoint y: 288, endPoint x: 401, endPoint y: 329, distance: 44.7
click at [453, 271] on icon "button" at bounding box center [451, 271] width 9 height 6
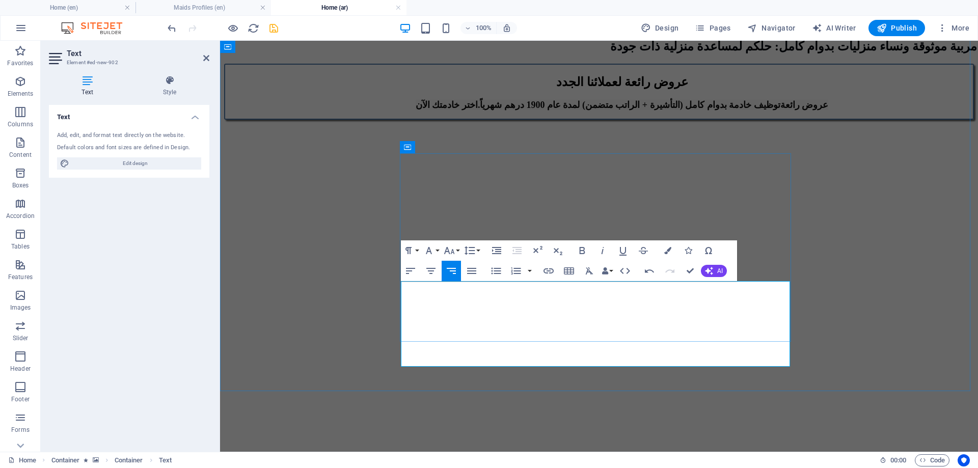
click at [69, 7] on h4 "Home (en)" at bounding box center [68, 7] width 136 height 11
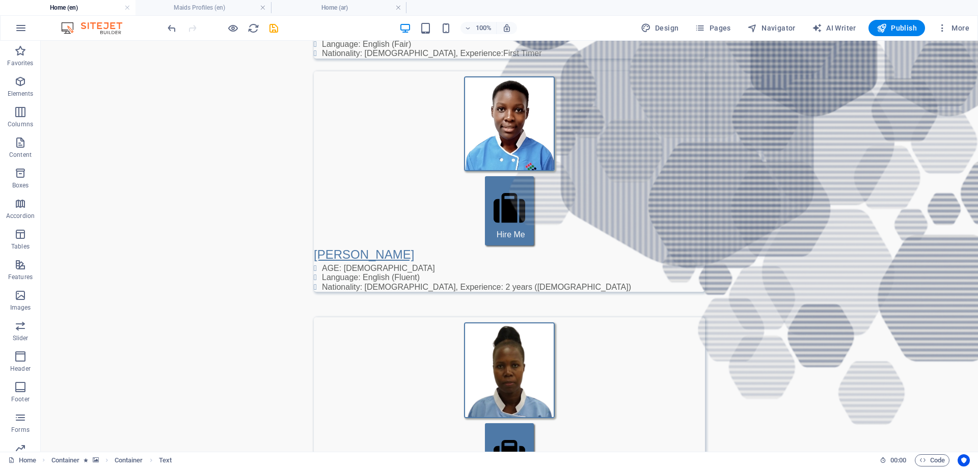
scroll to position [0, 0]
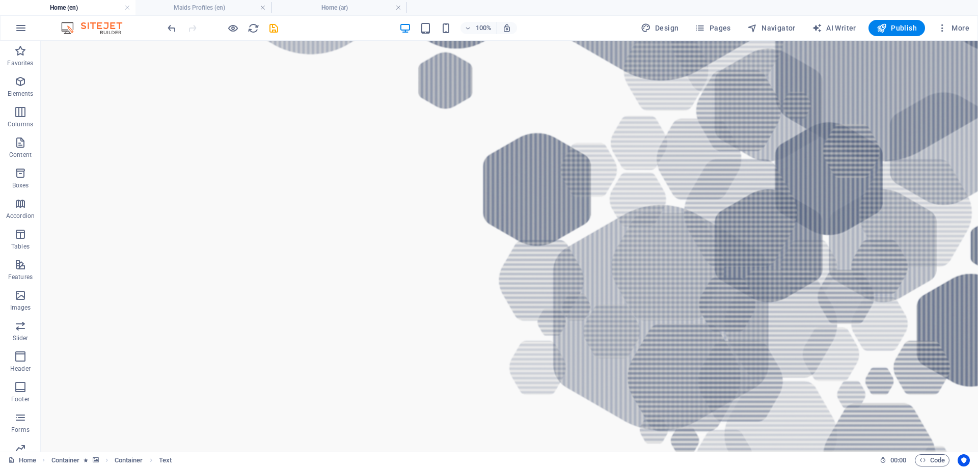
drag, startPoint x: 350, startPoint y: 5, endPoint x: 379, endPoint y: 34, distance: 40.7
click at [331, 5] on h4 "Home (ar)" at bounding box center [339, 7] width 136 height 11
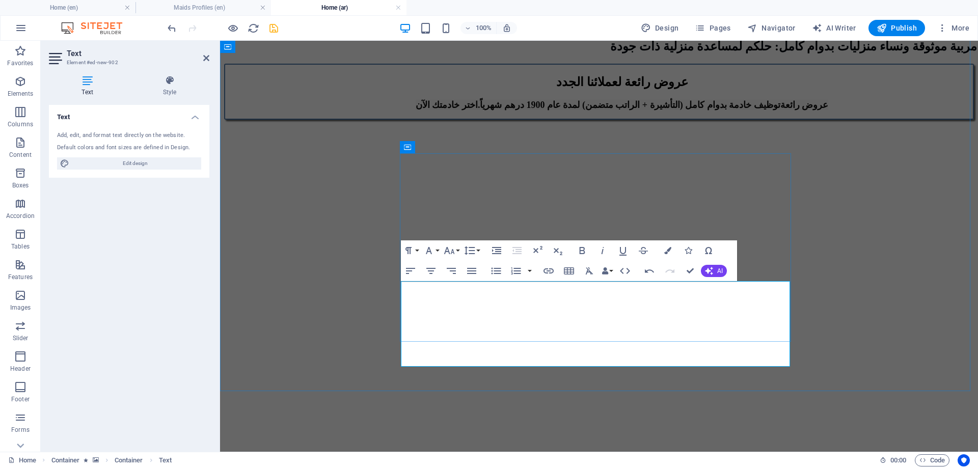
drag, startPoint x: 768, startPoint y: 288, endPoint x: 789, endPoint y: 289, distance: 20.9
click at [453, 247] on icon "button" at bounding box center [449, 251] width 12 height 12
click at [454, 376] on link "24" at bounding box center [460, 377] width 37 height 15
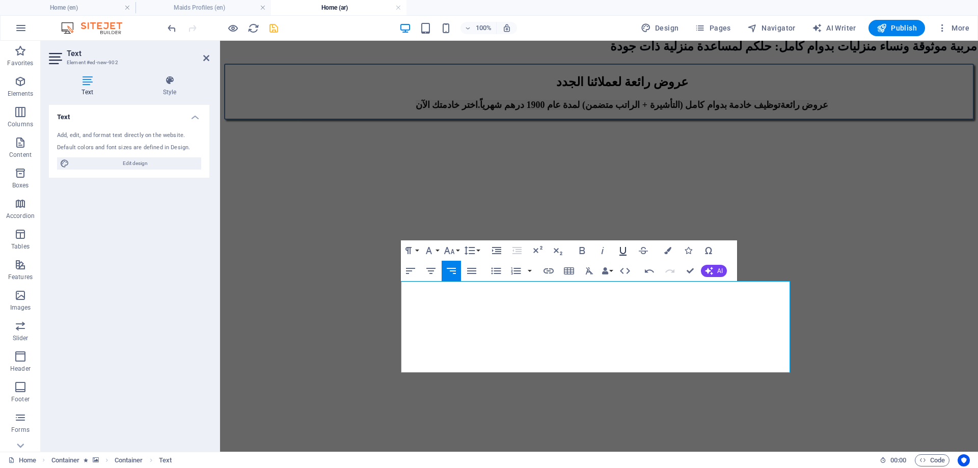
click at [621, 249] on icon "button" at bounding box center [623, 251] width 12 height 12
click at [671, 247] on icon "button" at bounding box center [668, 250] width 7 height 7
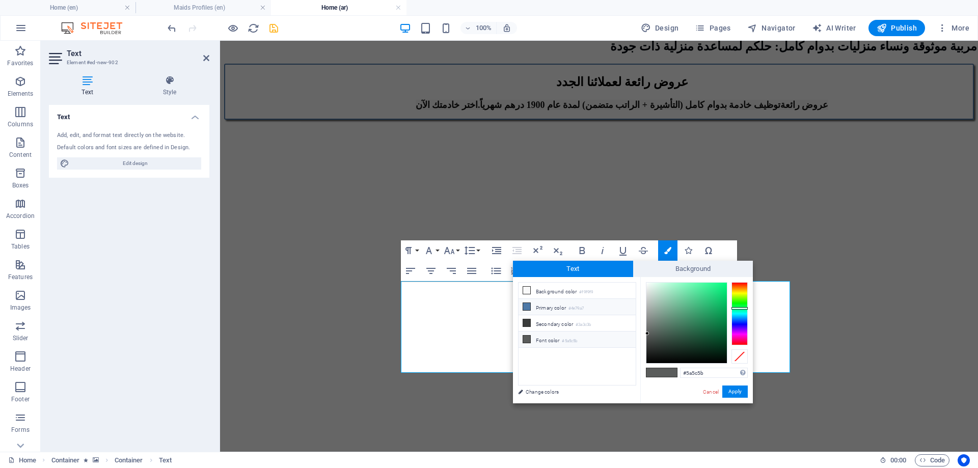
click at [543, 309] on li "Primary color #4e79a7" at bounding box center [577, 307] width 117 height 16
type input "#4e79a7"
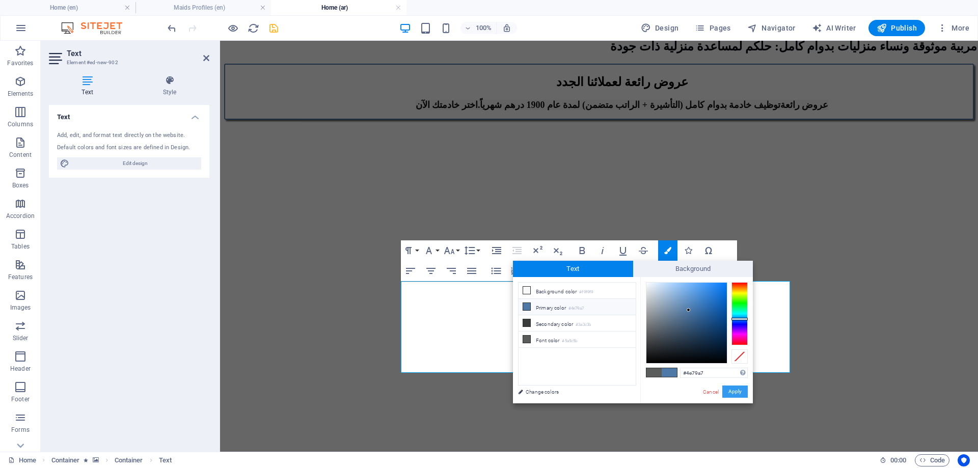
drag, startPoint x: 737, startPoint y: 393, endPoint x: 500, endPoint y: 258, distance: 273.0
click at [737, 393] on button "Apply" at bounding box center [735, 392] width 25 height 12
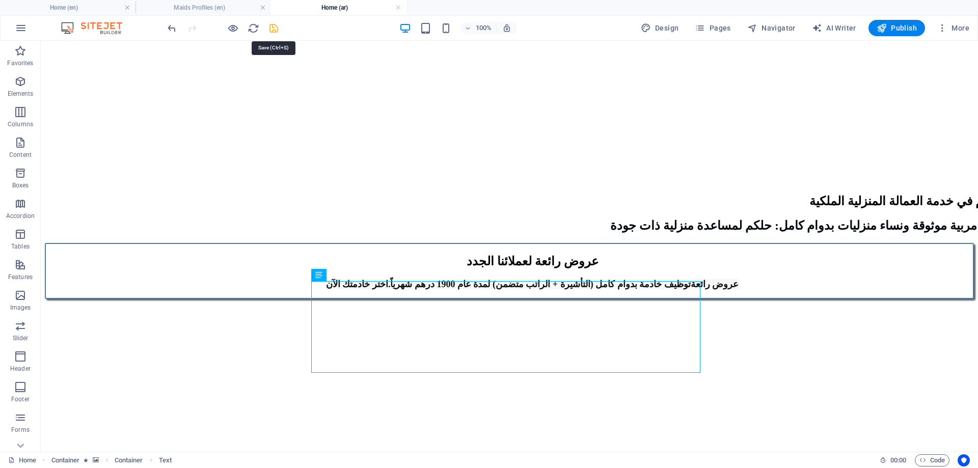
click at [270, 29] on icon "save" at bounding box center [274, 28] width 12 height 12
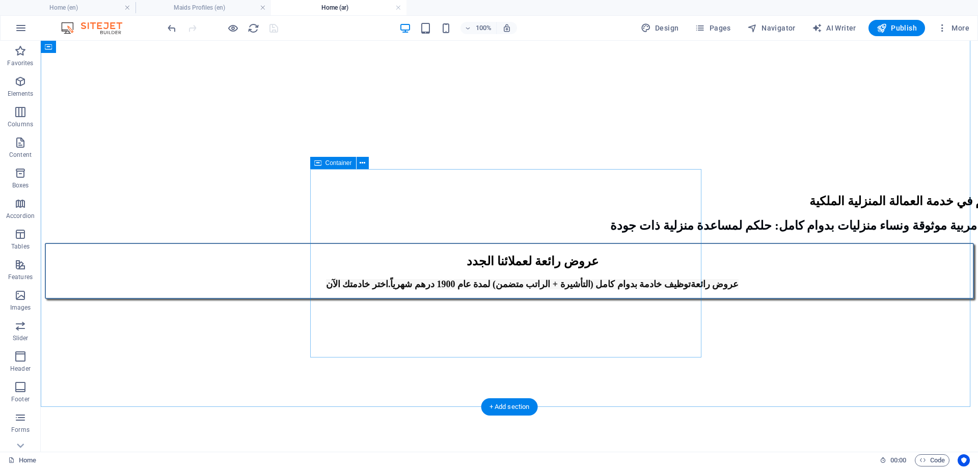
scroll to position [1019, 0]
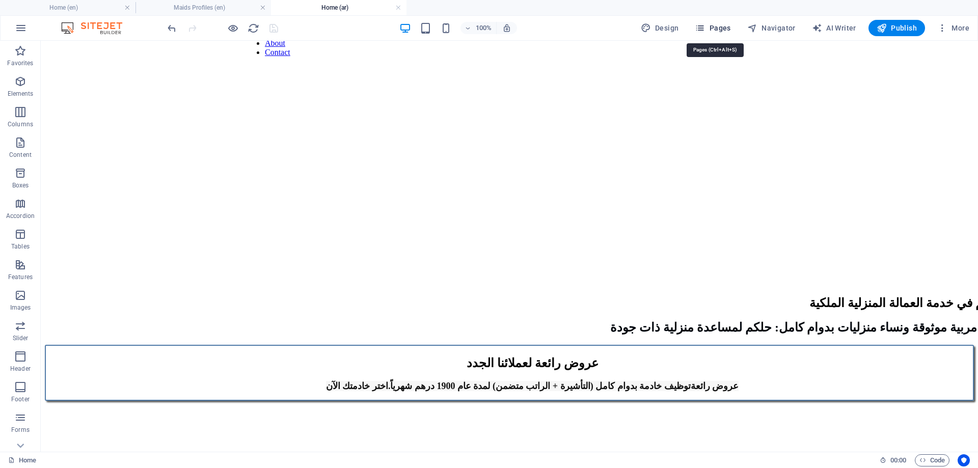
click at [718, 24] on span "Pages" at bounding box center [713, 28] width 36 height 10
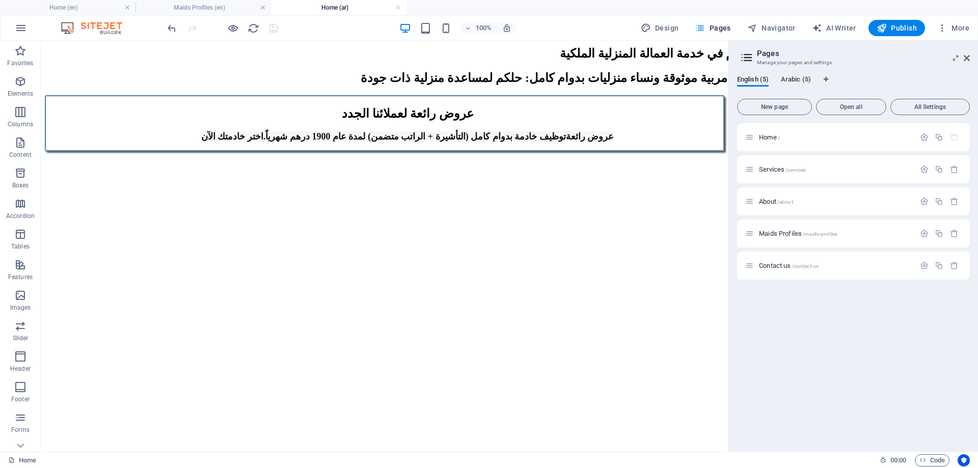
click at [801, 79] on span "Arabic (5)" at bounding box center [796, 80] width 30 height 14
click at [777, 233] on span "Maids Profiles /maids-profiles" at bounding box center [798, 234] width 78 height 8
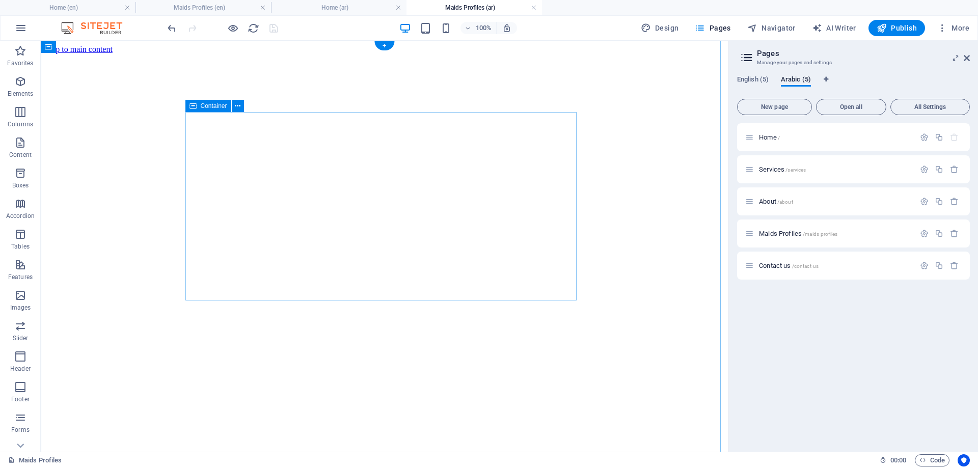
scroll to position [0, 0]
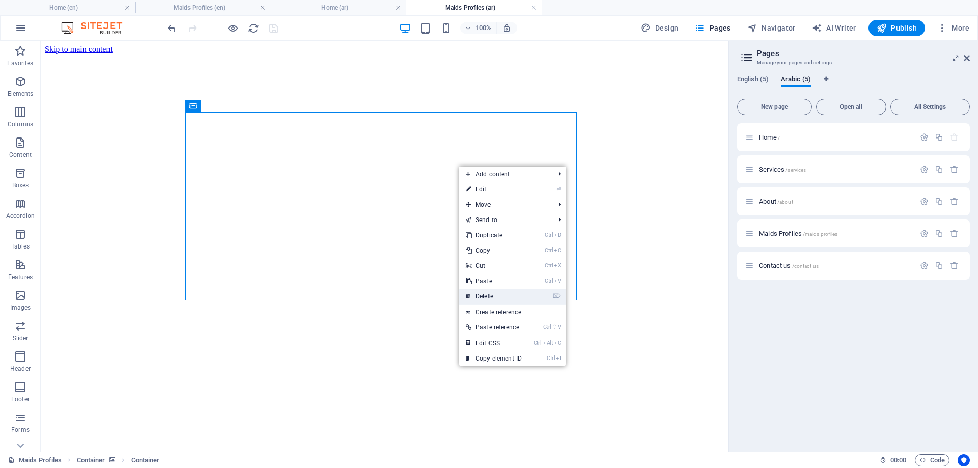
click at [485, 296] on link "⌦ Delete" at bounding box center [494, 296] width 68 height 15
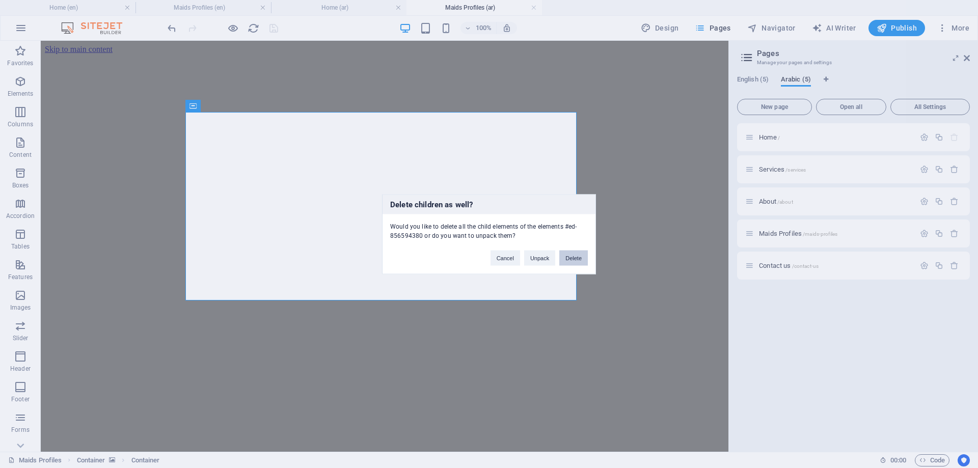
click at [571, 258] on button "Delete" at bounding box center [574, 257] width 29 height 15
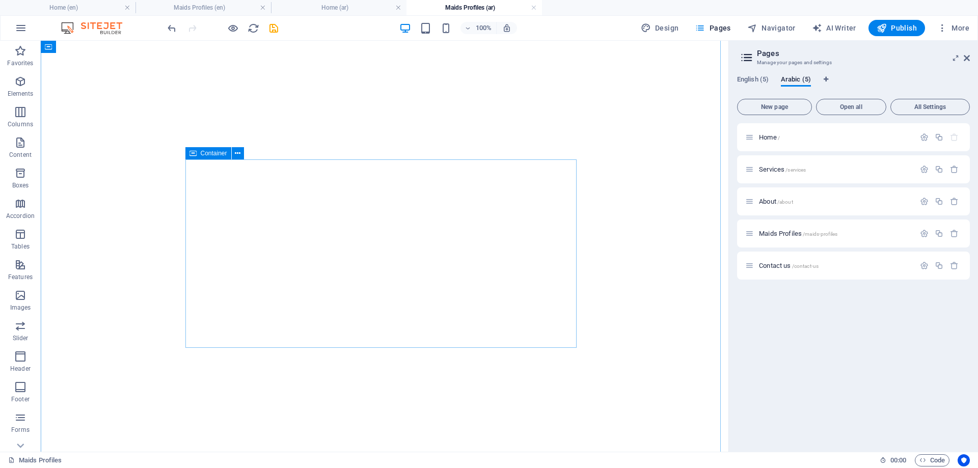
scroll to position [47, 0]
click at [197, 8] on h4 "Maids Profiles (en)" at bounding box center [204, 7] width 136 height 11
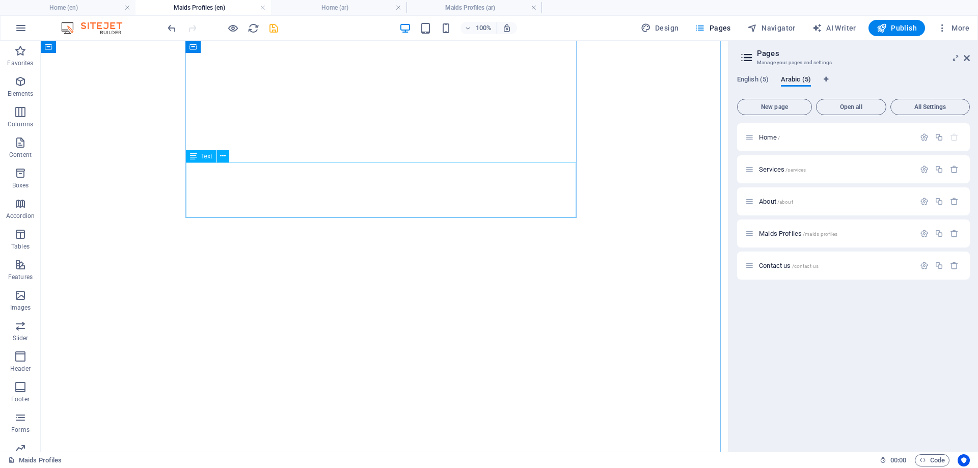
scroll to position [24, 0]
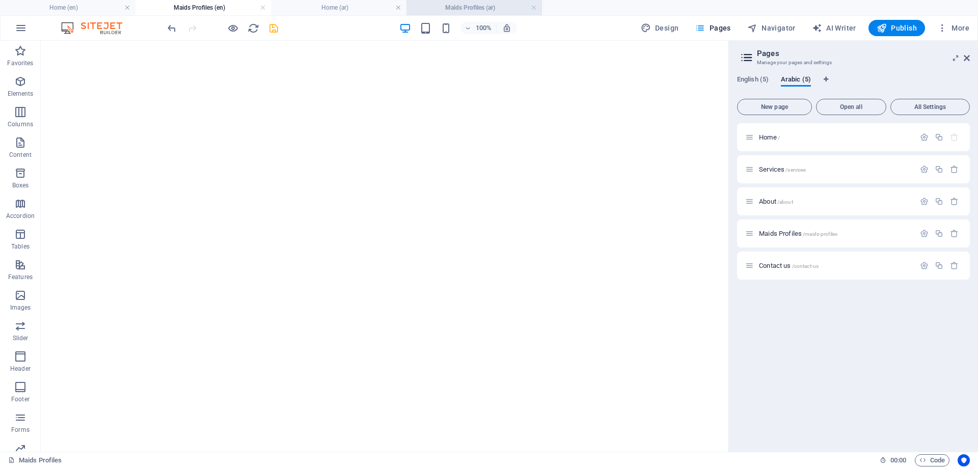
drag, startPoint x: 462, startPoint y: 5, endPoint x: 446, endPoint y: 11, distance: 16.8
click at [462, 5] on h4 "Maids Profiles (ar)" at bounding box center [475, 7] width 136 height 11
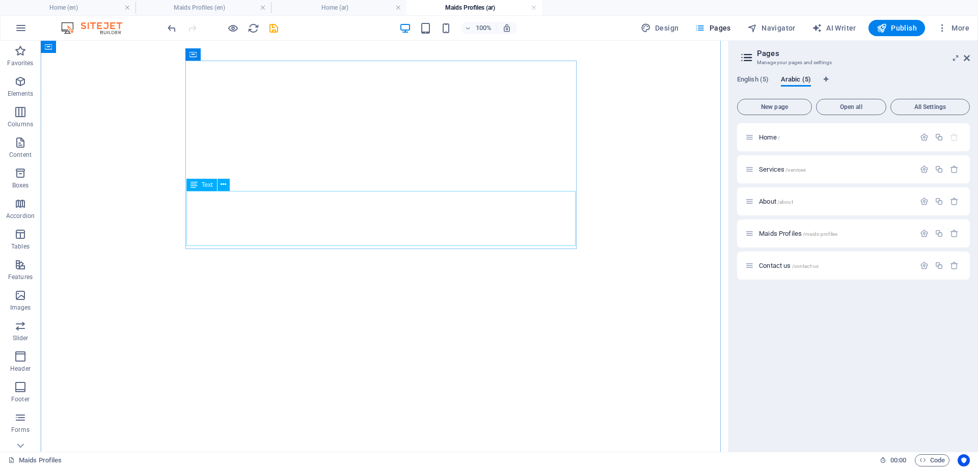
scroll to position [0, 0]
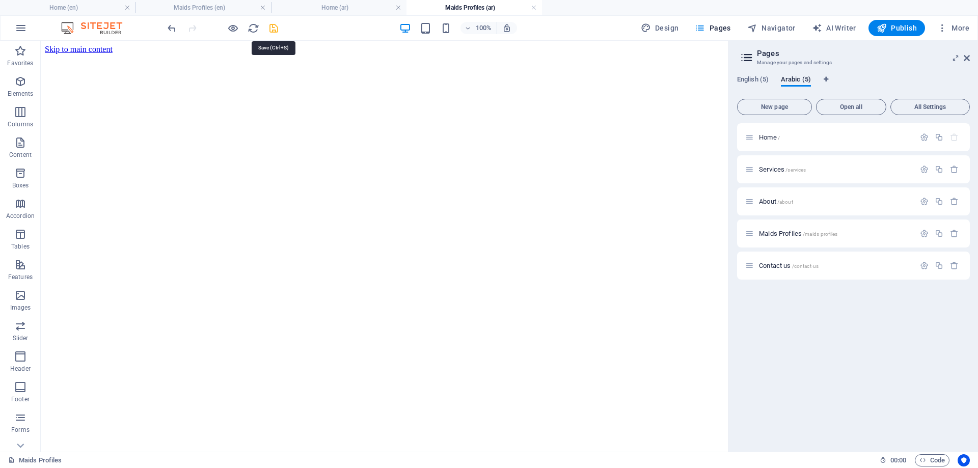
click at [275, 28] on icon "save" at bounding box center [274, 28] width 12 height 12
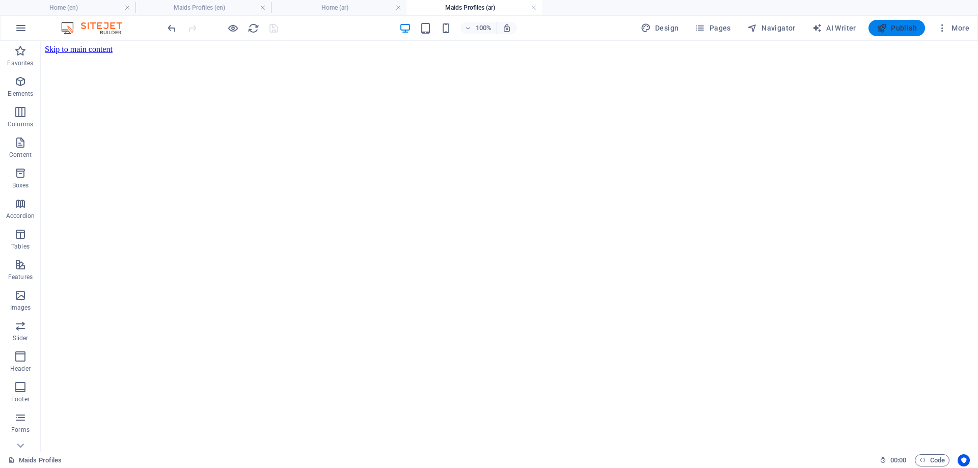
click at [892, 27] on span "Publish" at bounding box center [897, 28] width 40 height 10
